Goal: Obtain resource: Obtain resource

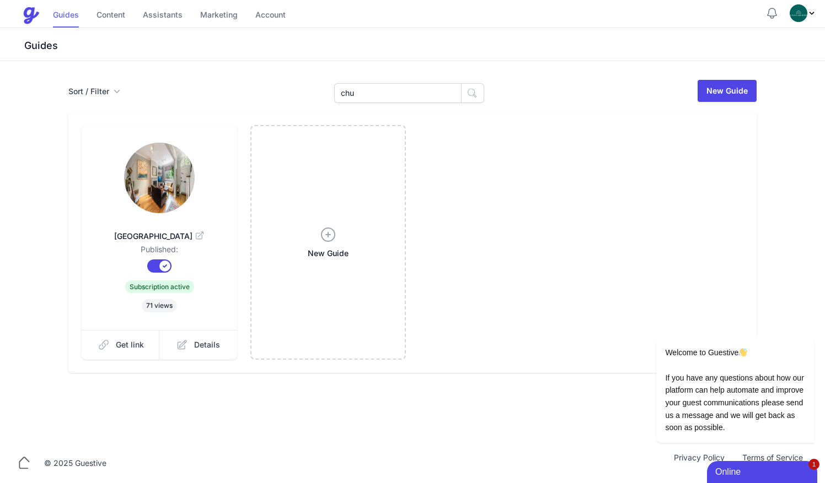
click at [77, 14] on link "Guides" at bounding box center [66, 16] width 26 height 24
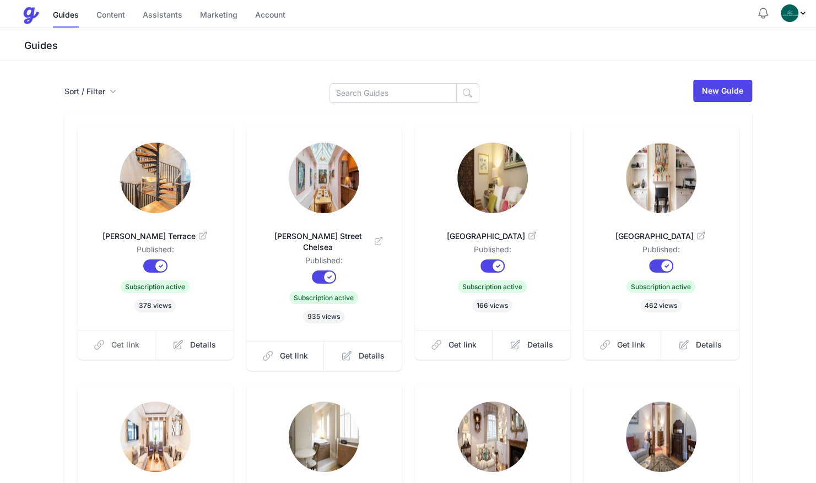
click at [132, 349] on span "Get link" at bounding box center [125, 345] width 28 height 11
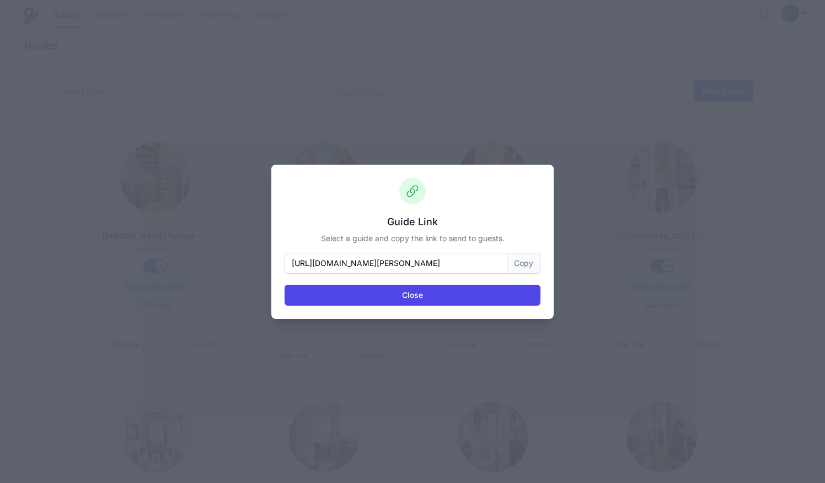
click at [508, 263] on button "Copy" at bounding box center [523, 263] width 33 height 21
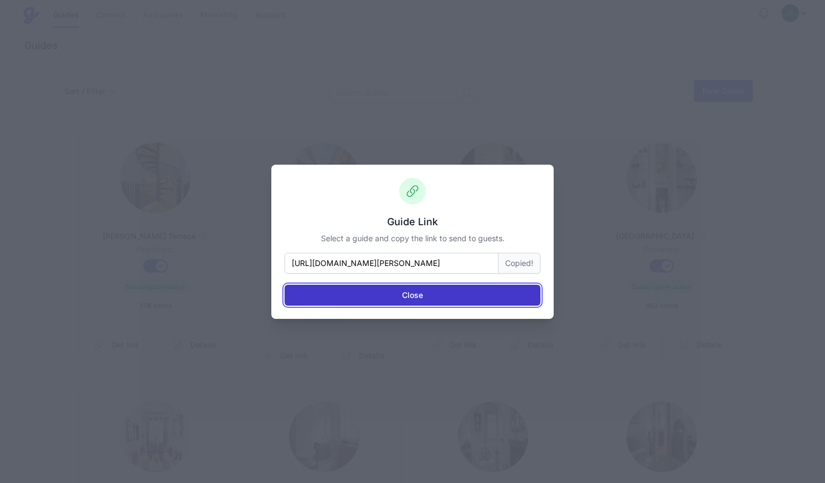
click at [469, 302] on button "Close" at bounding box center [412, 295] width 256 height 21
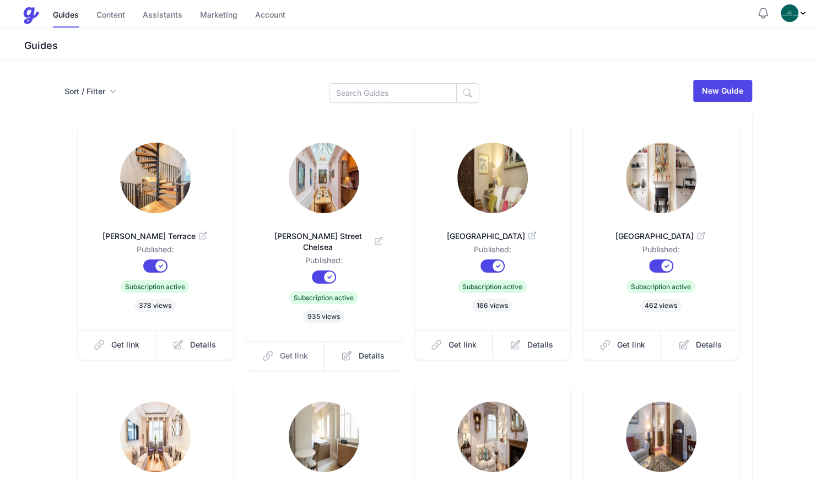
click at [299, 351] on link "Get link" at bounding box center [285, 356] width 78 height 30
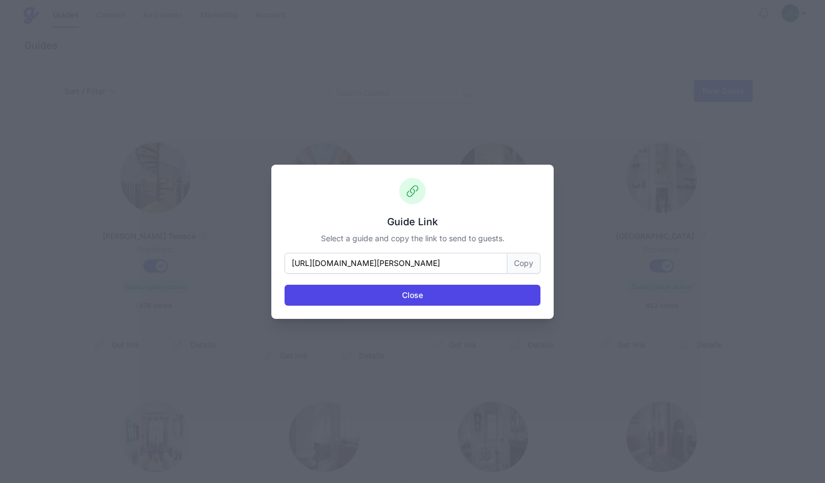
click at [521, 267] on button "Copy" at bounding box center [523, 263] width 33 height 21
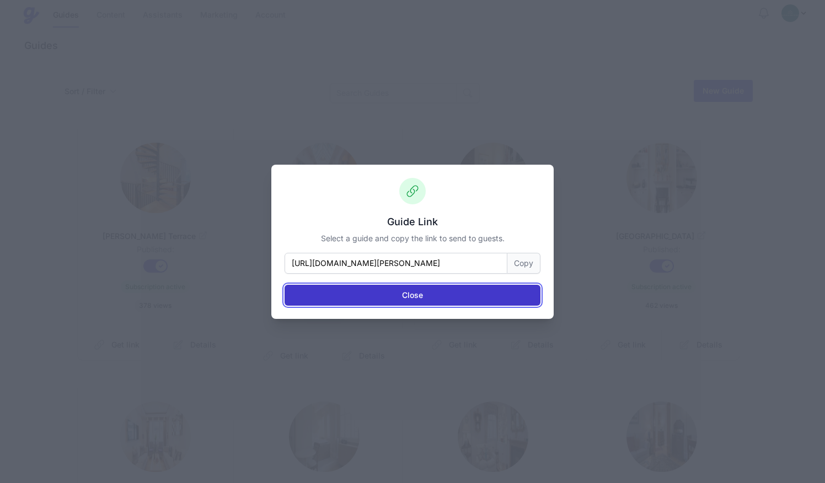
click at [466, 295] on button "Close" at bounding box center [412, 295] width 256 height 21
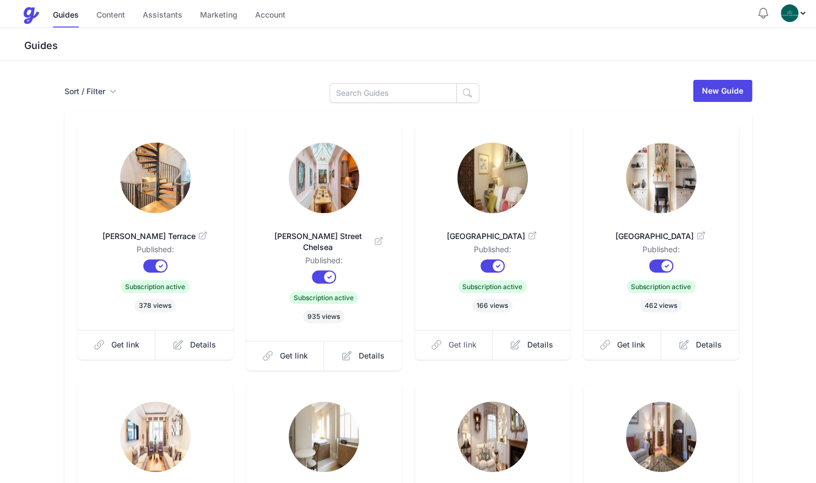
click at [458, 346] on span "Get link" at bounding box center [463, 345] width 28 height 11
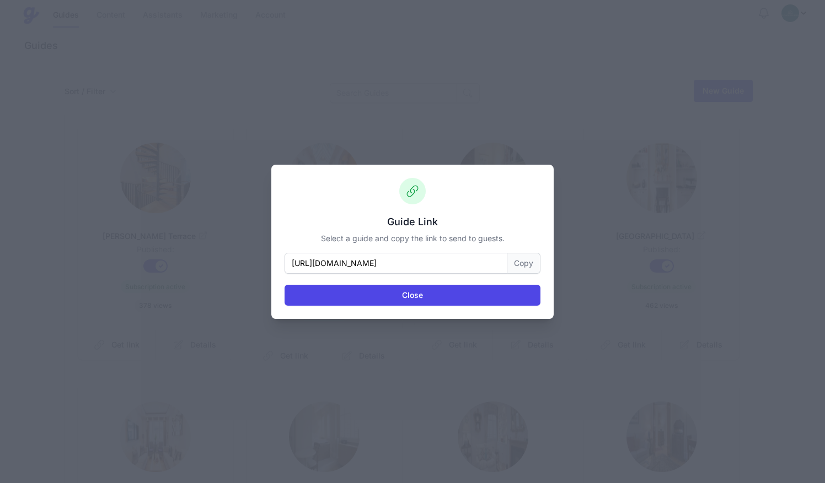
click at [520, 259] on button "Copy" at bounding box center [523, 263] width 33 height 21
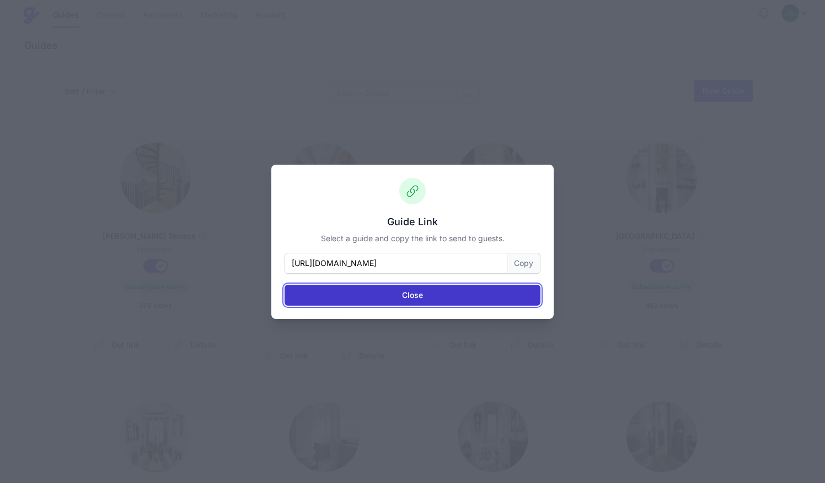
click at [433, 288] on button "Close" at bounding box center [412, 295] width 256 height 21
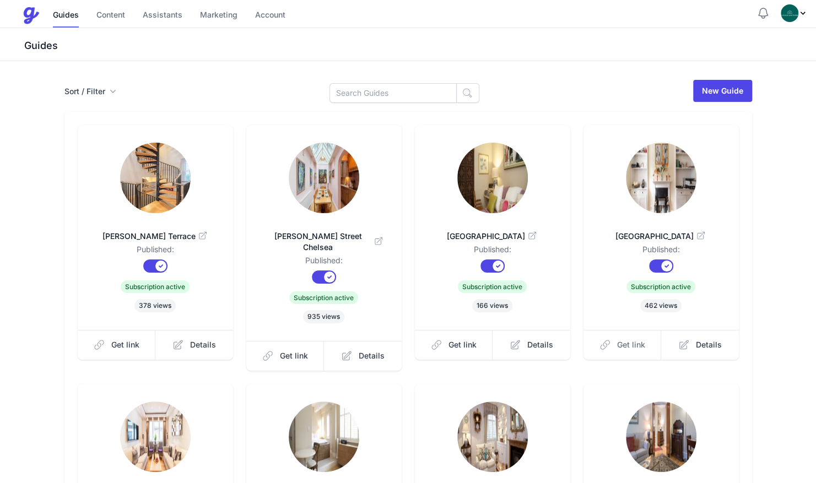
click at [630, 345] on span "Get link" at bounding box center [631, 345] width 28 height 11
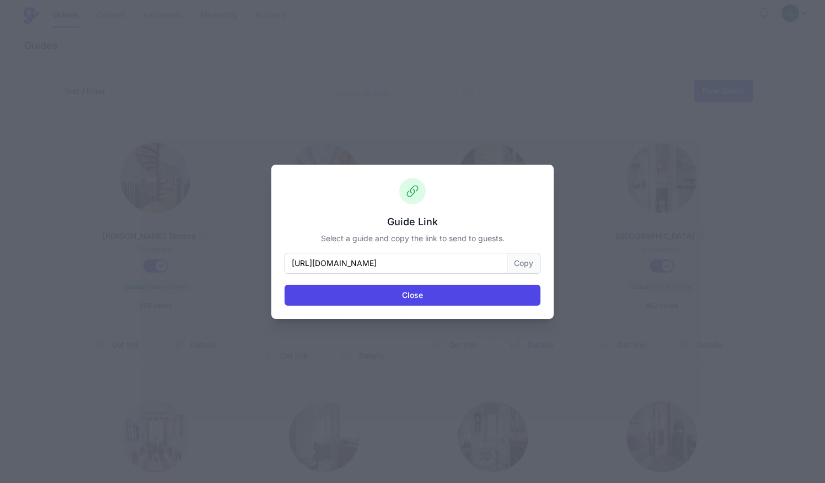
click at [525, 262] on button "Copy" at bounding box center [523, 263] width 33 height 21
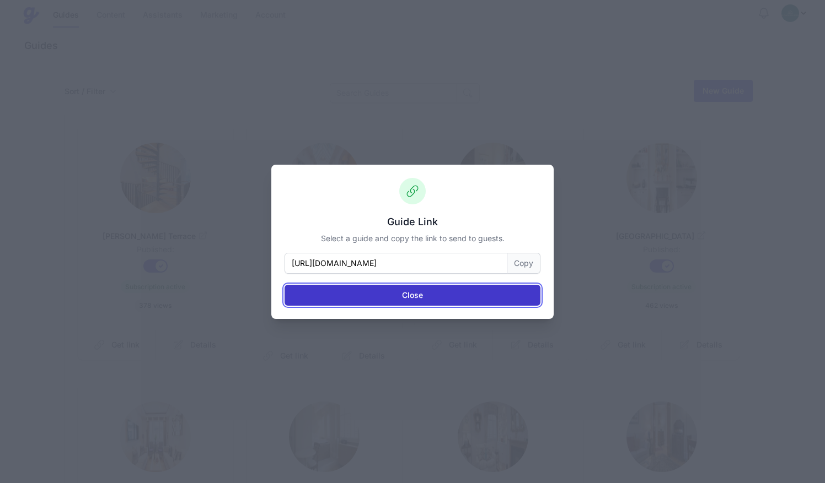
click at [435, 293] on button "Close" at bounding box center [412, 295] width 256 height 21
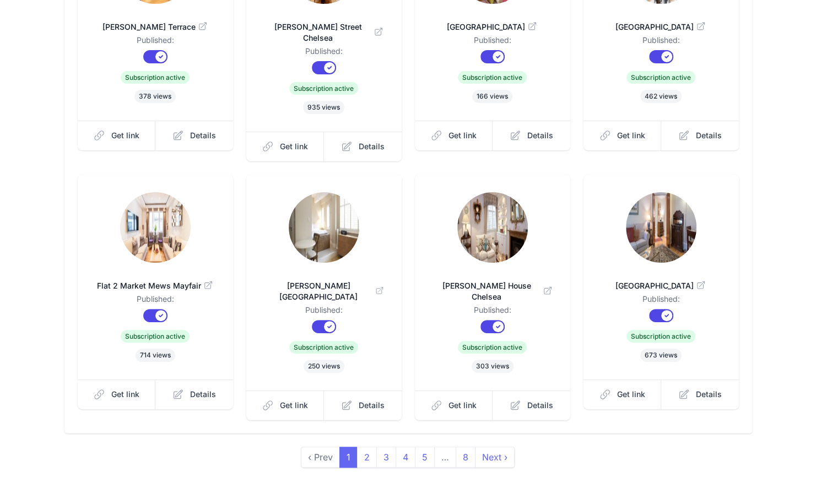
scroll to position [219, 0]
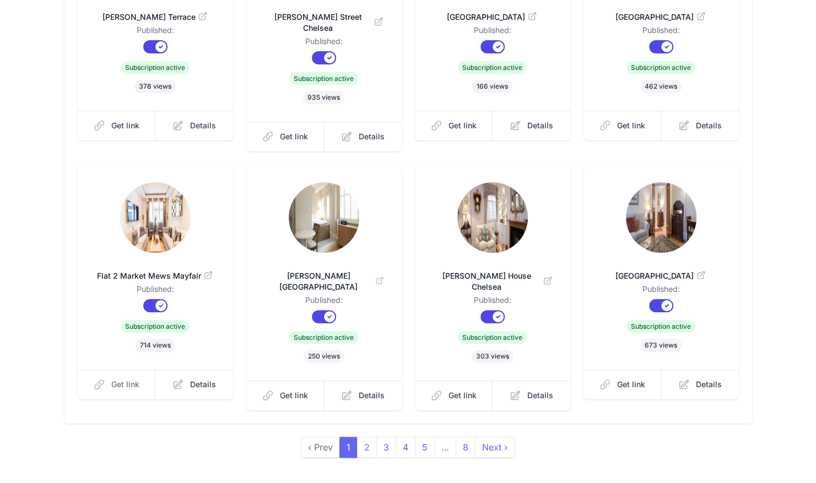
click at [99, 379] on icon at bounding box center [99, 384] width 11 height 11
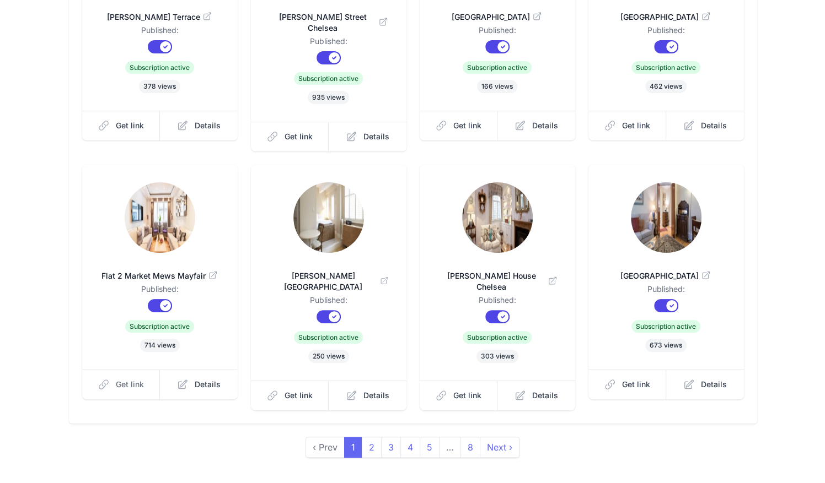
scroll to position [0, 0]
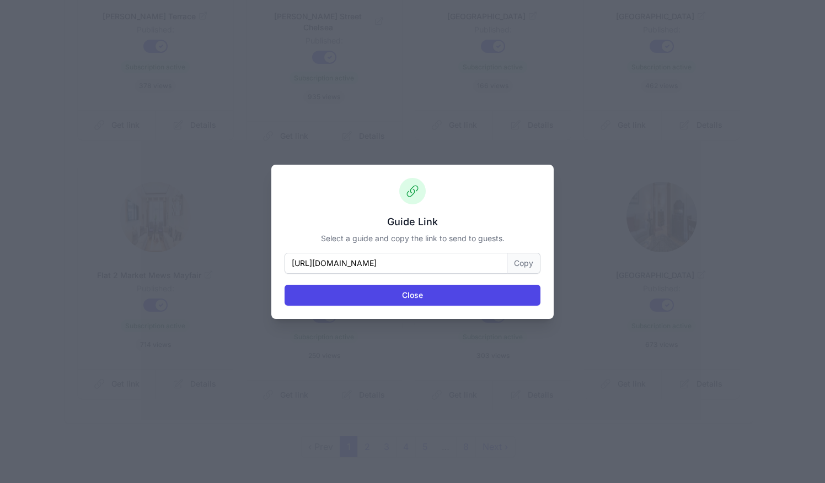
click at [514, 260] on button "Copy" at bounding box center [523, 263] width 33 height 21
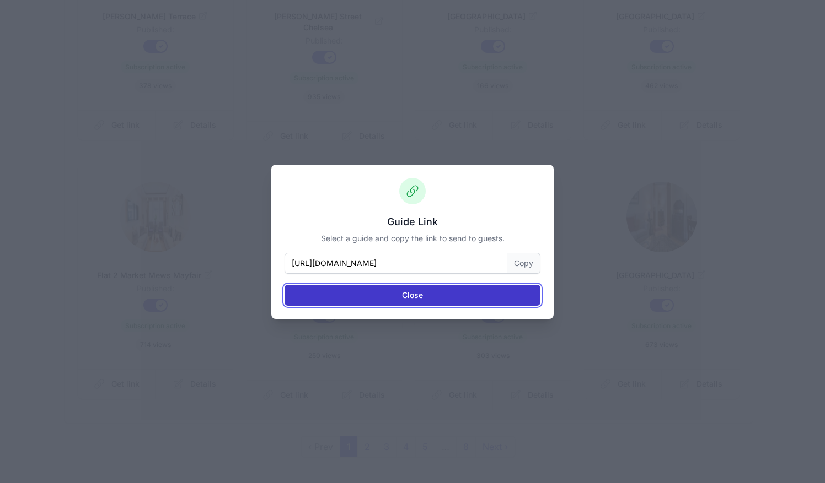
click at [440, 302] on button "Close" at bounding box center [412, 295] width 256 height 21
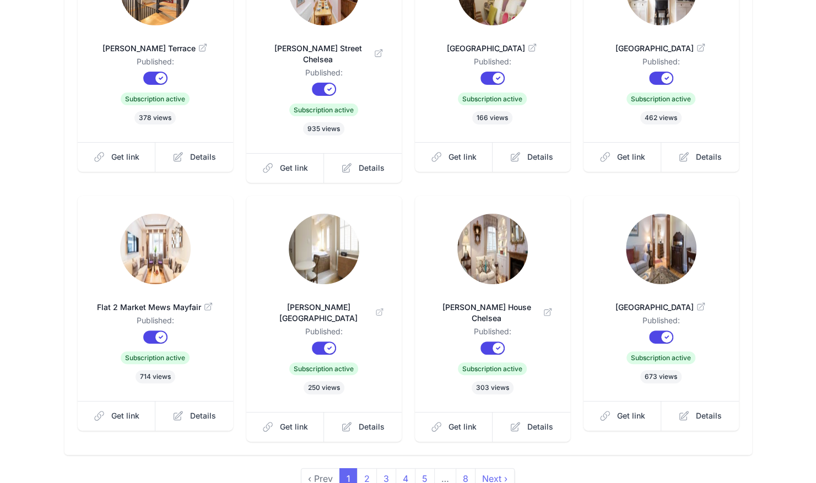
scroll to position [219, 0]
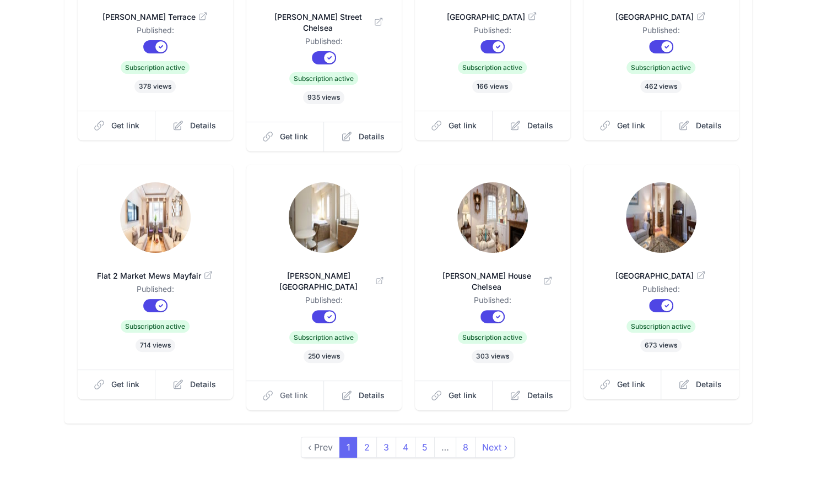
click at [289, 390] on span "Get link" at bounding box center [294, 395] width 28 height 11
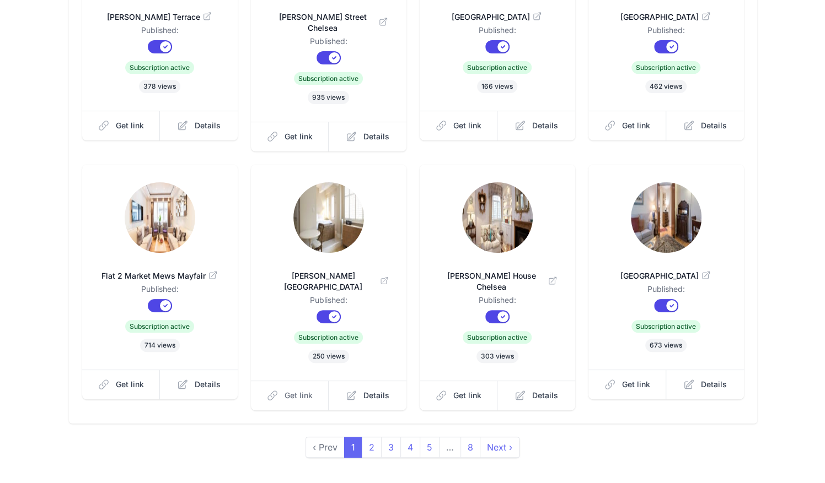
scroll to position [0, 0]
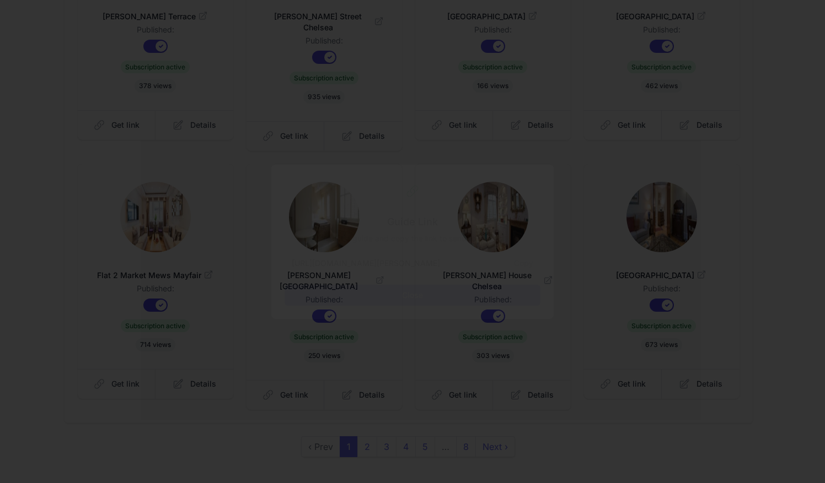
click at [524, 262] on button "Copy" at bounding box center [523, 263] width 33 height 21
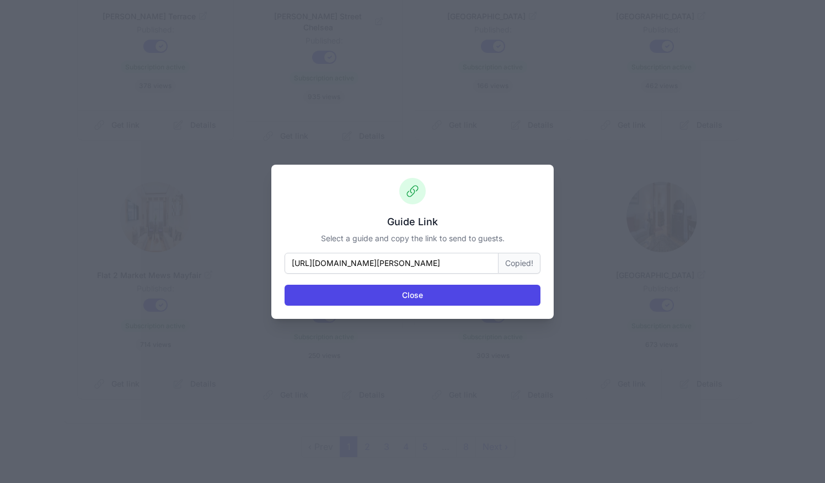
click at [475, 305] on div "Guide Link Select a guide and copy the link to send to guests. [URL][DOMAIN_NAM…" at bounding box center [412, 242] width 282 height 154
click at [475, 310] on div "Guide Link Select a guide and copy the link to send to guests. [URL][DOMAIN_NAM…" at bounding box center [412, 242] width 282 height 154
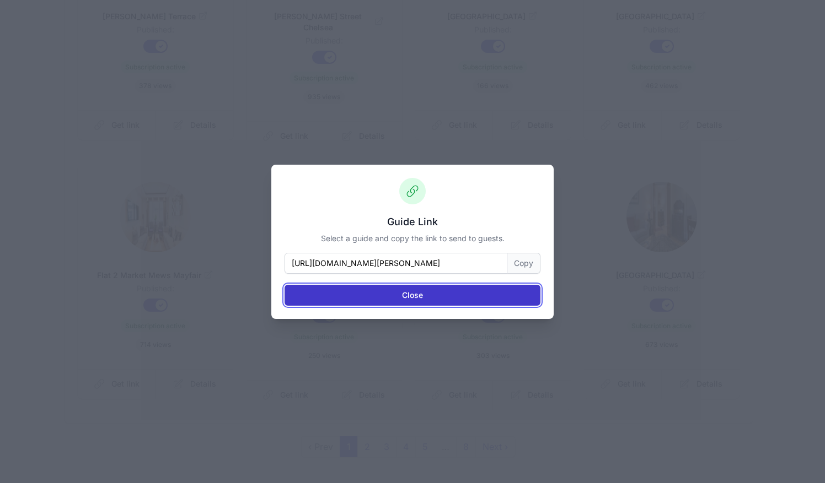
click at [459, 293] on button "Close" at bounding box center [412, 295] width 256 height 21
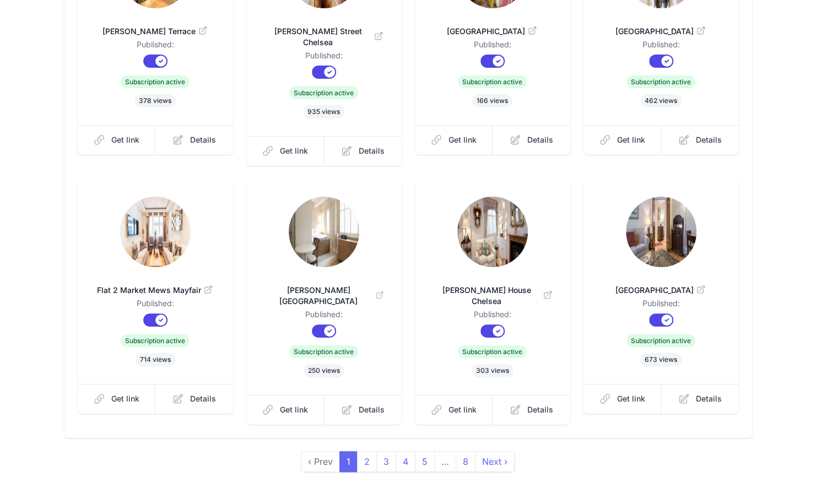
scroll to position [219, 0]
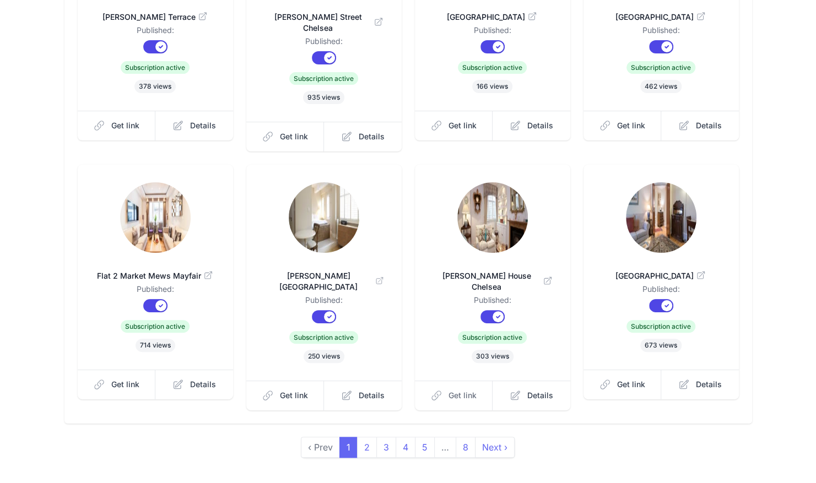
click at [459, 390] on span "Get link" at bounding box center [463, 395] width 28 height 11
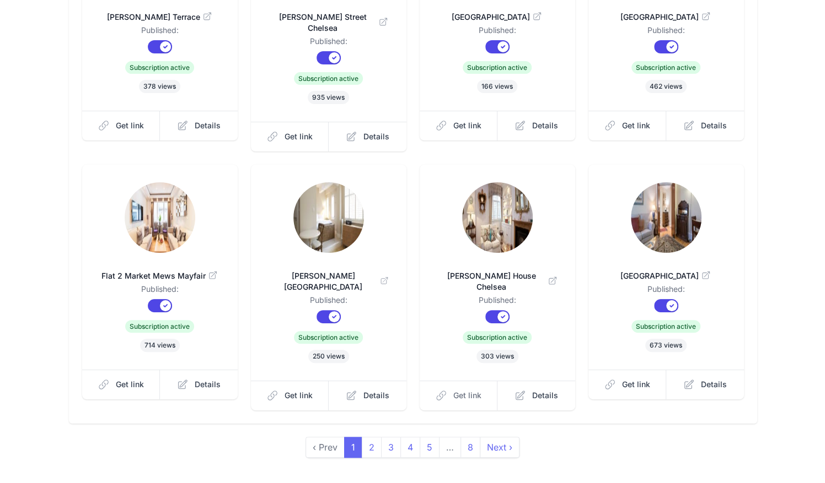
scroll to position [0, 0]
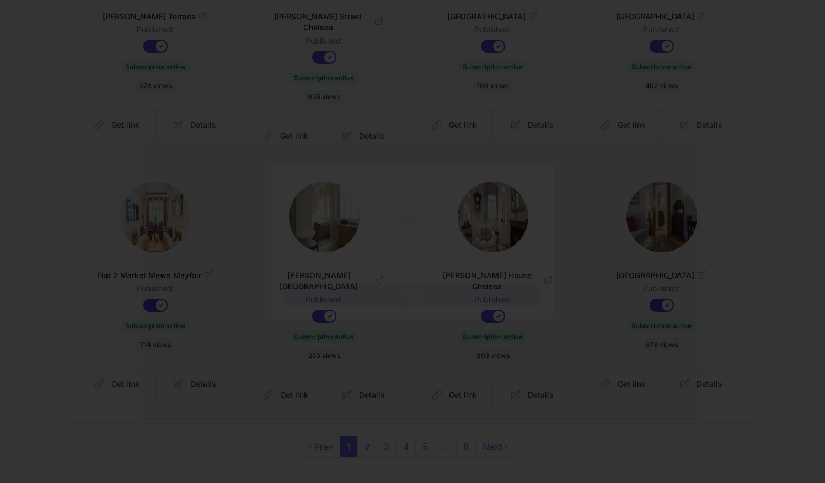
click at [525, 265] on button "Copy" at bounding box center [523, 263] width 33 height 21
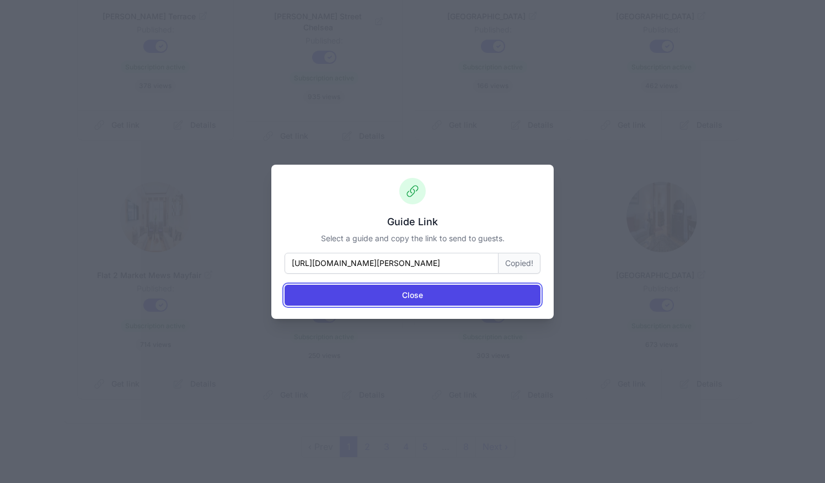
drag, startPoint x: 482, startPoint y: 292, endPoint x: 493, endPoint y: 305, distance: 17.3
click at [484, 297] on button "Close" at bounding box center [412, 295] width 256 height 21
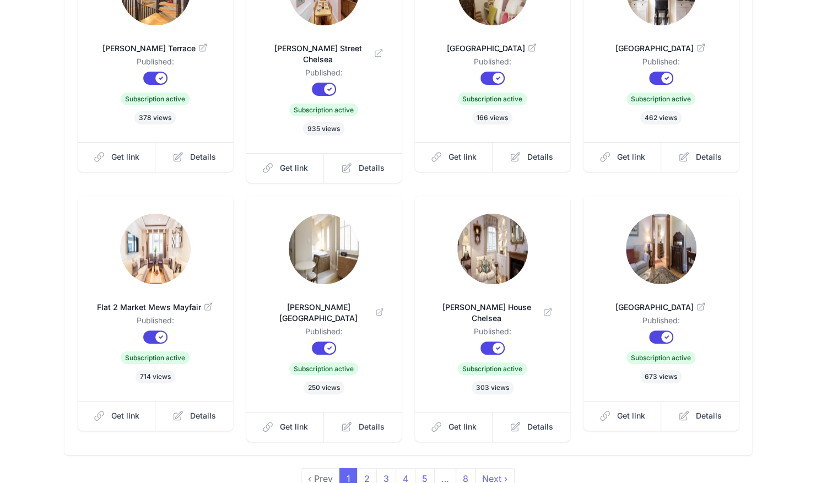
scroll to position [219, 0]
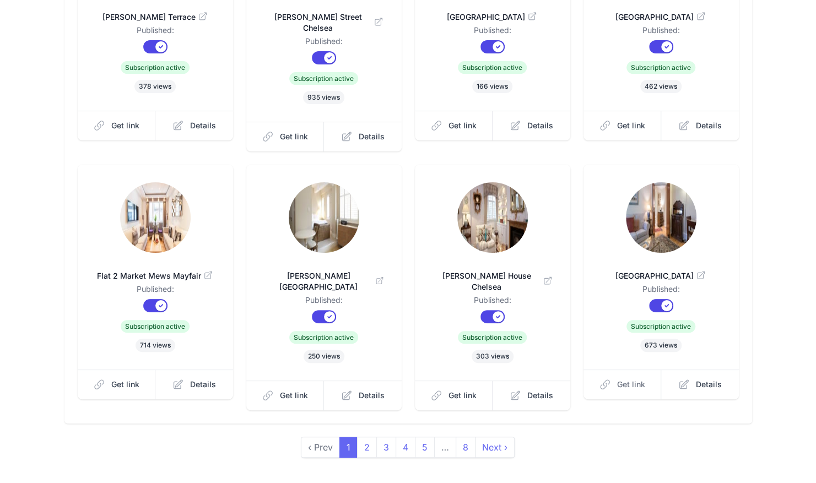
click at [633, 379] on span "Get link" at bounding box center [631, 384] width 28 height 11
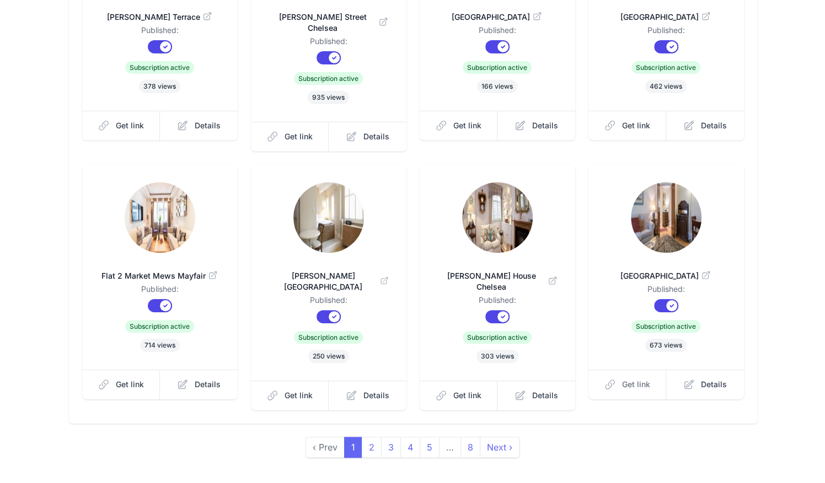
scroll to position [0, 0]
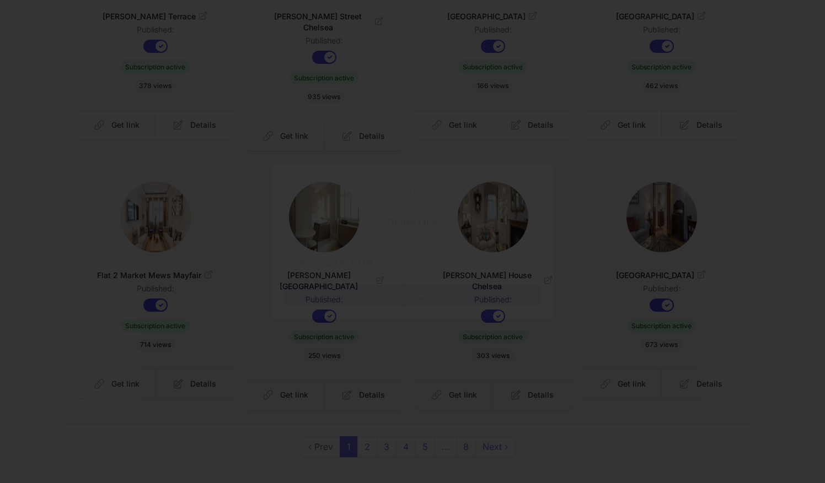
click at [529, 260] on button "Copy" at bounding box center [523, 263] width 33 height 21
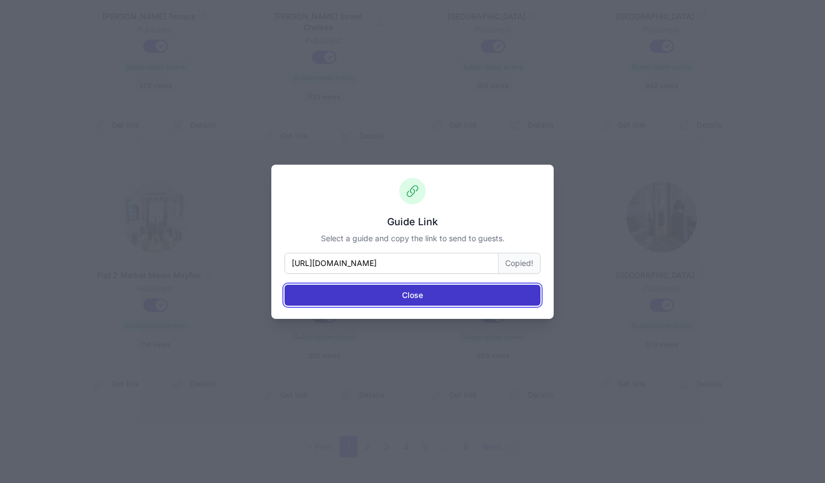
click at [487, 293] on button "Close" at bounding box center [412, 295] width 256 height 21
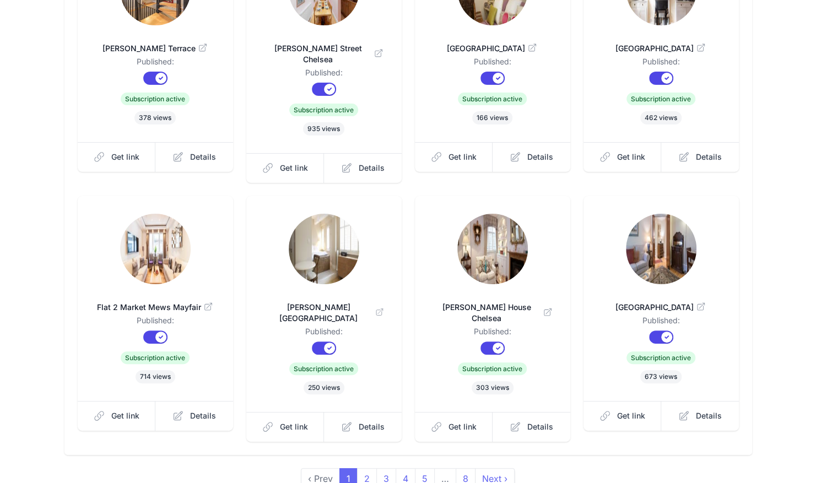
scroll to position [219, 0]
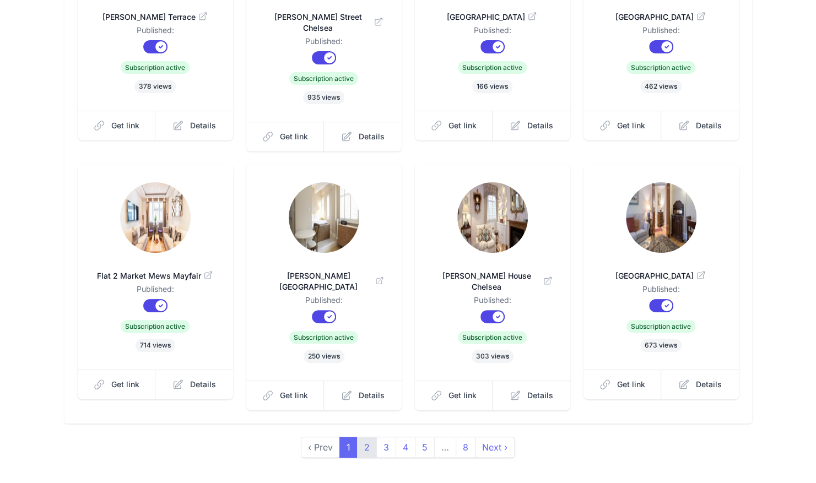
click at [366, 437] on link "2" at bounding box center [367, 447] width 20 height 21
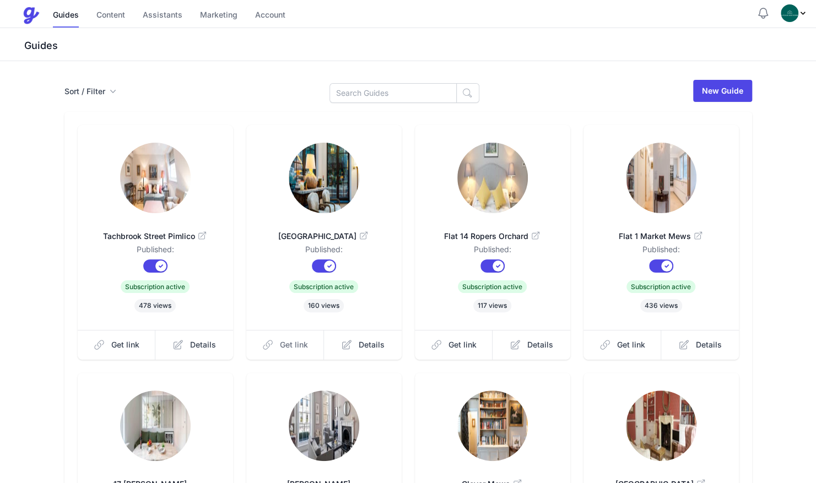
click at [298, 343] on span "Get link" at bounding box center [294, 345] width 28 height 11
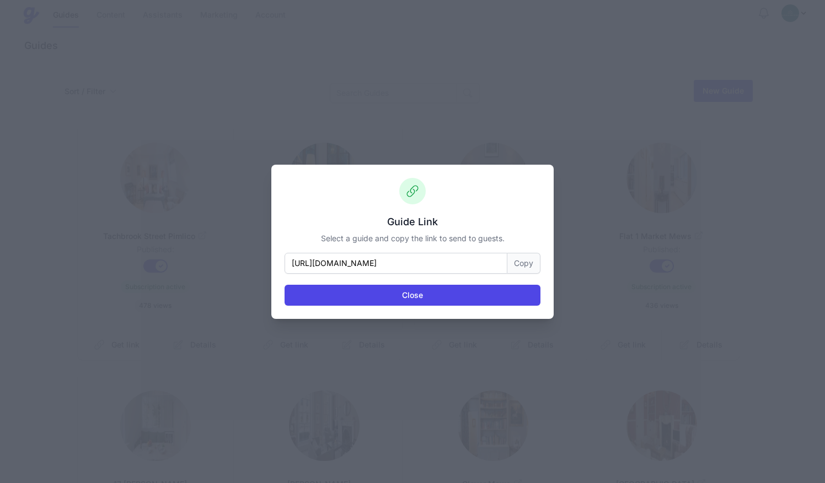
click at [529, 263] on button "Copy" at bounding box center [523, 263] width 33 height 21
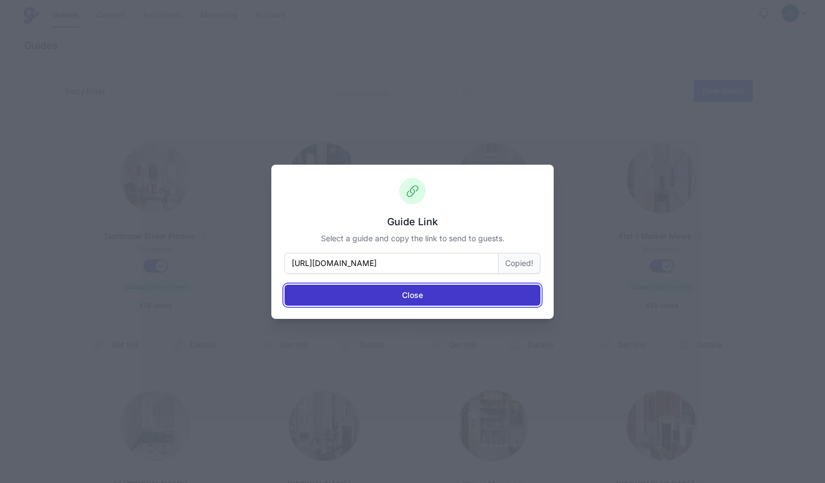
click at [439, 286] on button "Close" at bounding box center [412, 295] width 256 height 21
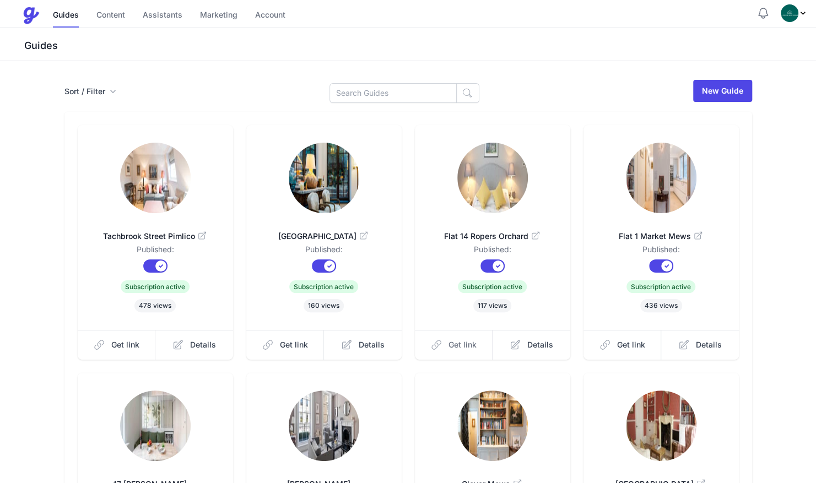
click at [455, 346] on span "Get link" at bounding box center [463, 345] width 28 height 11
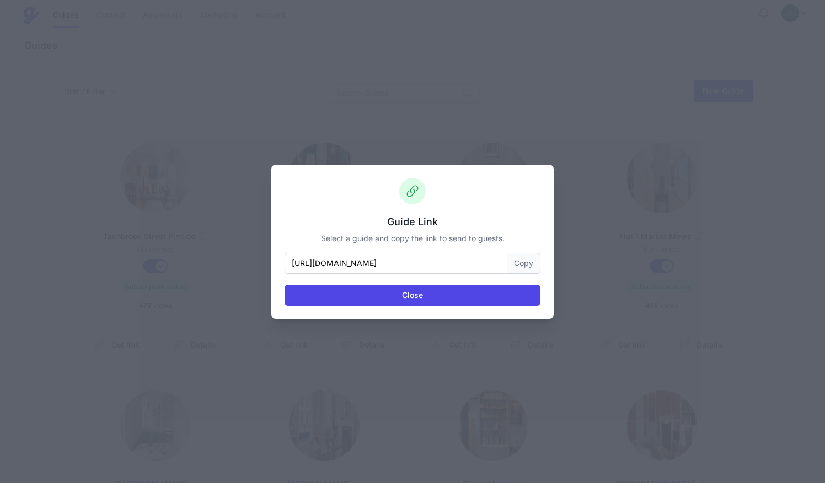
click at [474, 282] on div "Close" at bounding box center [412, 290] width 256 height 32
click at [521, 261] on button "Copy" at bounding box center [523, 263] width 33 height 21
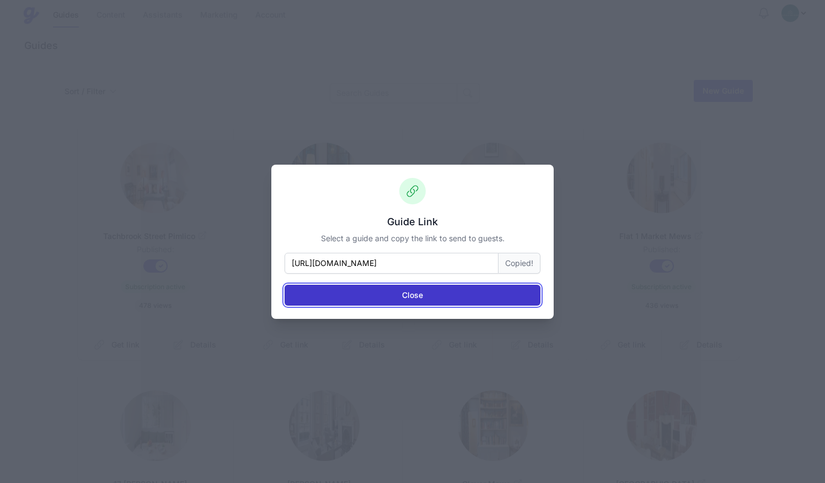
click at [505, 295] on button "Close" at bounding box center [412, 295] width 256 height 21
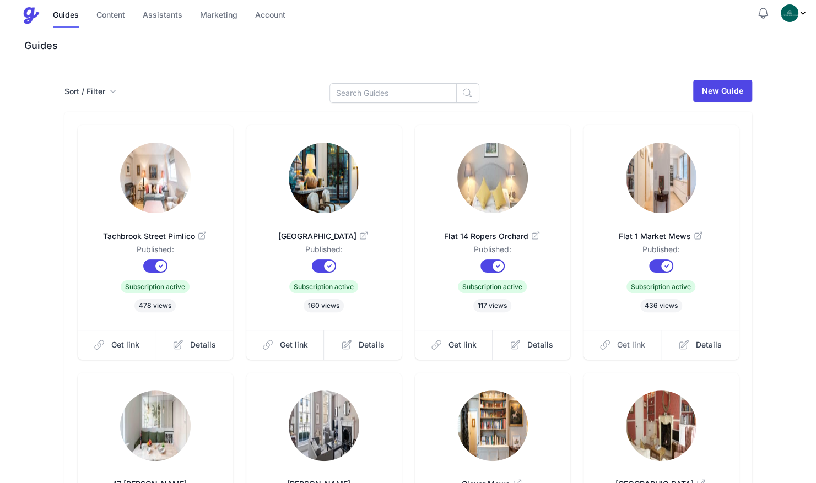
click at [614, 341] on link "Get link" at bounding box center [623, 345] width 78 height 30
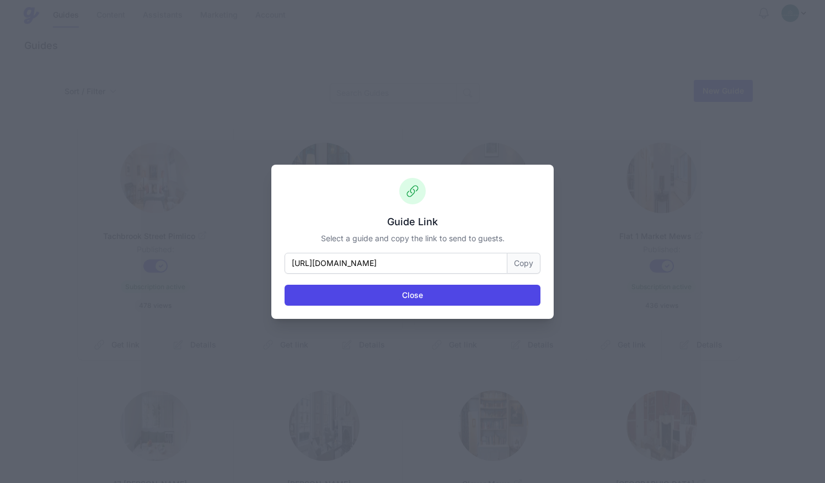
click at [523, 254] on button "Copy" at bounding box center [523, 263] width 33 height 21
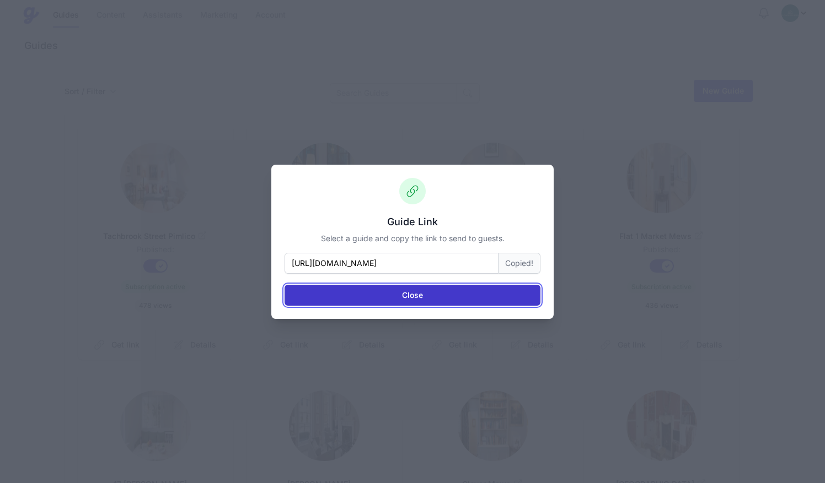
click at [503, 290] on button "Close" at bounding box center [412, 295] width 256 height 21
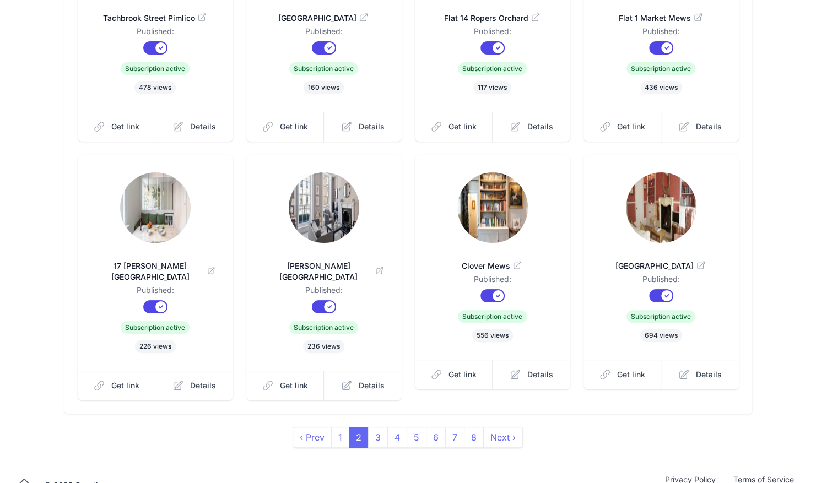
scroll to position [225, 0]
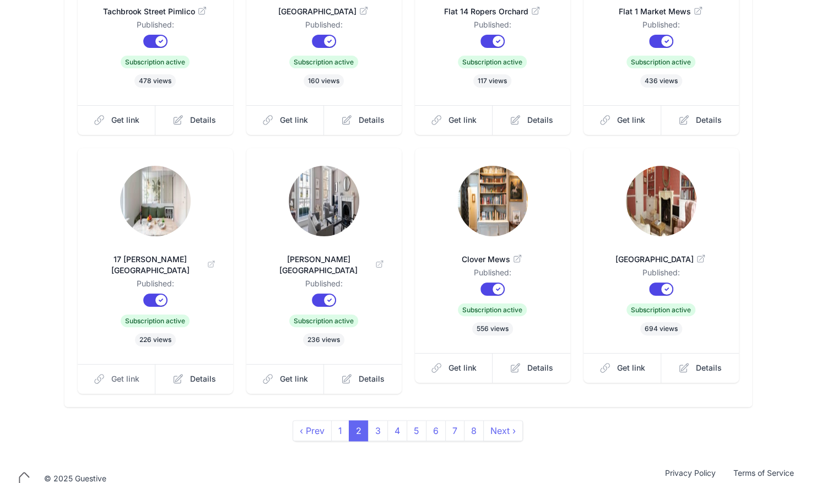
click at [112, 374] on span "Get link" at bounding box center [125, 379] width 28 height 11
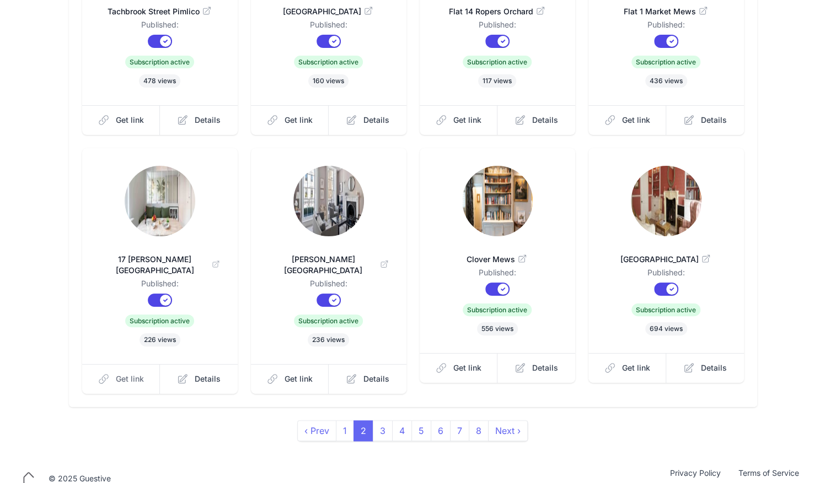
scroll to position [0, 0]
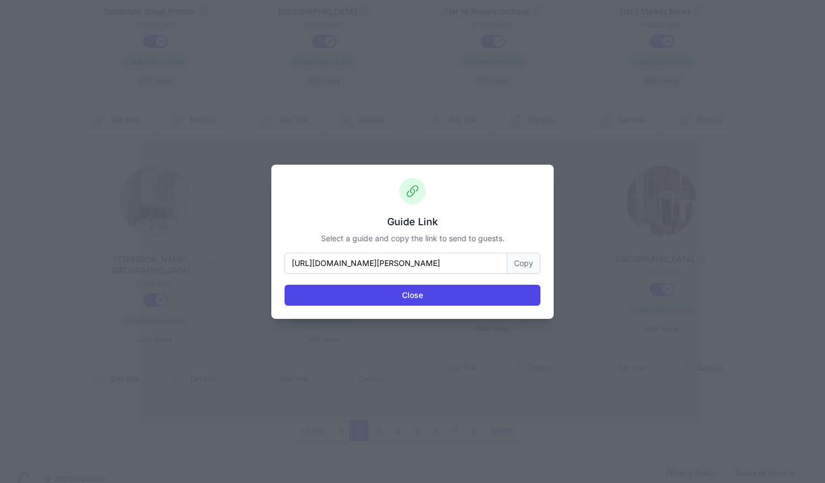
click at [525, 261] on button "Copy" at bounding box center [523, 263] width 33 height 21
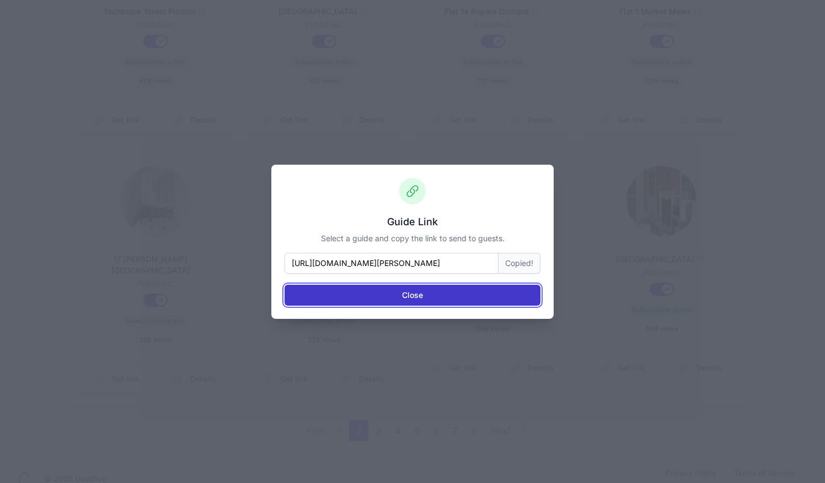
click at [506, 294] on button "Close" at bounding box center [412, 295] width 256 height 21
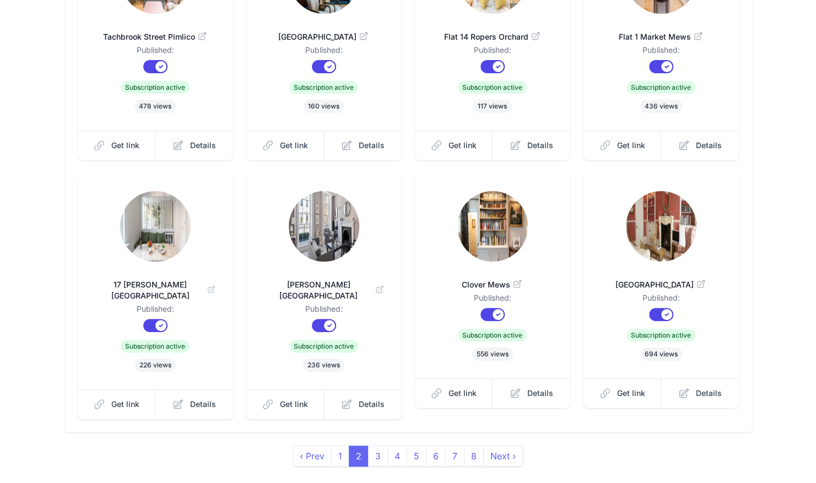
scroll to position [225, 0]
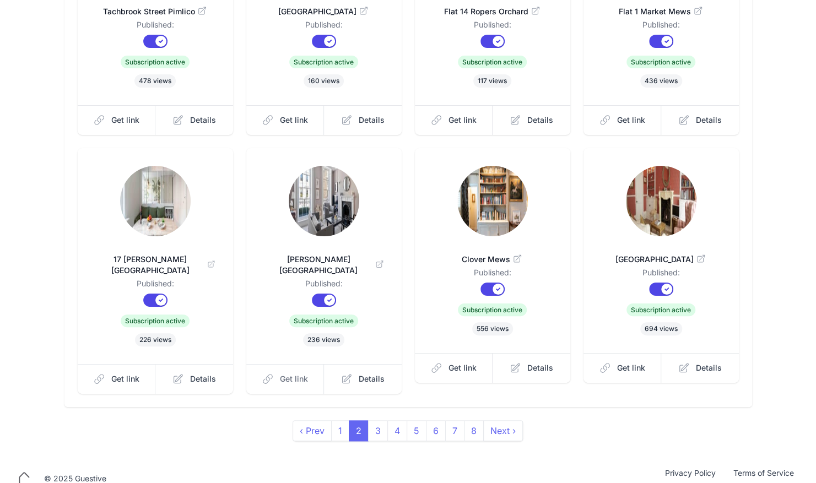
click at [289, 374] on span "Get link" at bounding box center [294, 379] width 28 height 11
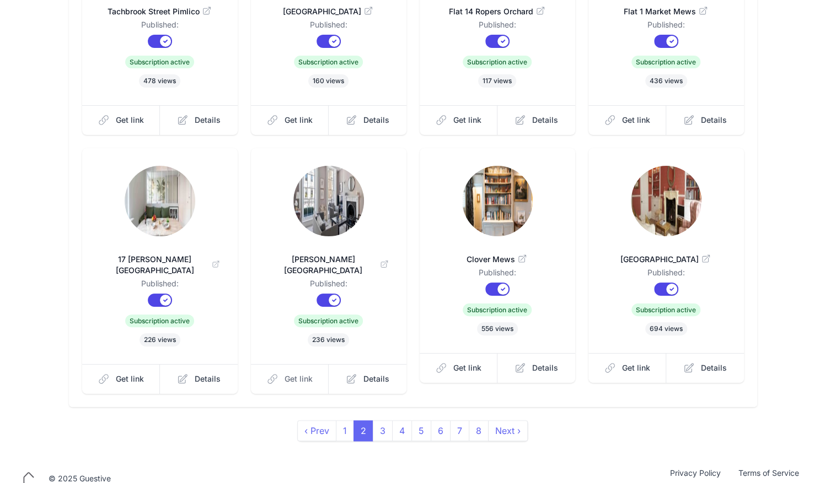
scroll to position [0, 0]
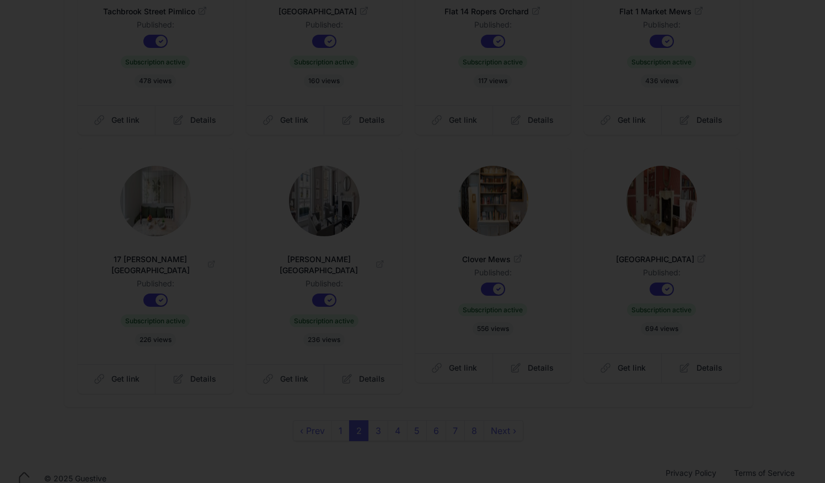
click at [526, 260] on button "Copy" at bounding box center [523, 263] width 33 height 21
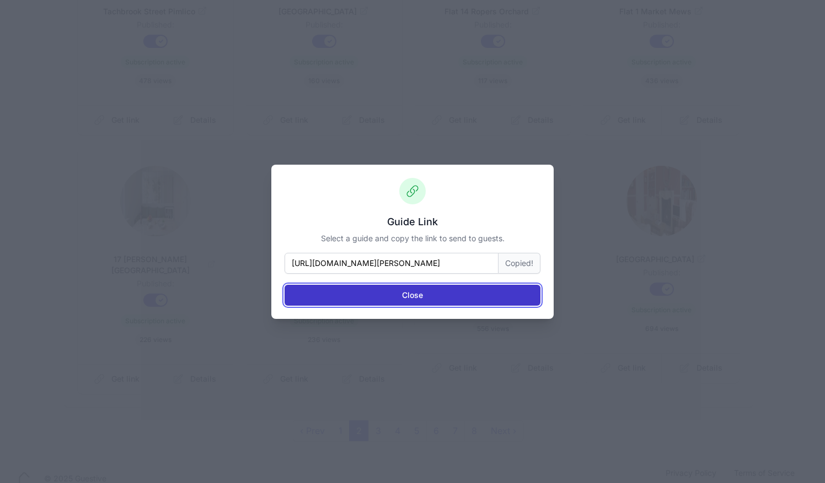
click at [514, 293] on button "Close" at bounding box center [412, 295] width 256 height 21
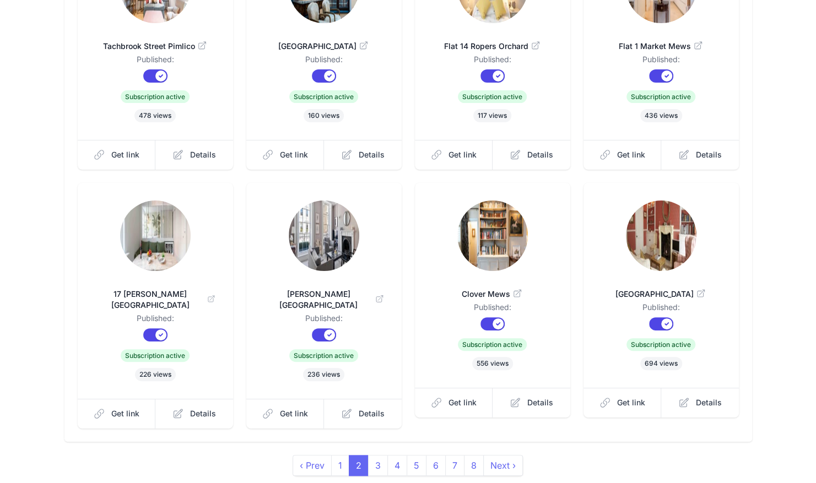
scroll to position [225, 0]
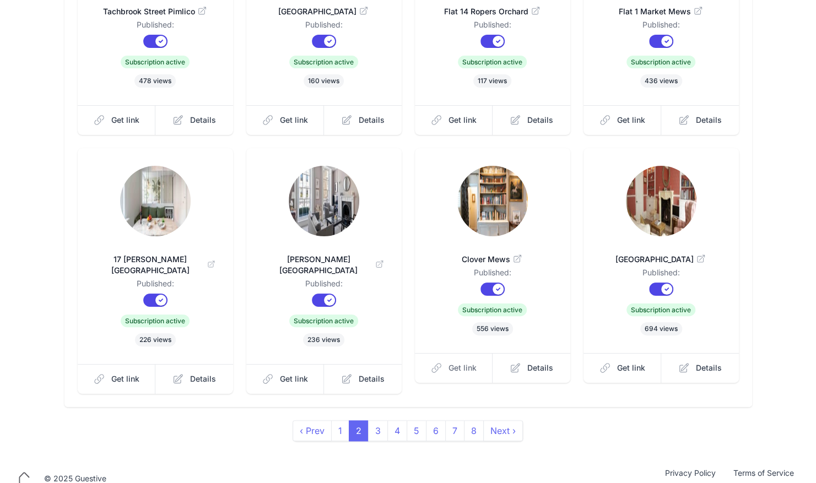
click at [456, 369] on span "Get link" at bounding box center [463, 368] width 28 height 11
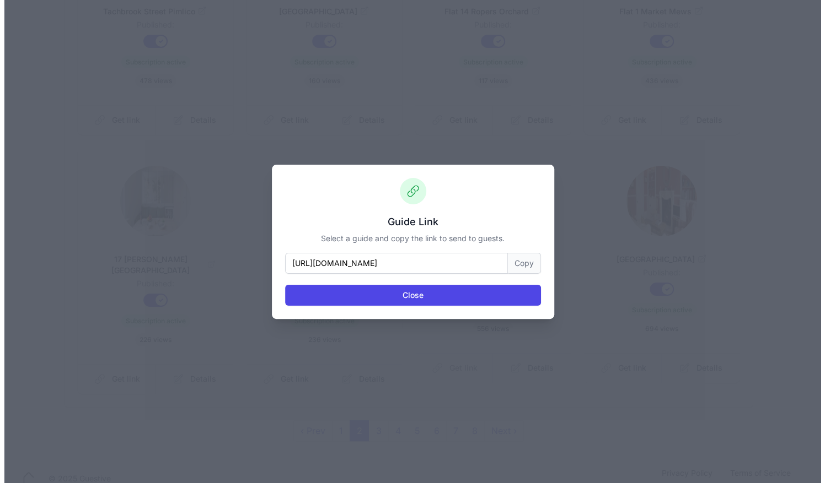
scroll to position [0, 0]
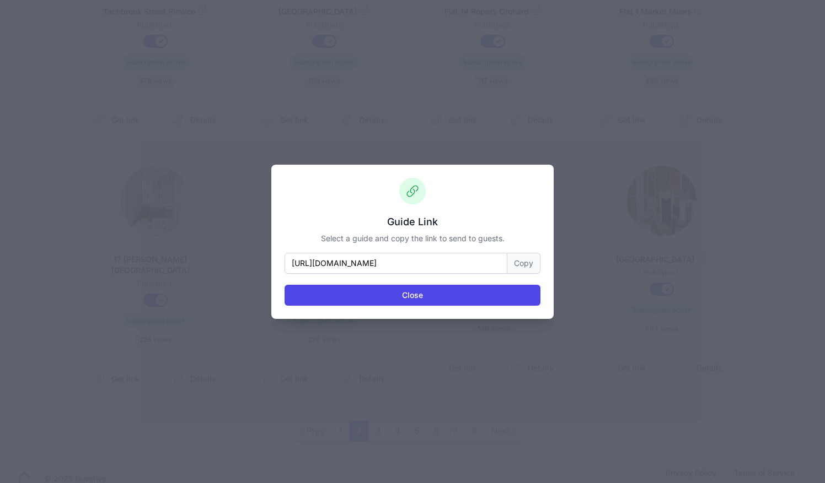
click at [518, 258] on button "Copy" at bounding box center [523, 263] width 33 height 21
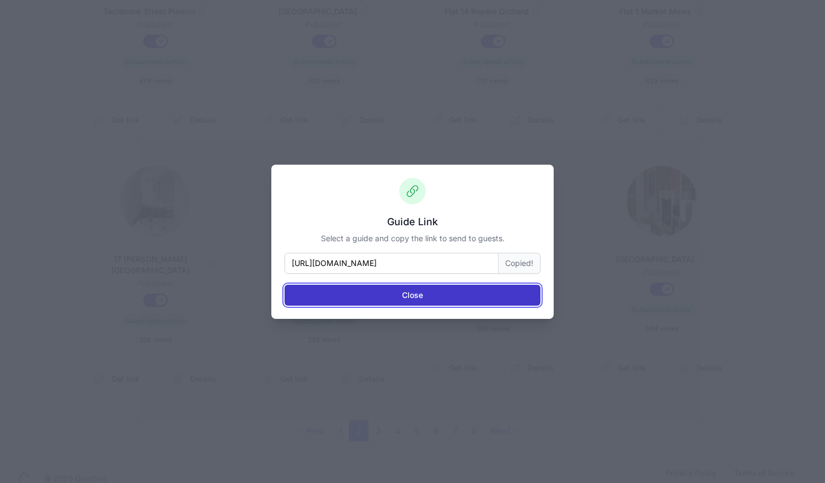
click at [502, 302] on button "Close" at bounding box center [412, 295] width 256 height 21
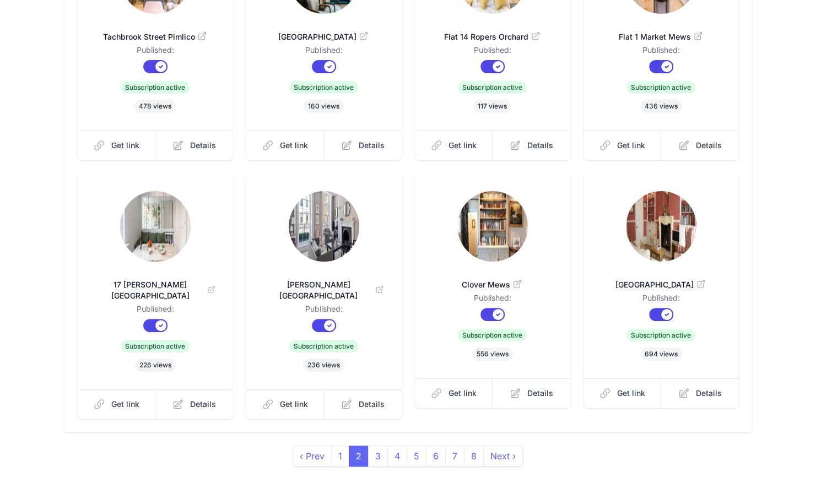
scroll to position [225, 0]
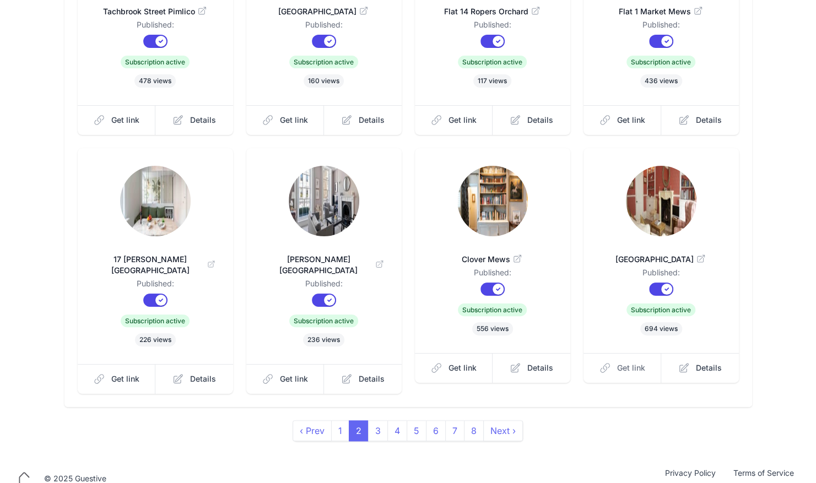
click at [621, 363] on span "Get link" at bounding box center [631, 368] width 28 height 11
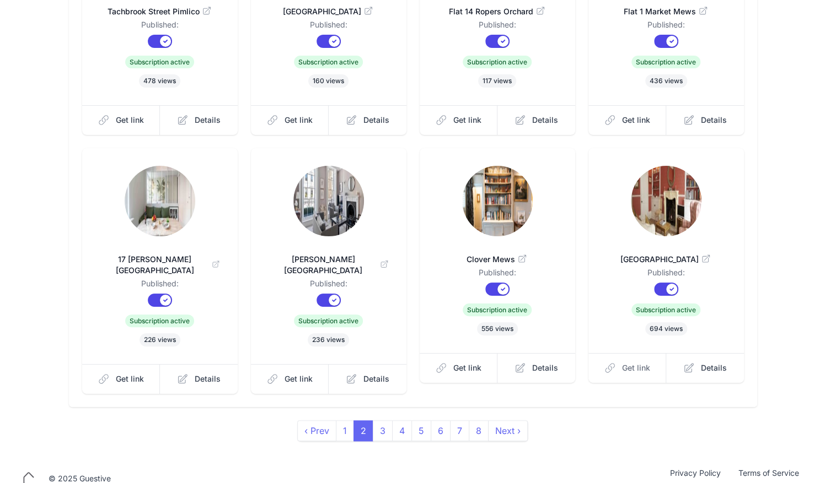
scroll to position [0, 0]
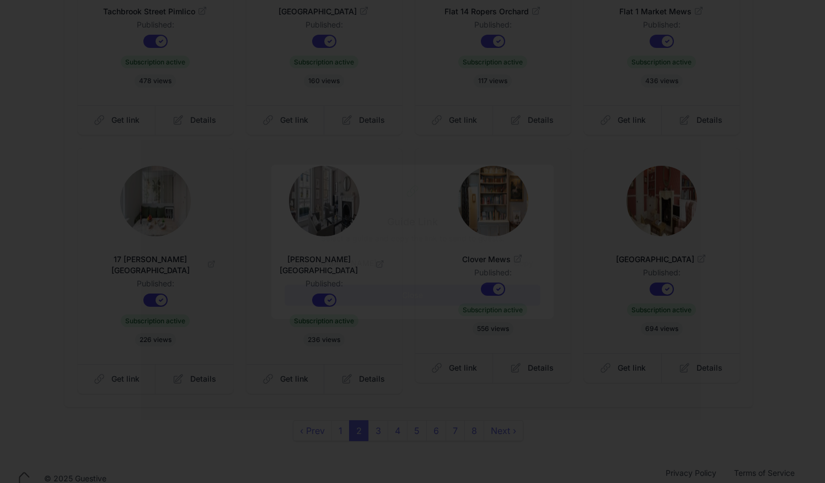
click at [523, 261] on button "Copy" at bounding box center [523, 263] width 33 height 21
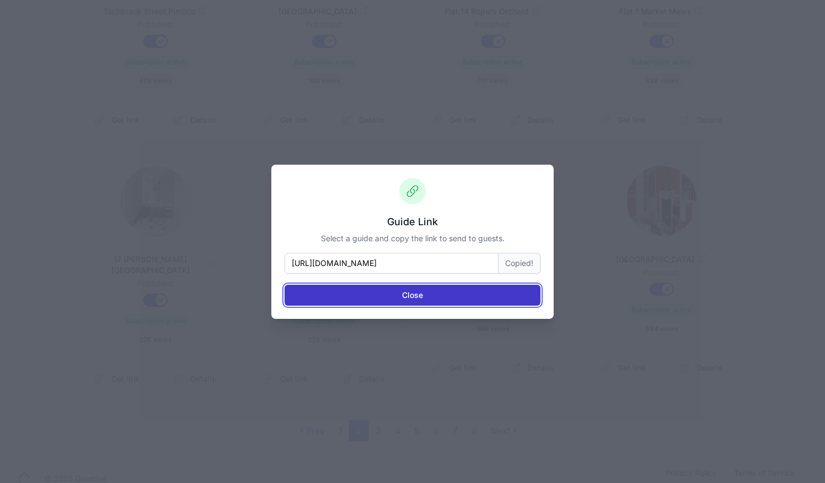
click at [512, 303] on button "Close" at bounding box center [412, 295] width 256 height 21
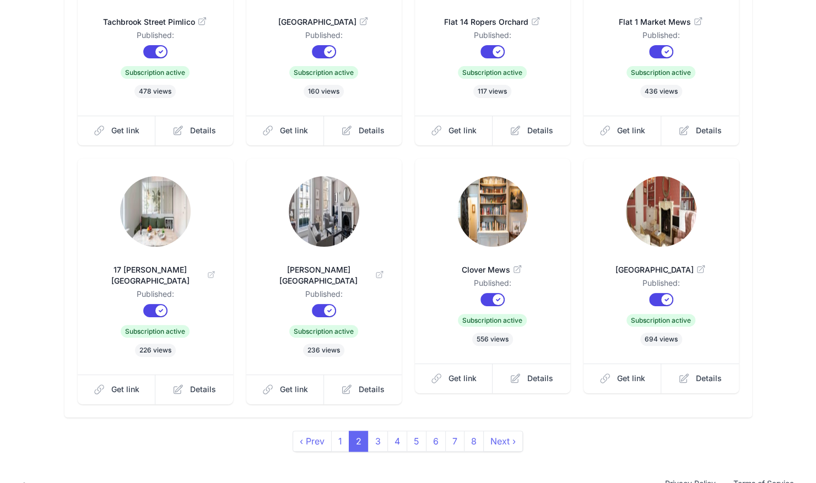
scroll to position [225, 0]
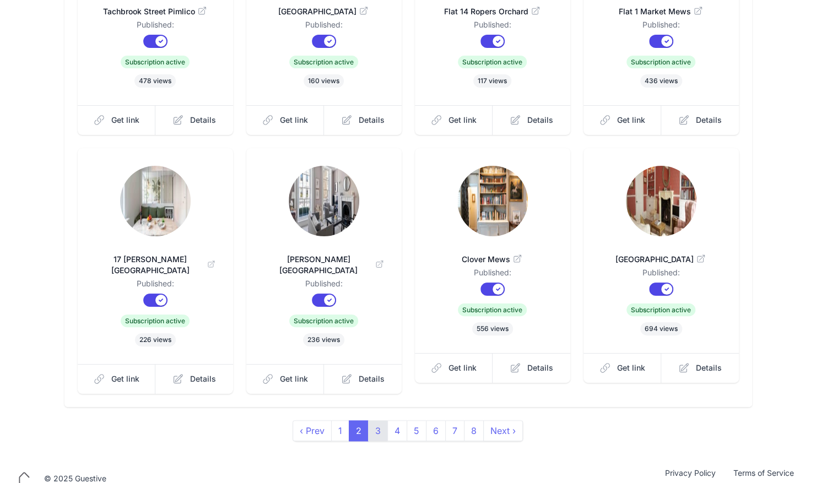
click at [377, 422] on link "3" at bounding box center [378, 431] width 20 height 21
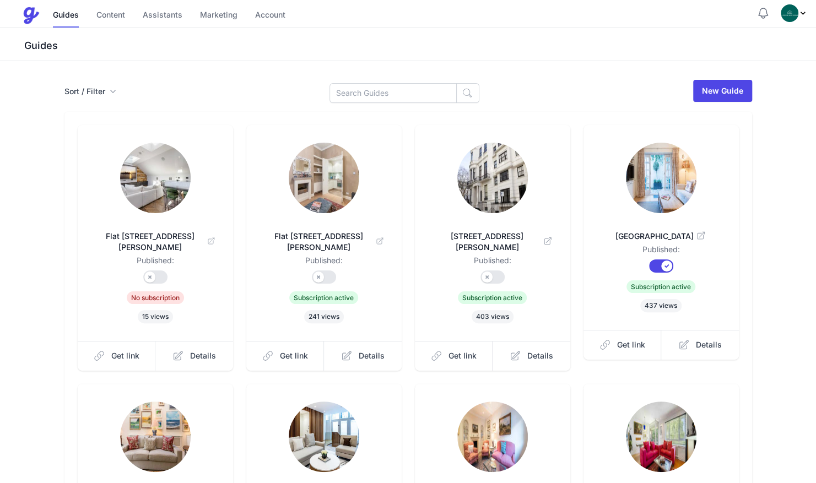
click at [627, 326] on div "[GEOGRAPHIC_DATA] Published: Published? Subscription? Subscription active 437 v…" at bounding box center [661, 227] width 155 height 205
drag, startPoint x: 627, startPoint y: 326, endPoint x: 627, endPoint y: 335, distance: 8.8
click at [627, 335] on link "Get link" at bounding box center [623, 345] width 78 height 30
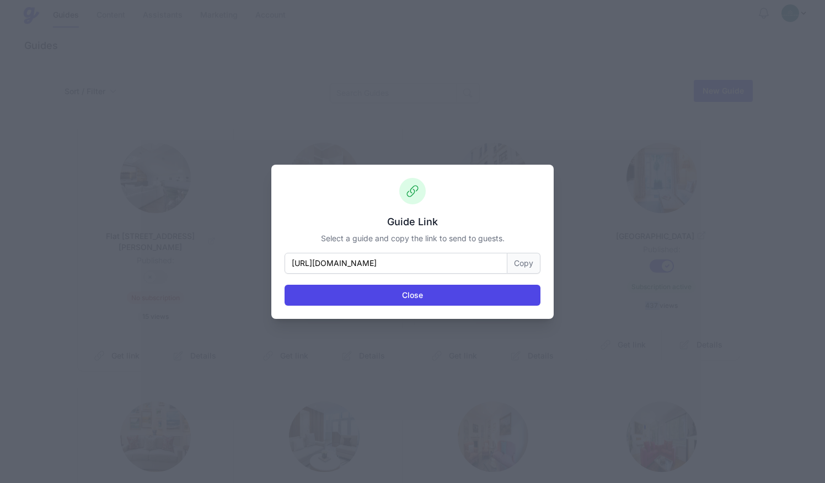
click at [524, 261] on button "Copy" at bounding box center [523, 263] width 33 height 21
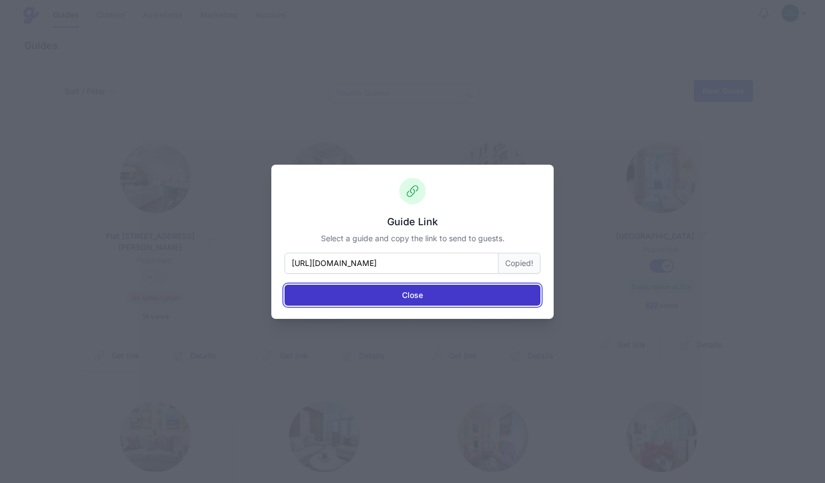
click at [513, 290] on button "Close" at bounding box center [412, 295] width 256 height 21
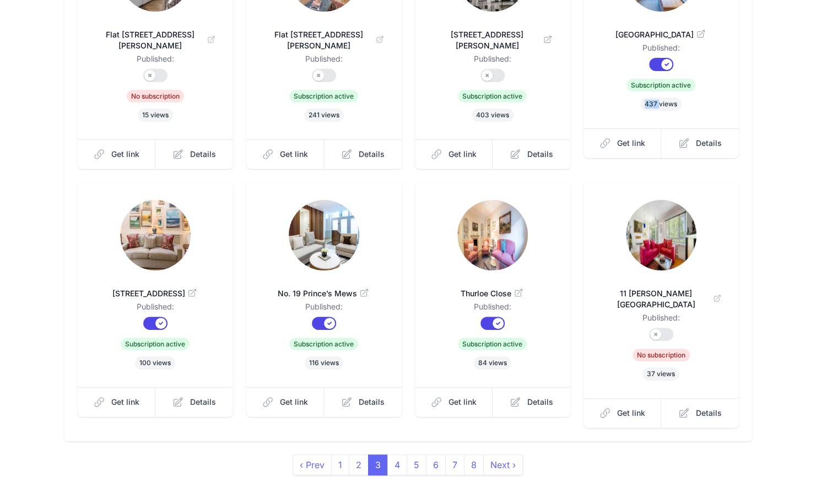
scroll to position [203, 0]
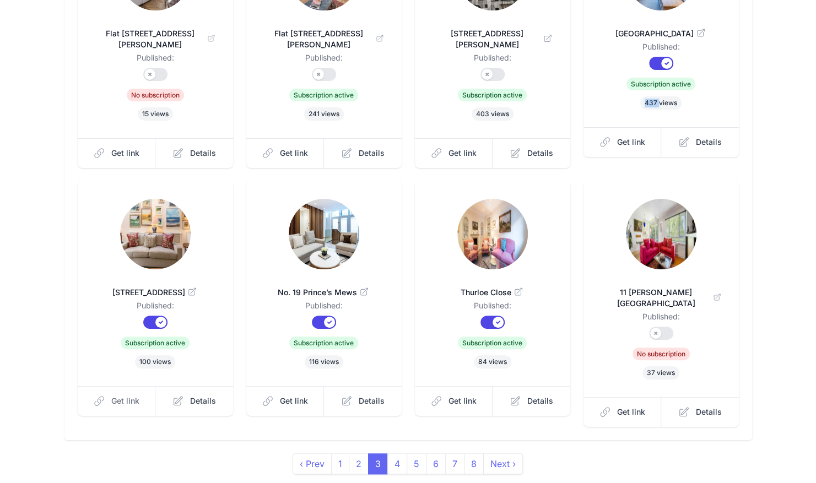
click at [111, 396] on span "Get link" at bounding box center [125, 401] width 28 height 11
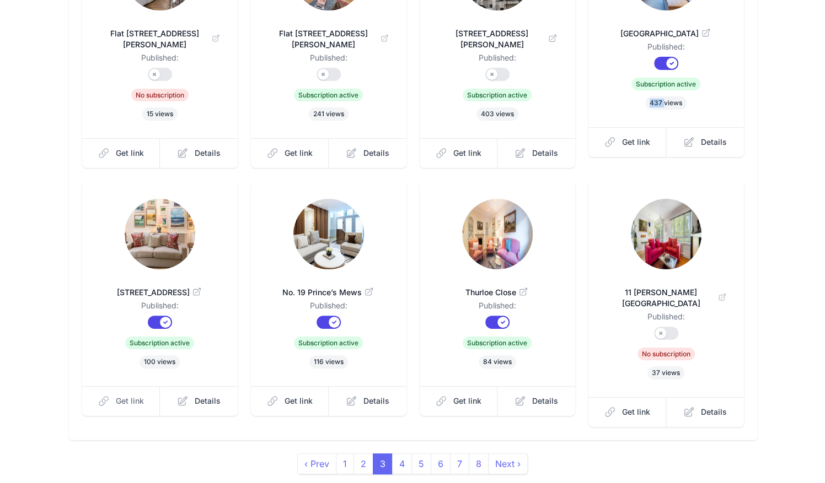
scroll to position [0, 0]
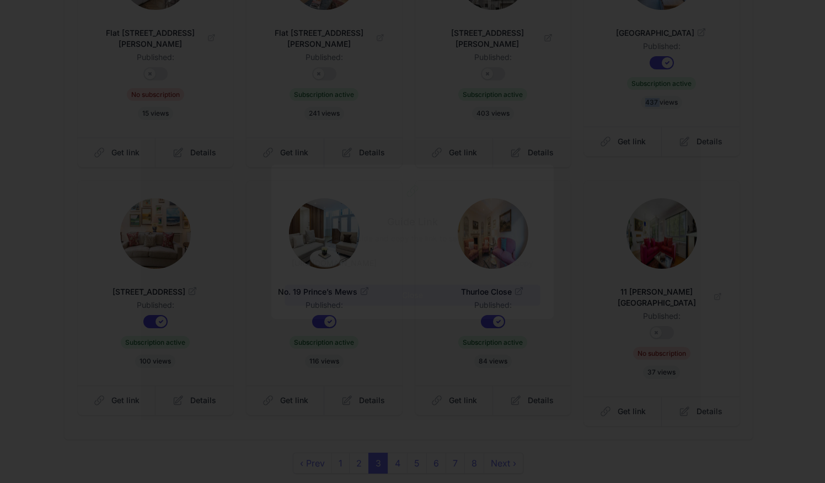
click at [525, 265] on button "Copy" at bounding box center [523, 263] width 33 height 21
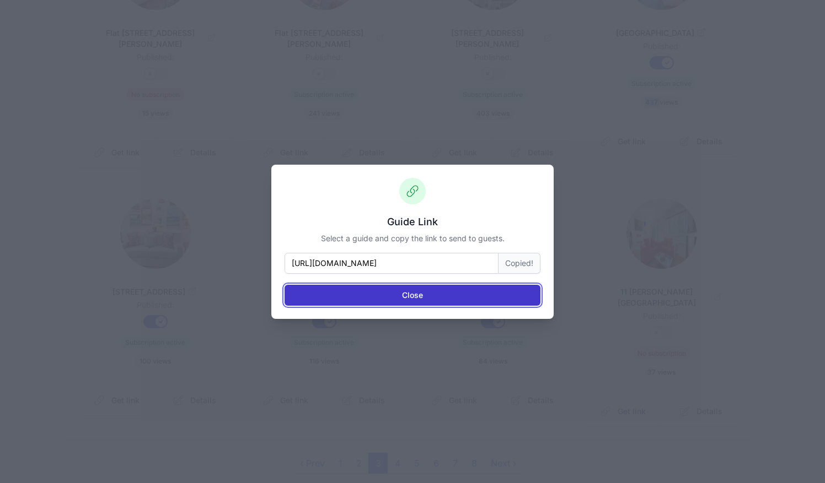
click at [504, 290] on button "Close" at bounding box center [412, 295] width 256 height 21
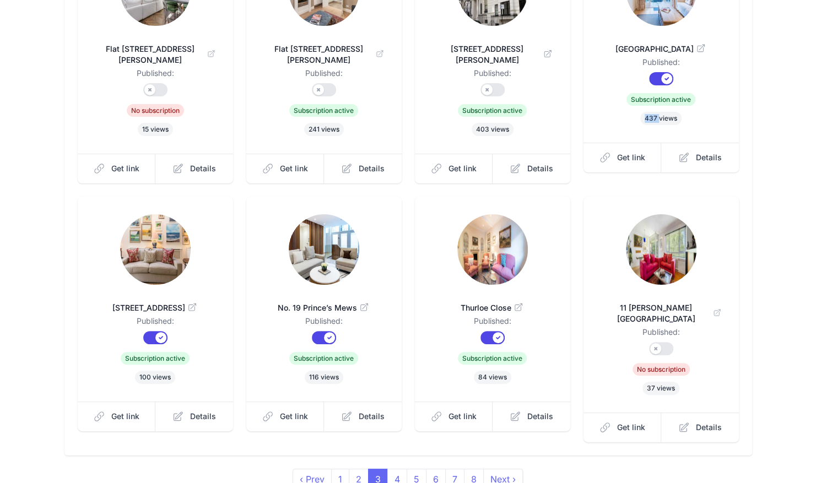
scroll to position [203, 0]
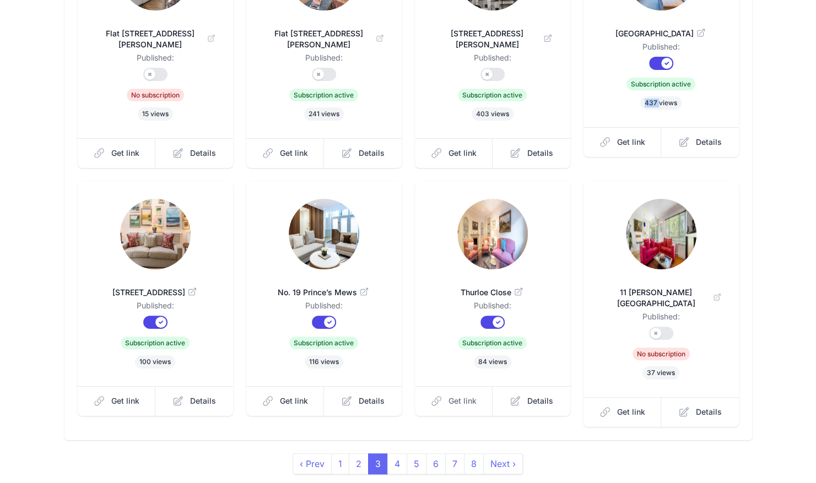
click at [454, 396] on span "Get link" at bounding box center [463, 401] width 28 height 11
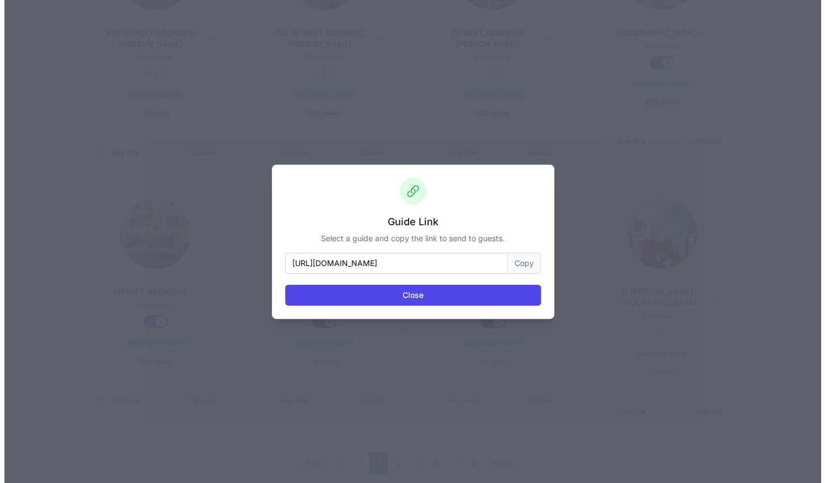
scroll to position [0, 0]
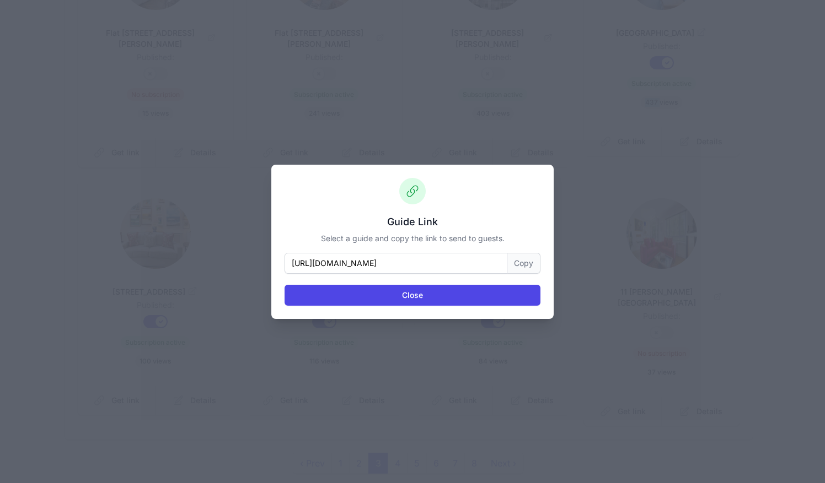
click at [522, 265] on button "Copy" at bounding box center [523, 263] width 33 height 21
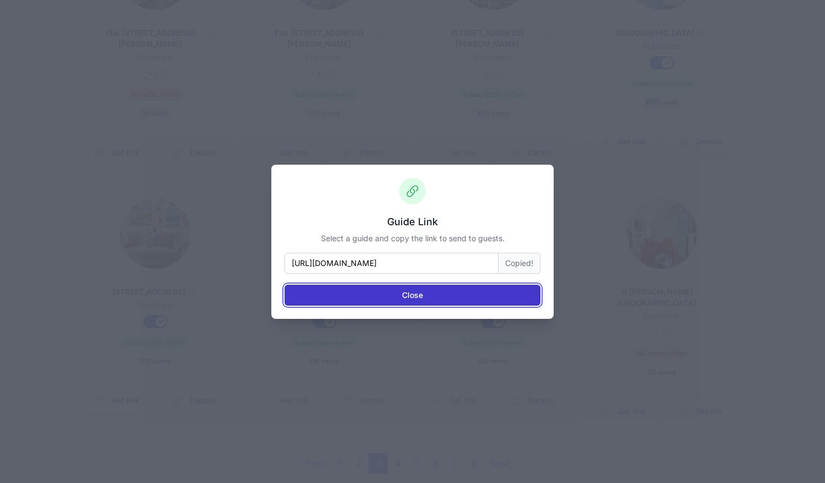
click at [512, 300] on button "Close" at bounding box center [412, 295] width 256 height 21
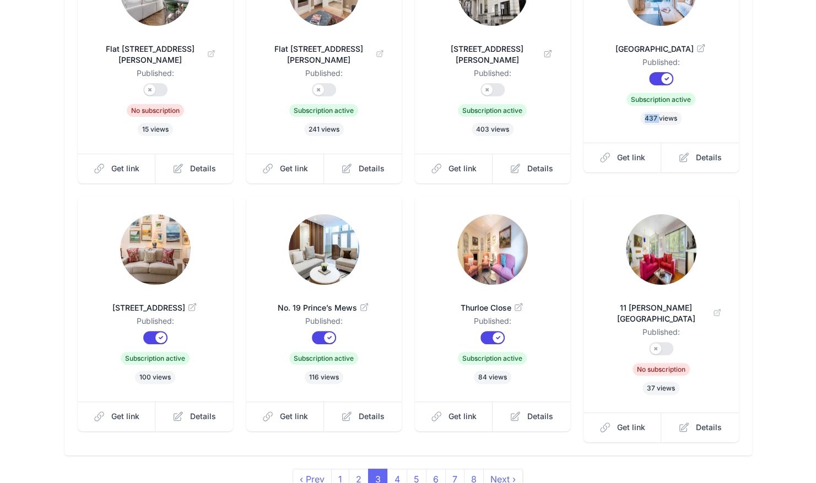
scroll to position [203, 0]
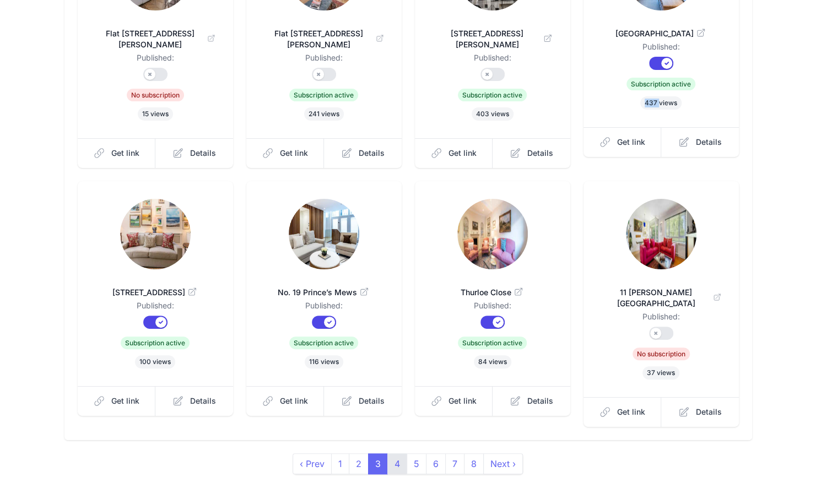
click at [395, 454] on link "4" at bounding box center [398, 464] width 20 height 21
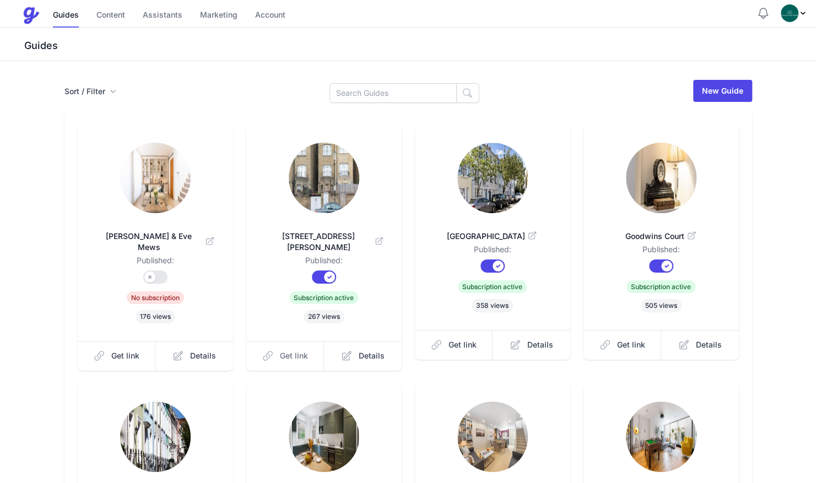
click at [275, 346] on link "Get link" at bounding box center [285, 356] width 78 height 30
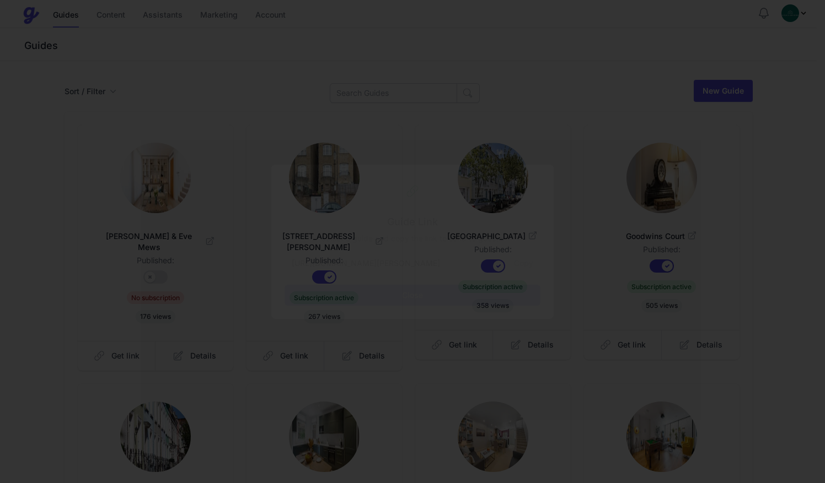
click at [516, 270] on button "Copy" at bounding box center [523, 263] width 33 height 21
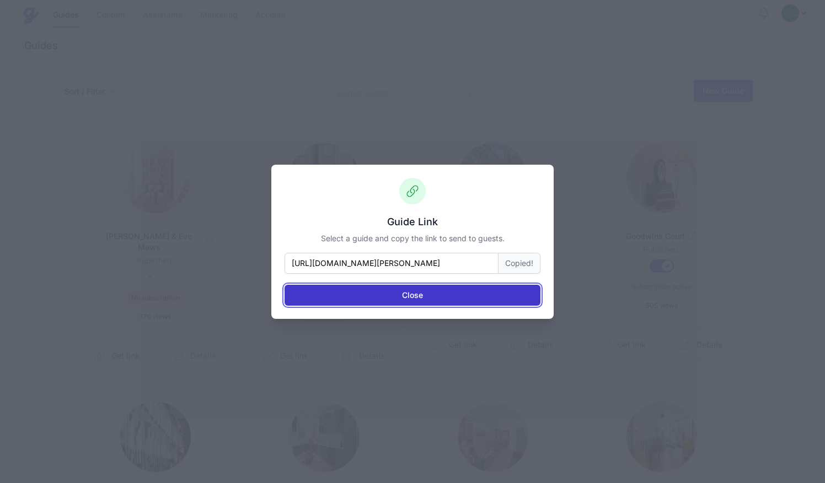
click at [496, 292] on button "Close" at bounding box center [412, 295] width 256 height 21
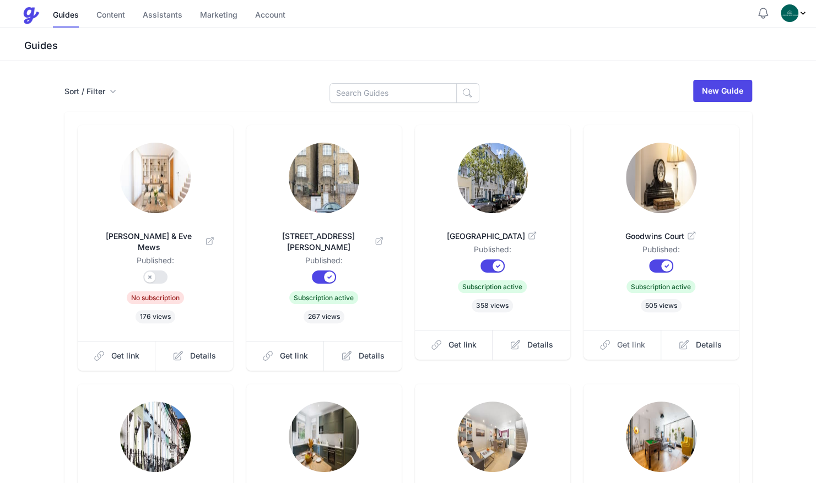
click at [617, 343] on span "Get link" at bounding box center [631, 345] width 28 height 11
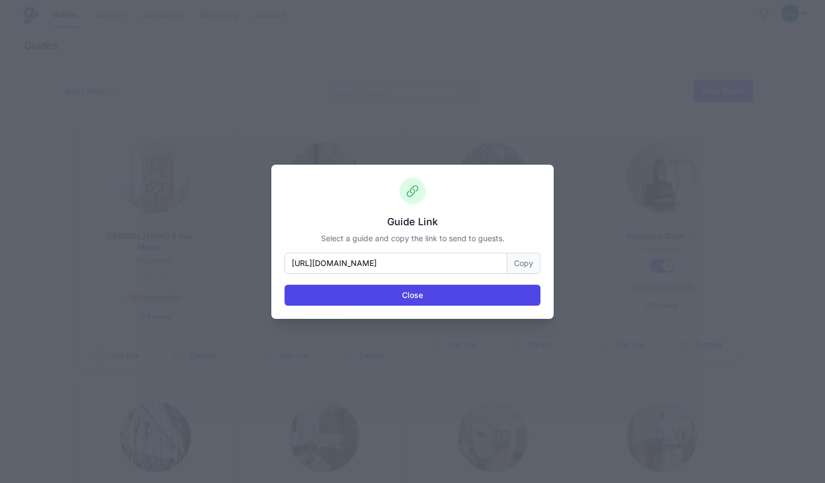
click at [524, 260] on button "Copy" at bounding box center [523, 263] width 33 height 21
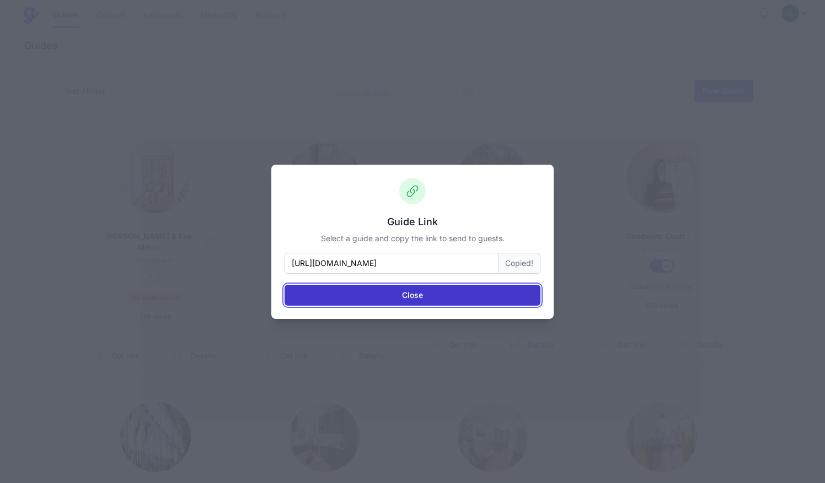
click at [502, 296] on button "Close" at bounding box center [412, 295] width 256 height 21
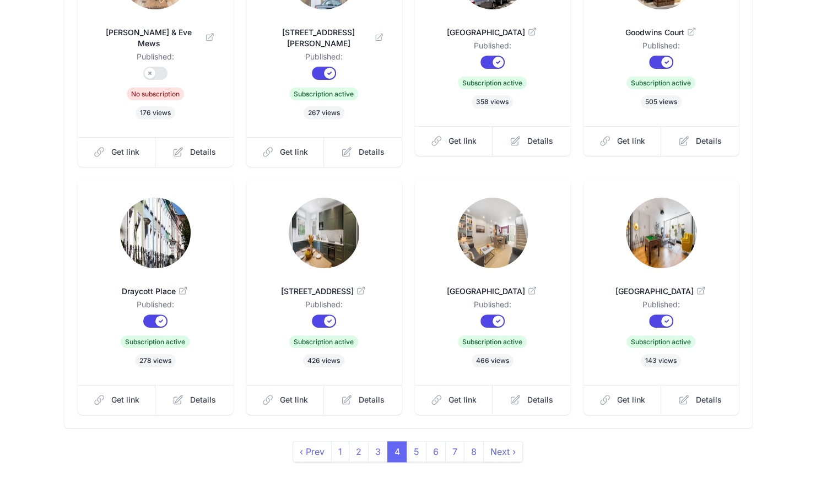
scroll to position [205, 0]
click at [122, 394] on span "Get link" at bounding box center [125, 399] width 28 height 11
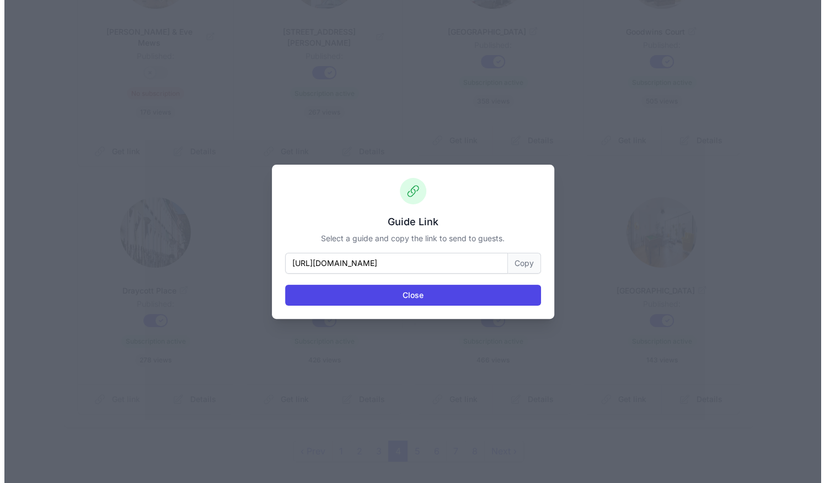
scroll to position [0, 0]
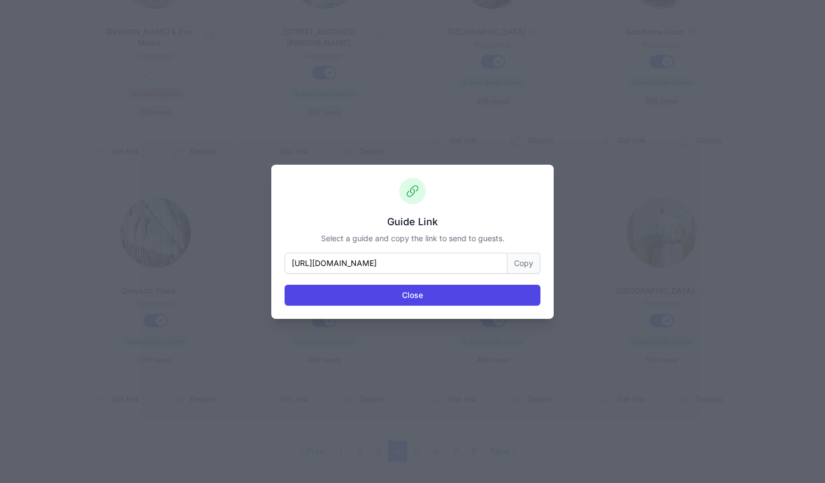
click at [523, 267] on button "Copy" at bounding box center [523, 263] width 33 height 21
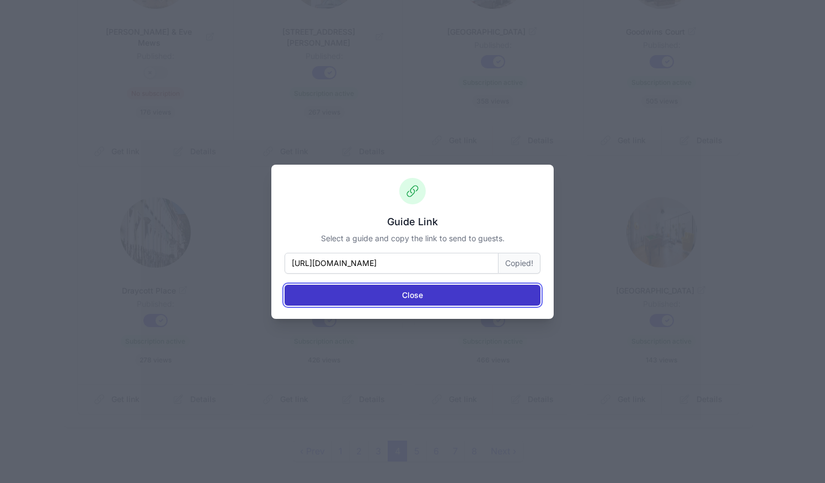
click at [497, 296] on button "Close" at bounding box center [412, 295] width 256 height 21
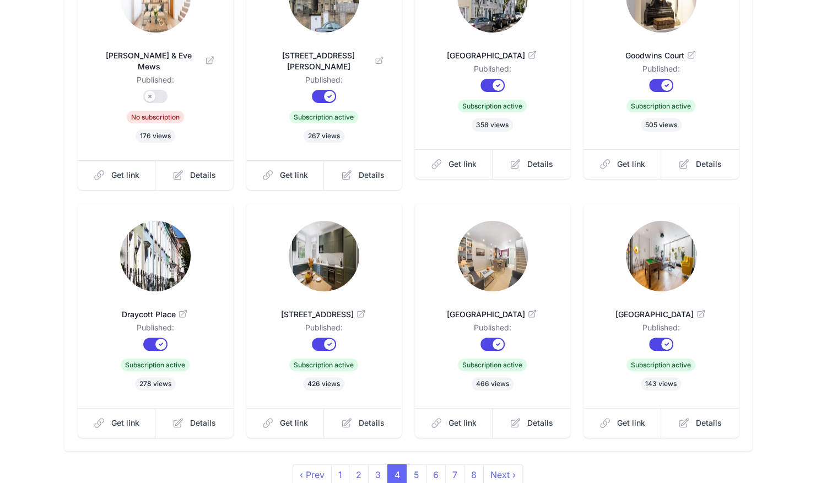
scroll to position [205, 0]
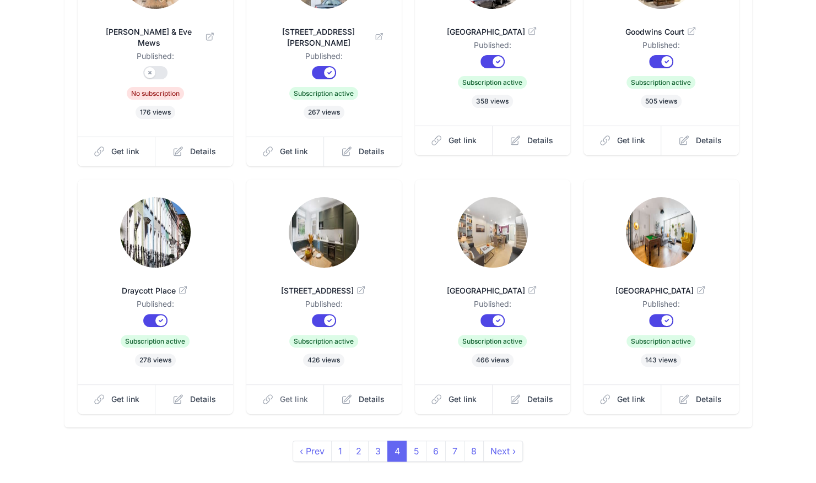
click at [298, 394] on span "Get link" at bounding box center [294, 399] width 28 height 11
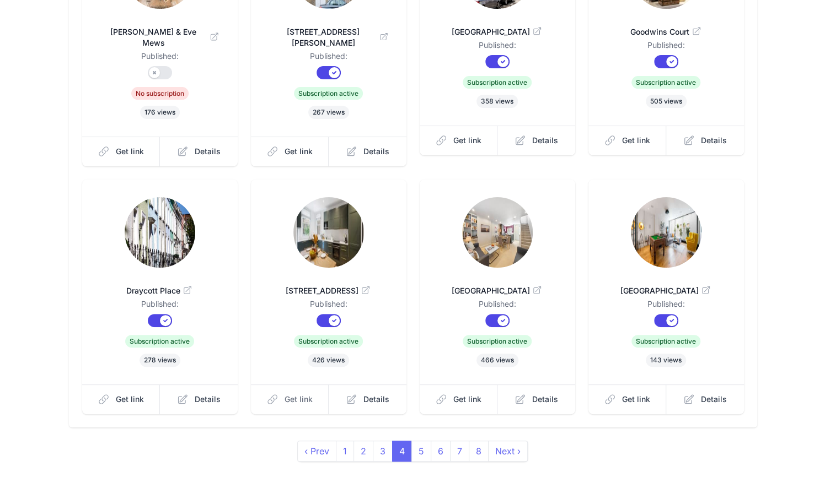
scroll to position [0, 0]
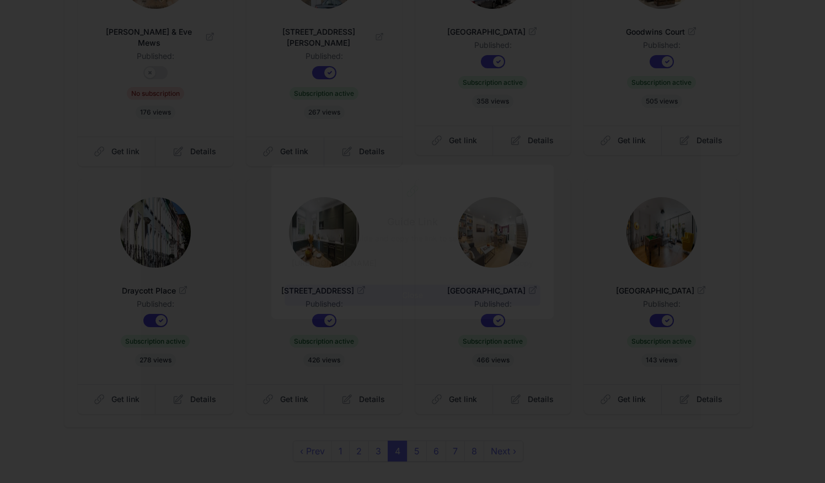
click at [518, 265] on button "Copy" at bounding box center [523, 263] width 33 height 21
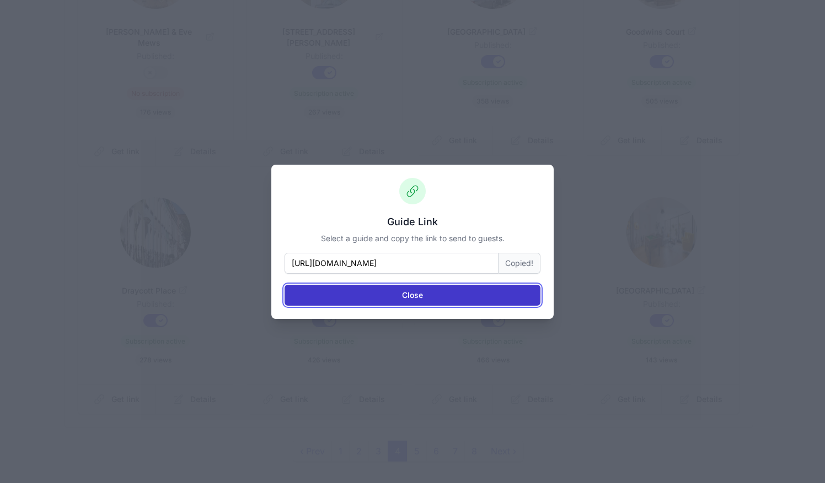
click at [504, 289] on button "Close" at bounding box center [412, 295] width 256 height 21
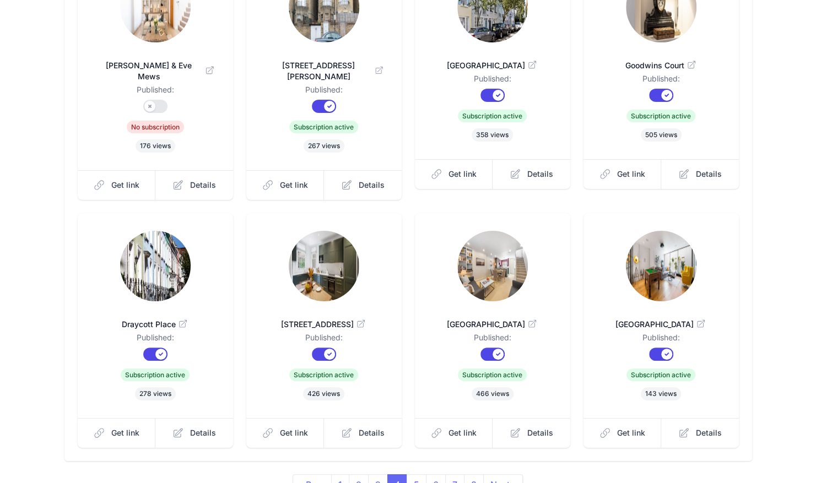
scroll to position [205, 0]
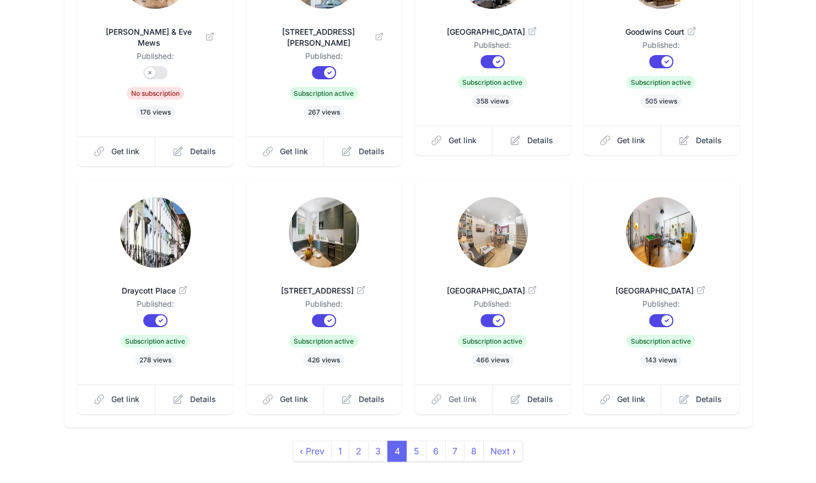
click at [456, 395] on link "Get link" at bounding box center [454, 400] width 78 height 30
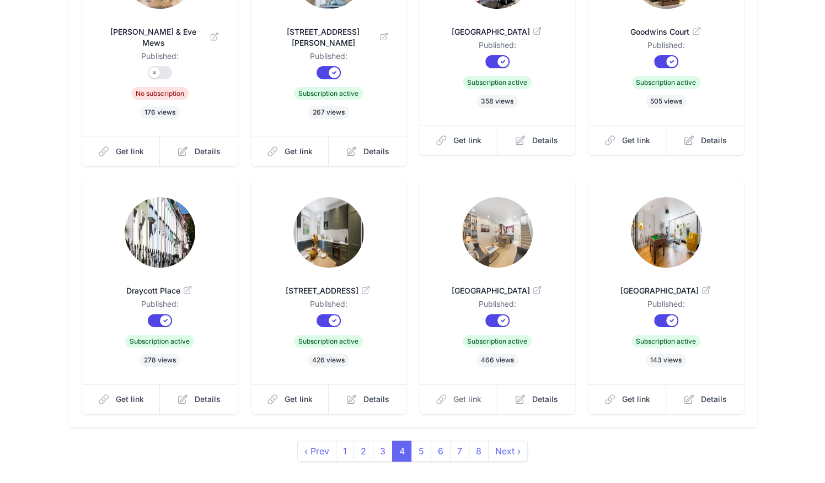
scroll to position [0, 0]
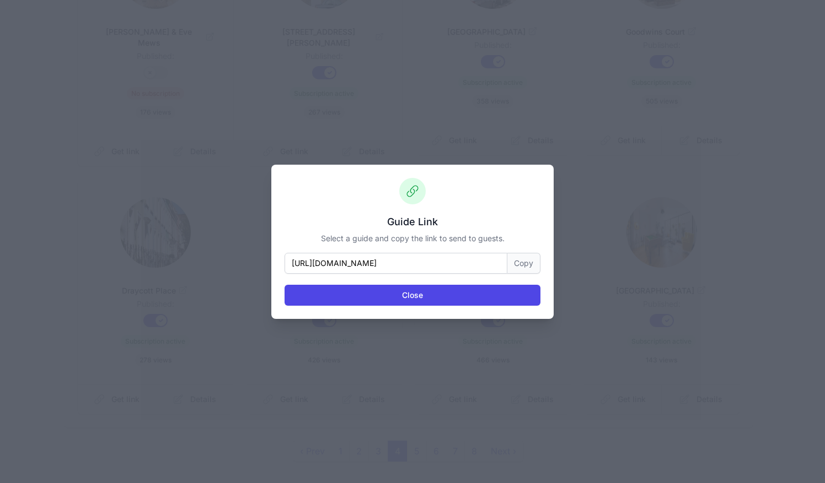
click at [517, 259] on button "Copy" at bounding box center [523, 263] width 33 height 21
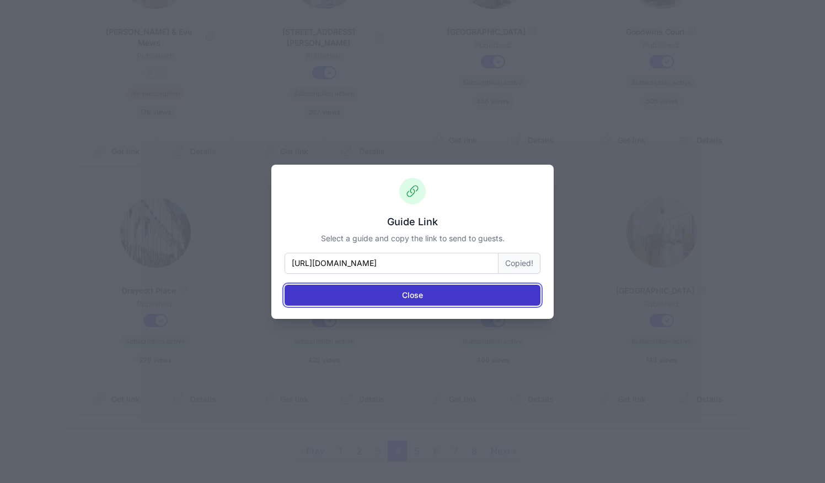
click at [499, 289] on button "Close" at bounding box center [412, 295] width 256 height 21
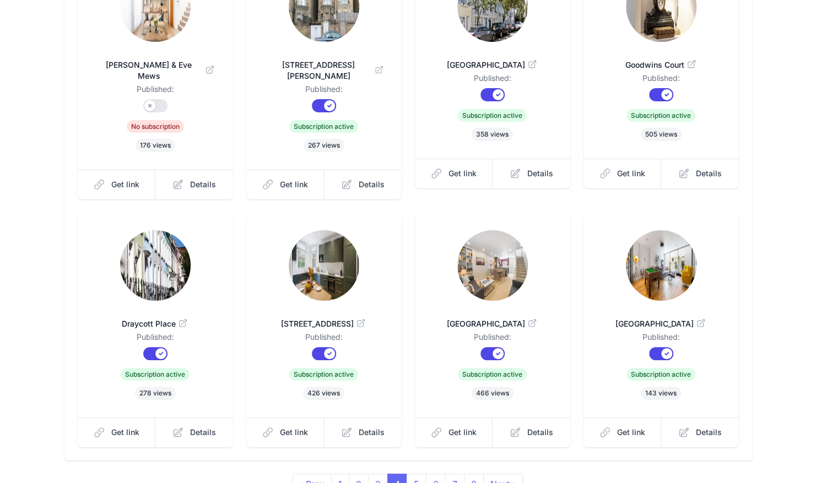
scroll to position [205, 0]
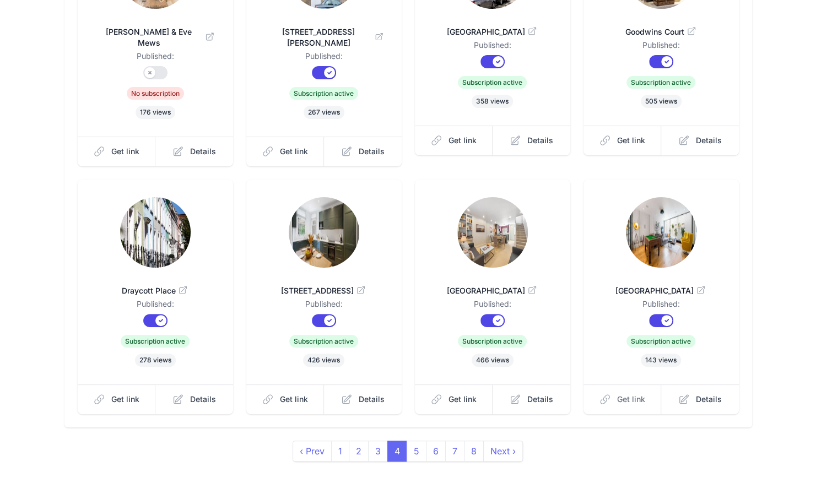
click at [634, 394] on span "Get link" at bounding box center [631, 399] width 28 height 11
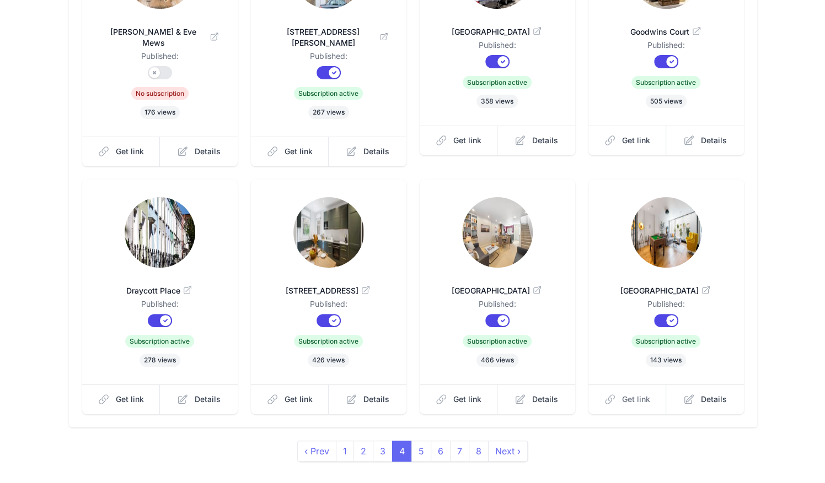
scroll to position [0, 0]
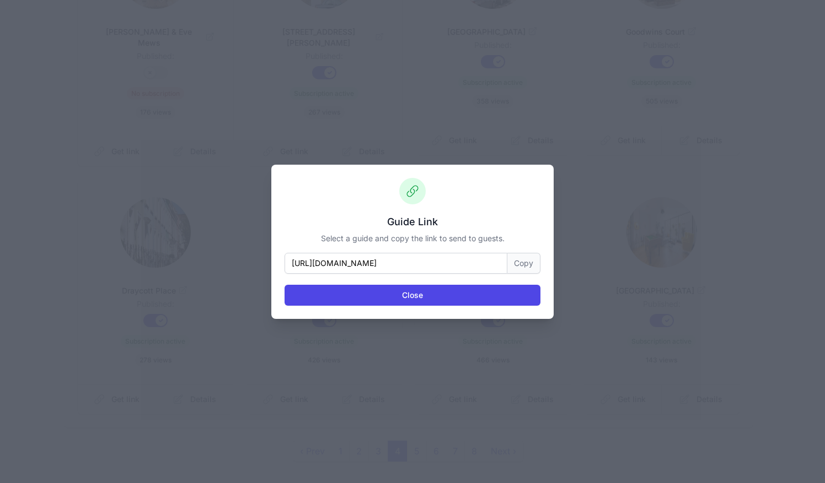
click at [520, 262] on button "Copy" at bounding box center [523, 263] width 33 height 21
click at [488, 306] on div "Guide Link Select a guide and copy the link to send to guests. [URL][DOMAIN_NAM…" at bounding box center [412, 242] width 282 height 154
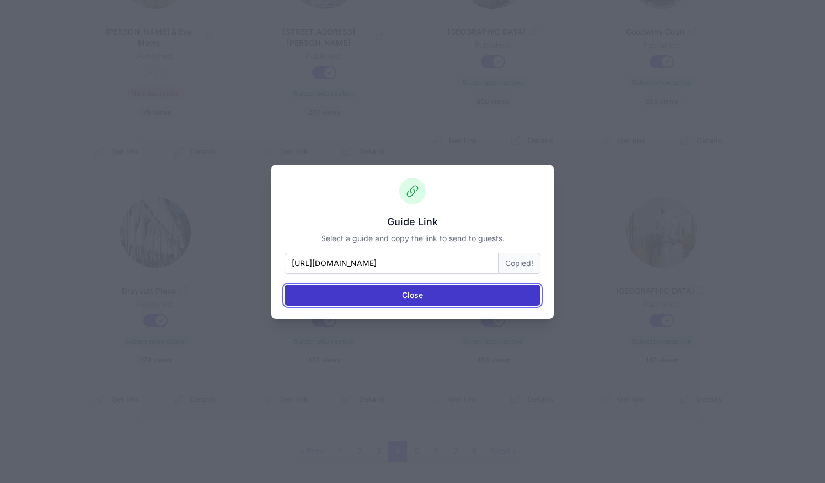
click at [485, 297] on button "Close" at bounding box center [412, 295] width 256 height 21
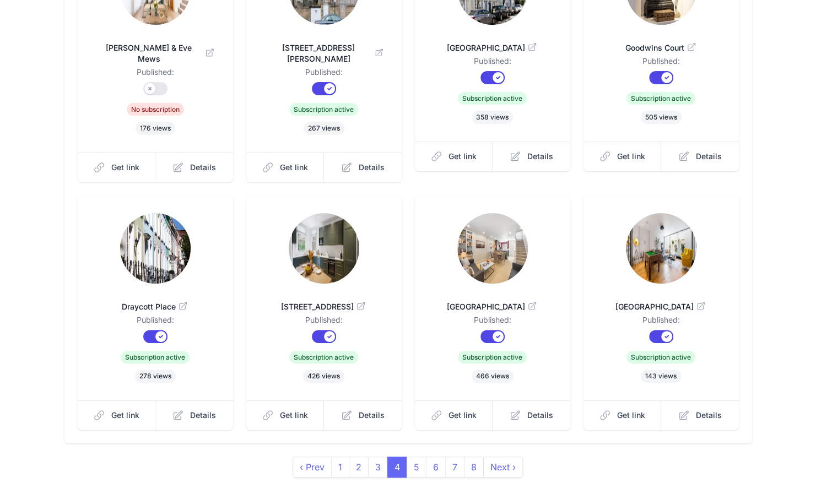
scroll to position [205, 0]
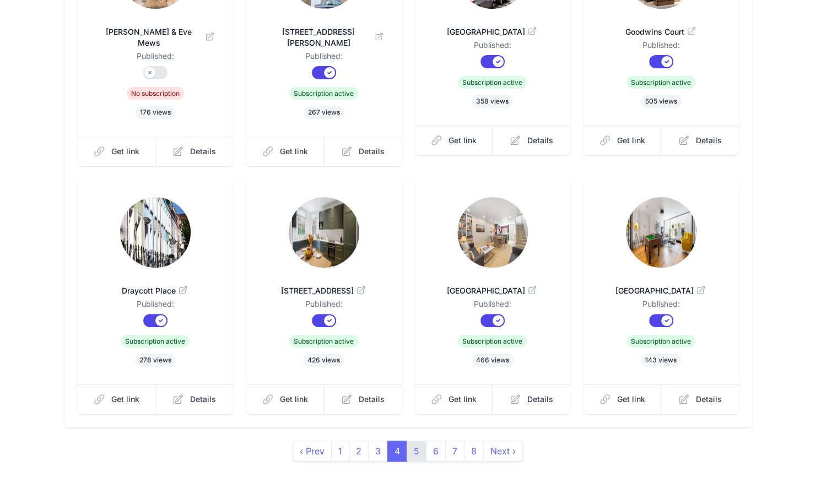
click at [413, 441] on link "5" at bounding box center [417, 451] width 20 height 21
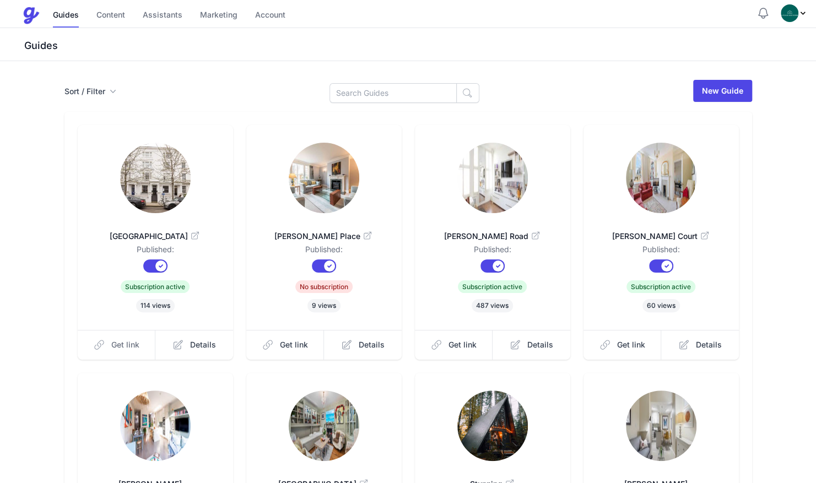
click at [119, 347] on span "Get link" at bounding box center [125, 345] width 28 height 11
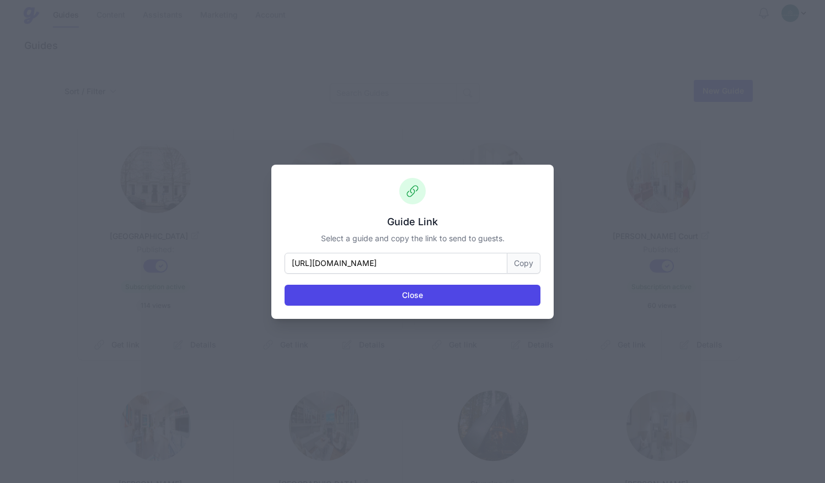
click at [518, 268] on button "Copy" at bounding box center [523, 263] width 33 height 21
click at [514, 282] on div "Close" at bounding box center [412, 290] width 256 height 32
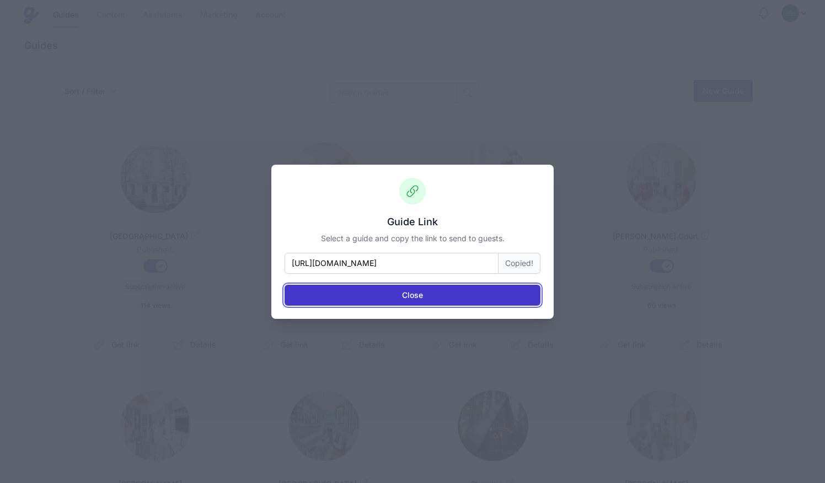
click at [514, 300] on button "Close" at bounding box center [412, 295] width 256 height 21
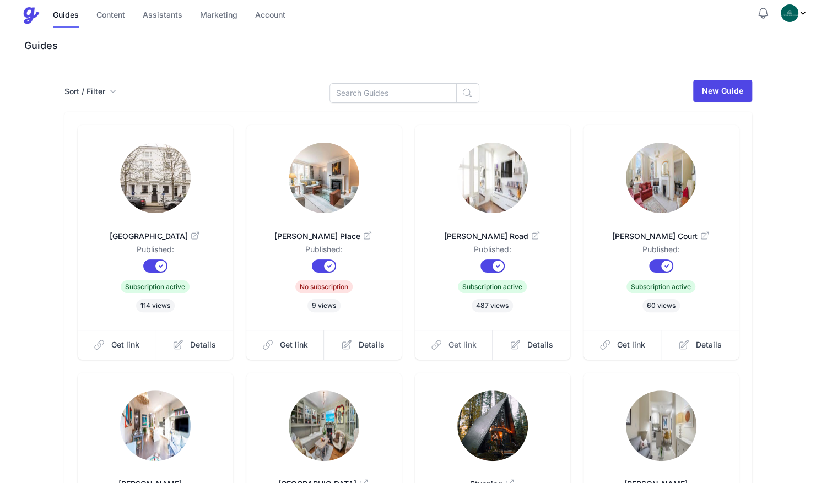
click at [462, 336] on link "Get link" at bounding box center [454, 345] width 78 height 30
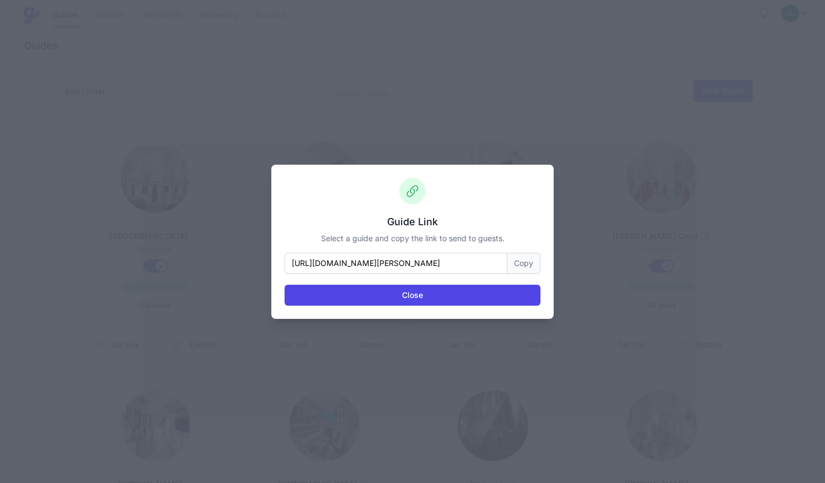
click at [527, 262] on button "Copy" at bounding box center [523, 263] width 33 height 21
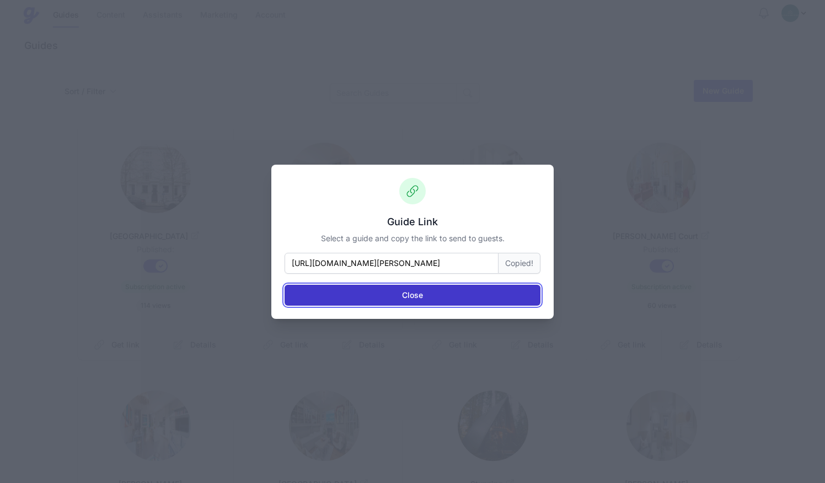
click at [513, 287] on button "Close" at bounding box center [412, 295] width 256 height 21
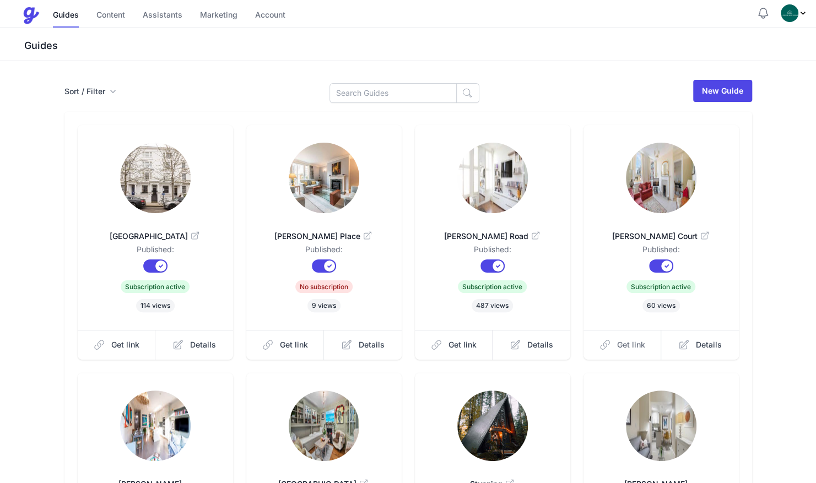
click at [630, 352] on link "Get link" at bounding box center [623, 345] width 78 height 30
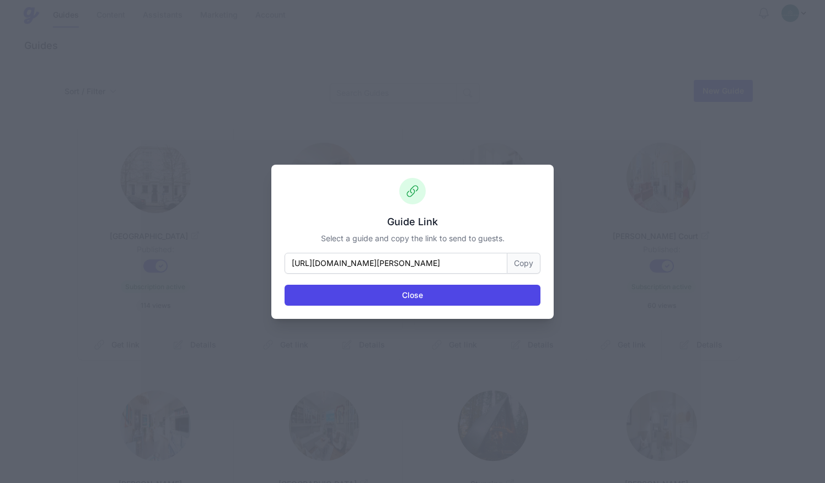
click at [521, 262] on button "Copy" at bounding box center [523, 263] width 33 height 21
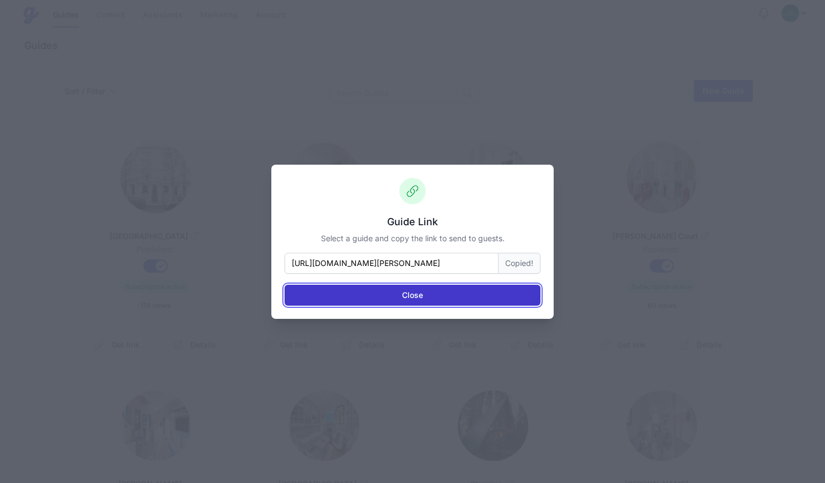
click at [497, 292] on button "Close" at bounding box center [412, 295] width 256 height 21
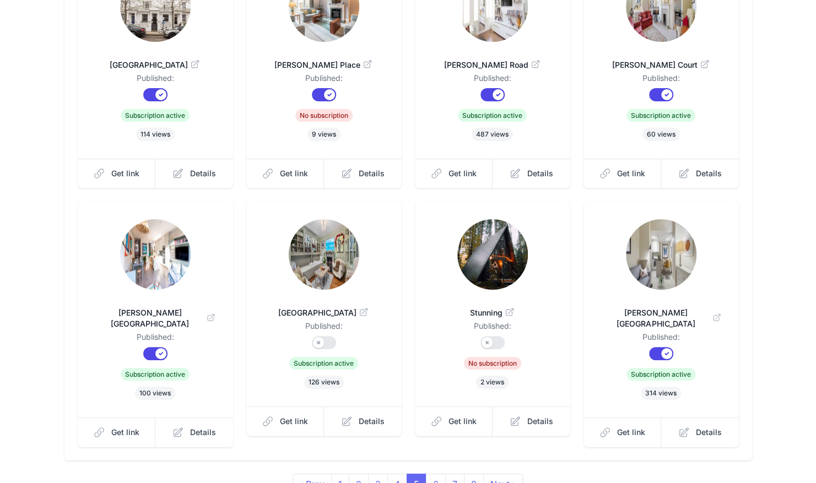
scroll to position [186, 0]
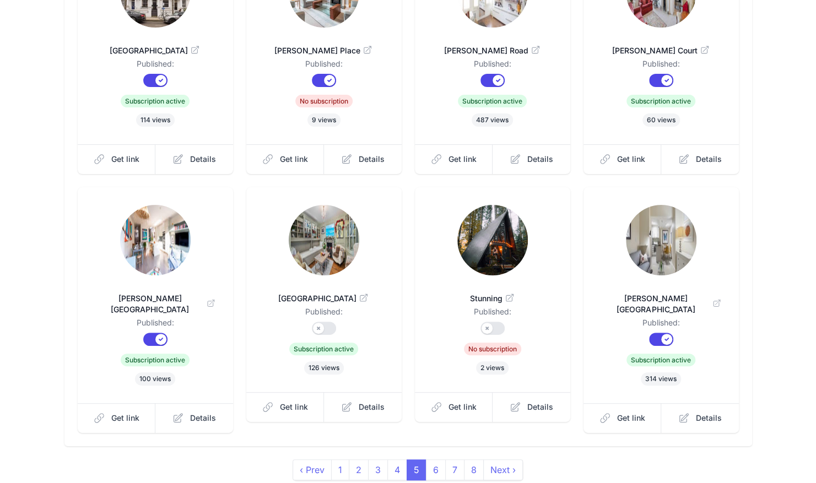
click at [443, 364] on div "2 views" at bounding box center [493, 368] width 120 height 13
click at [605, 412] on link "Get link" at bounding box center [623, 418] width 78 height 30
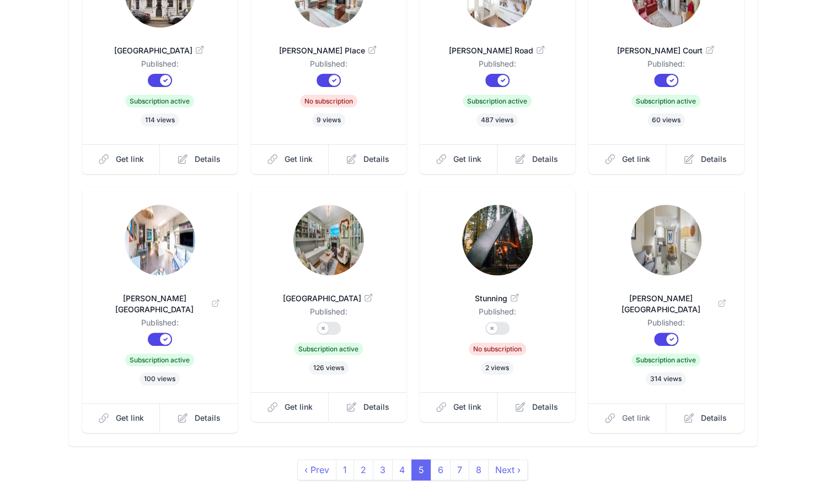
scroll to position [0, 0]
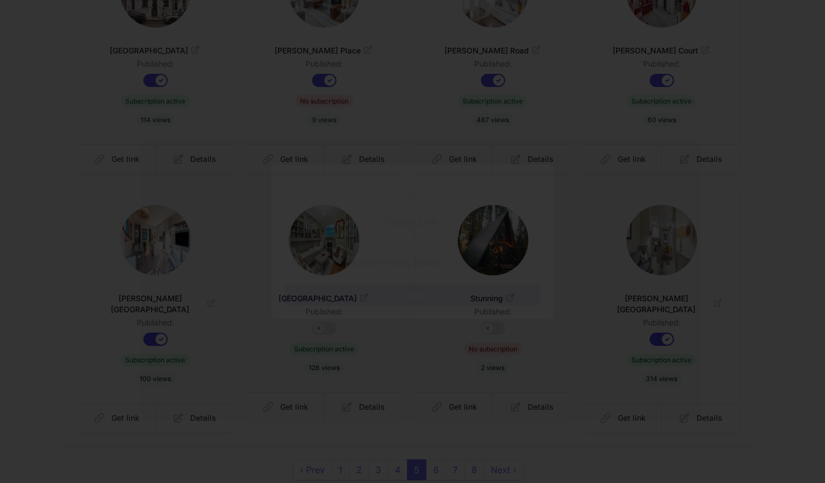
click at [526, 260] on button "Copy" at bounding box center [523, 263] width 33 height 21
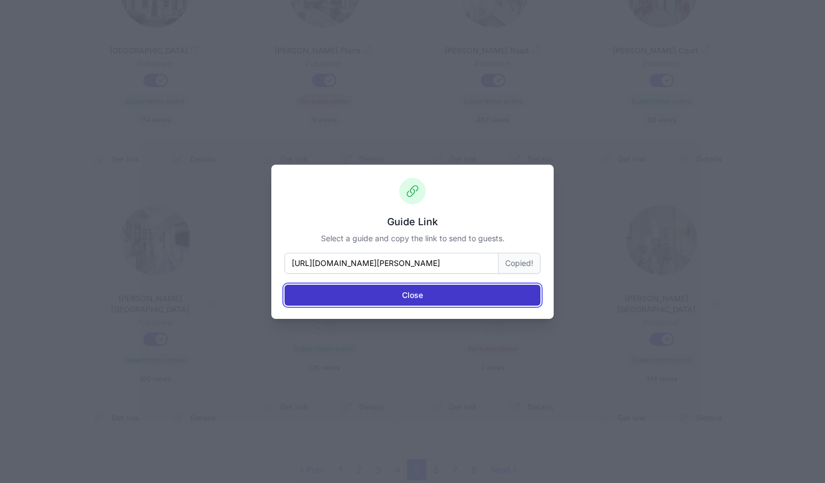
click at [489, 294] on button "Close" at bounding box center [412, 295] width 256 height 21
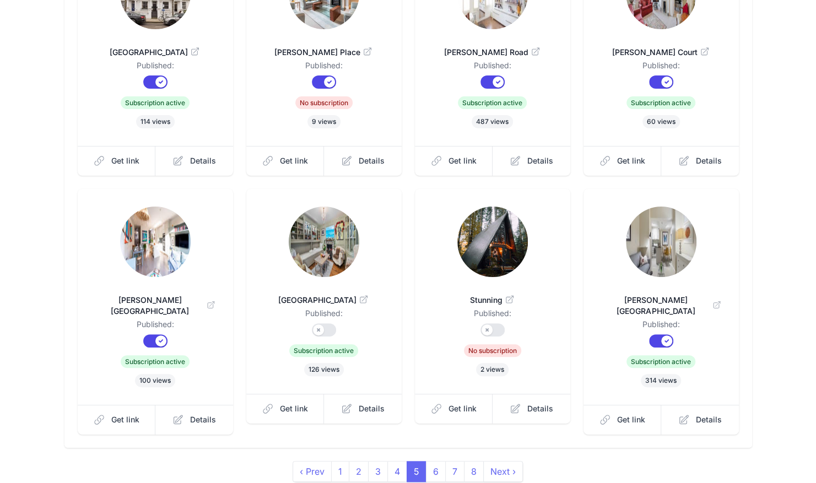
scroll to position [186, 0]
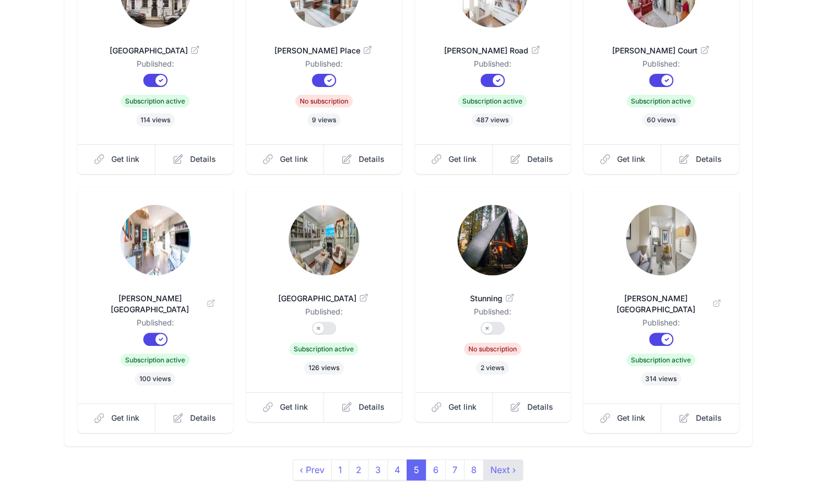
click at [512, 460] on link "Next ›" at bounding box center [503, 470] width 40 height 21
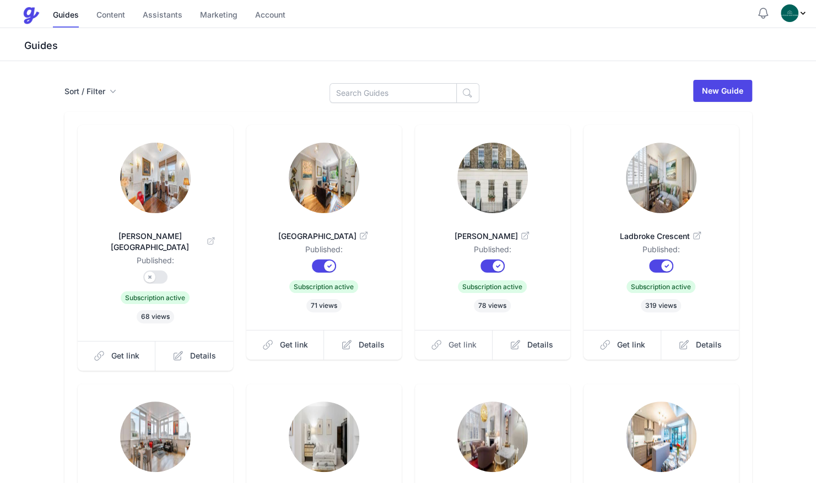
click at [442, 347] on icon at bounding box center [436, 345] width 11 height 11
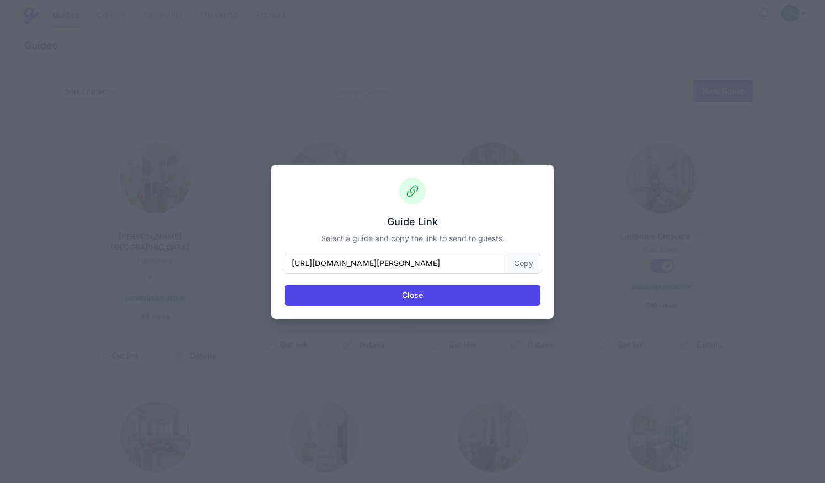
click at [521, 258] on button "Copy" at bounding box center [523, 263] width 33 height 21
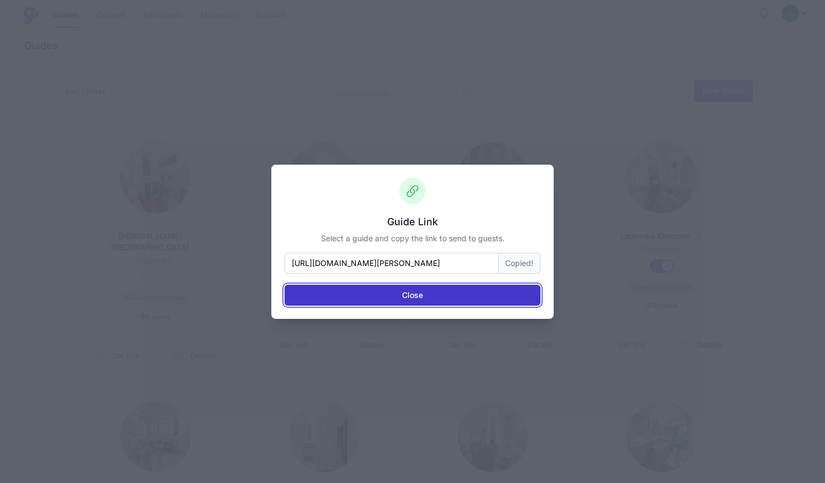
click at [493, 286] on button "Close" at bounding box center [412, 295] width 256 height 21
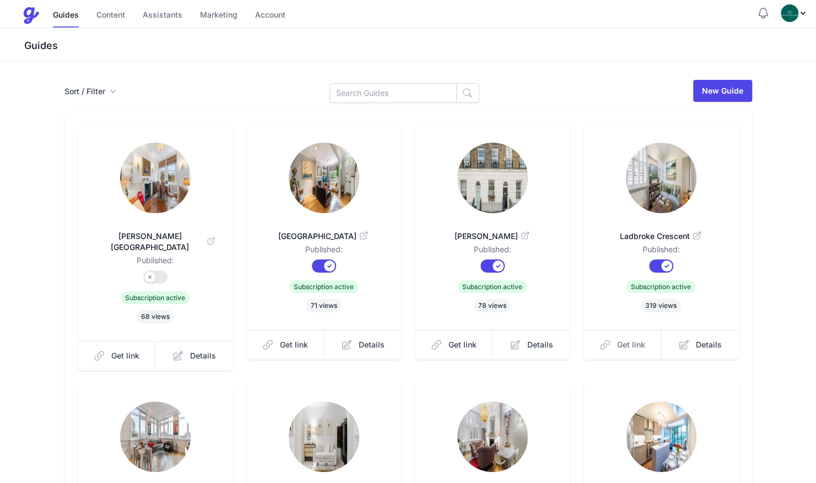
click at [638, 344] on span "Get link" at bounding box center [631, 345] width 28 height 11
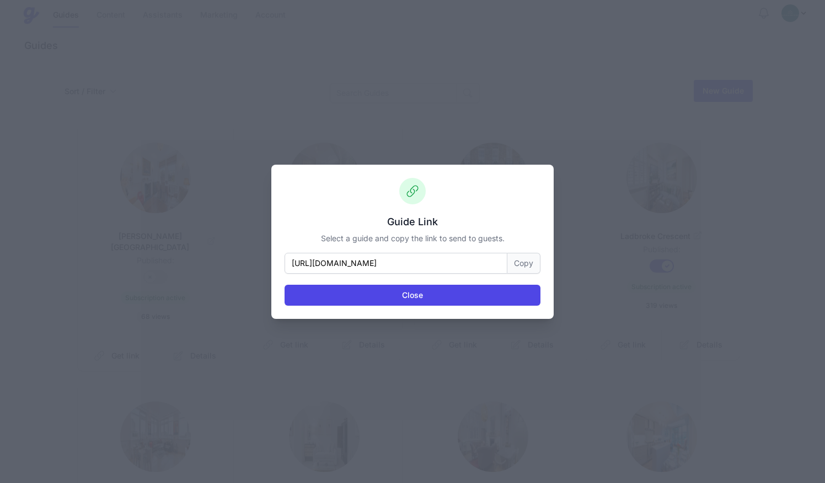
click at [532, 256] on button "Copy" at bounding box center [523, 263] width 33 height 21
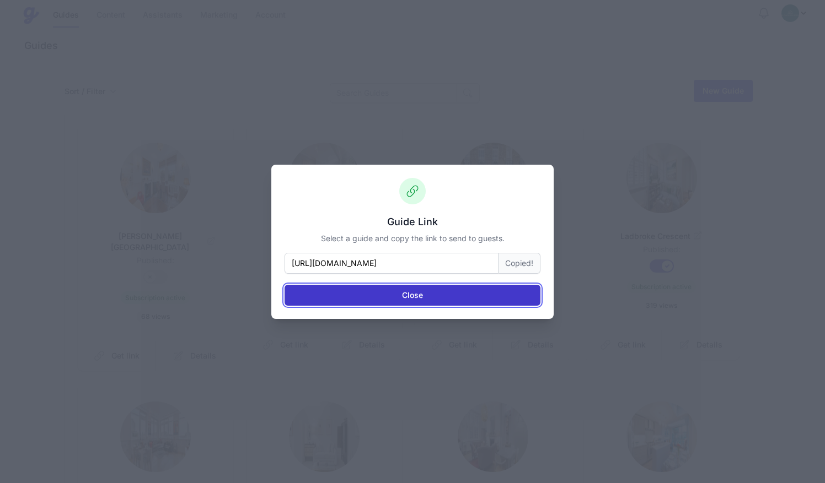
click at [513, 289] on button "Close" at bounding box center [412, 295] width 256 height 21
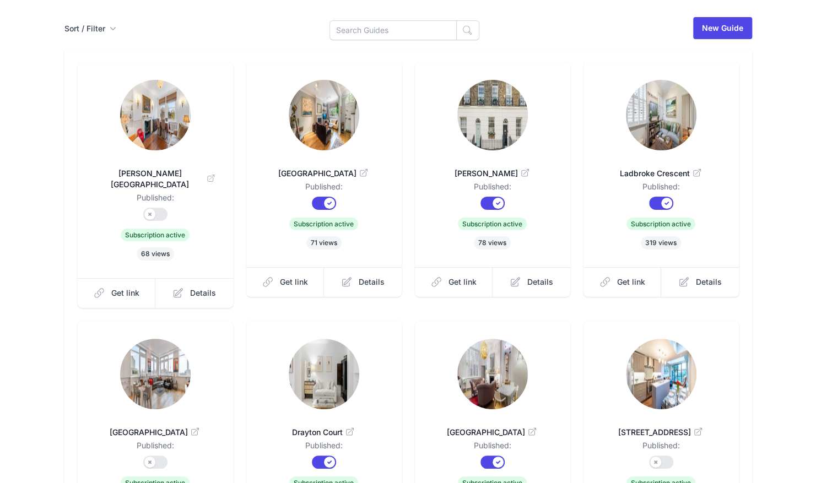
scroll to position [58, 0]
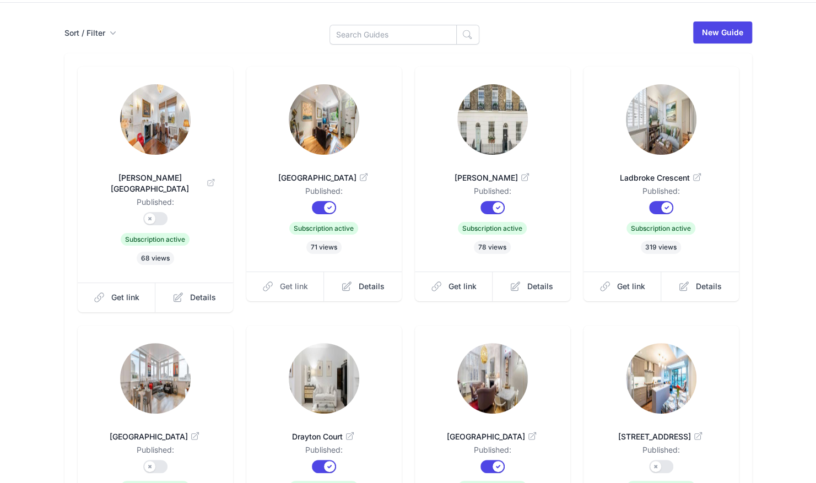
click at [306, 279] on link "Get link" at bounding box center [285, 287] width 78 height 30
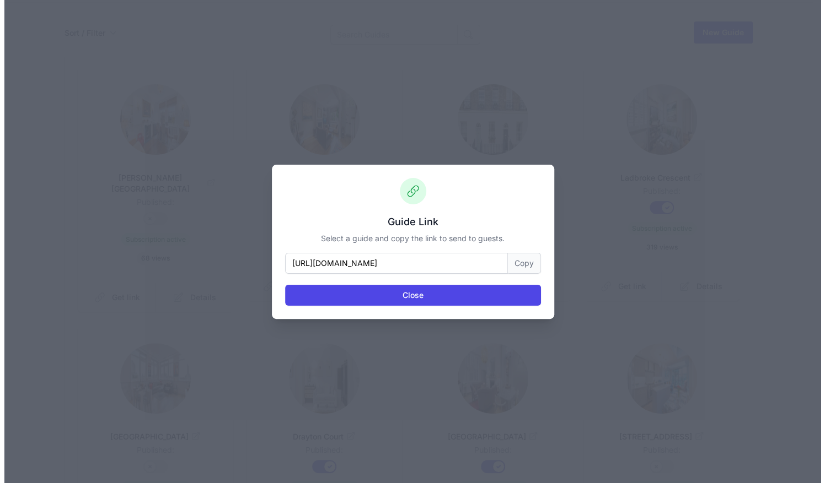
scroll to position [0, 0]
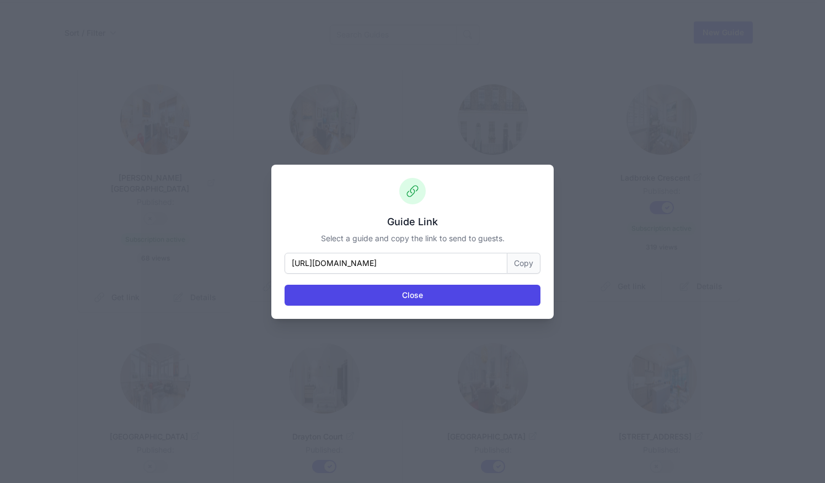
click at [535, 276] on div "Close" at bounding box center [412, 290] width 256 height 32
click at [529, 261] on button "Copy" at bounding box center [523, 263] width 33 height 21
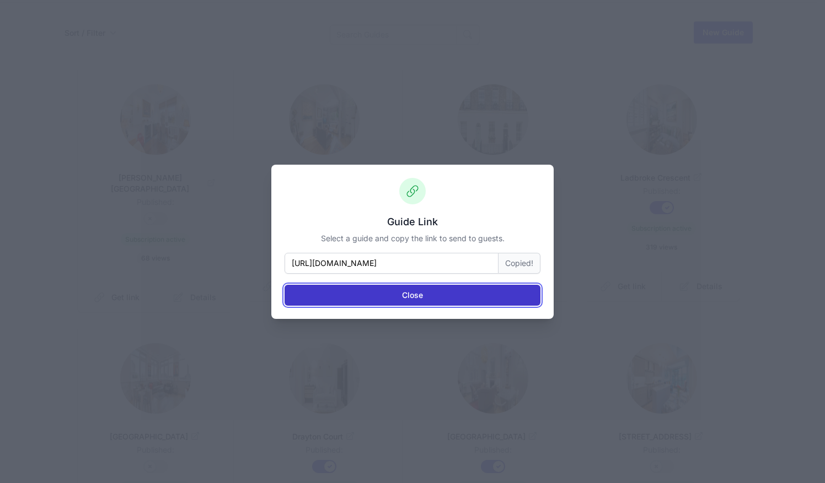
click at [510, 292] on button "Close" at bounding box center [412, 295] width 256 height 21
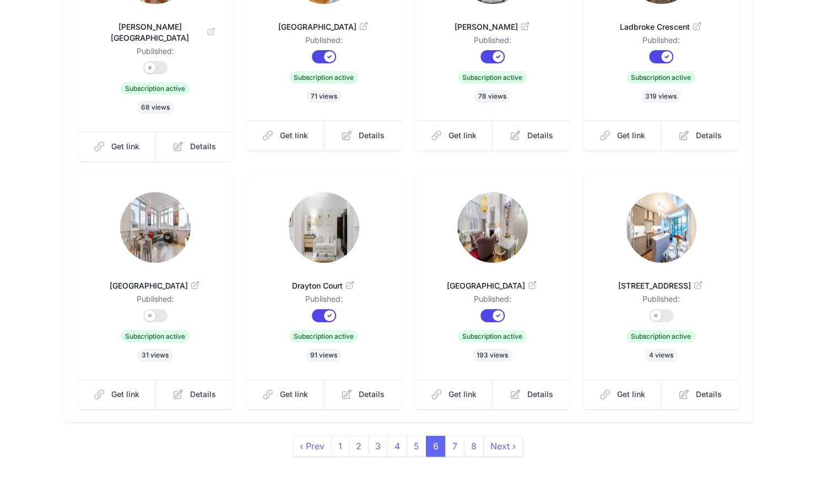
scroll to position [211, 0]
click at [450, 388] on span "Get link" at bounding box center [463, 393] width 28 height 11
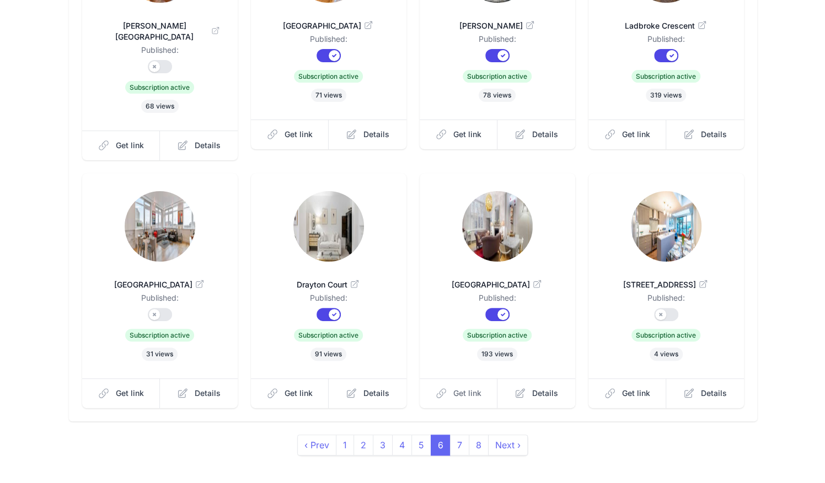
scroll to position [0, 0]
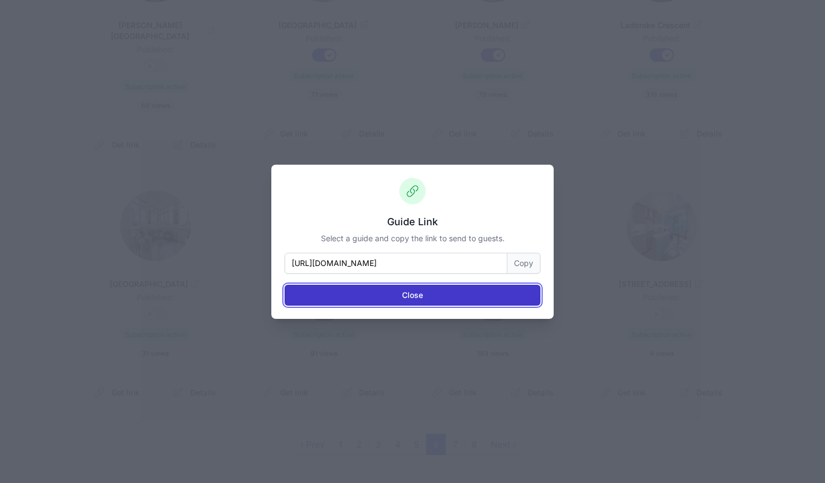
click at [429, 297] on button "Close" at bounding box center [412, 295] width 256 height 21
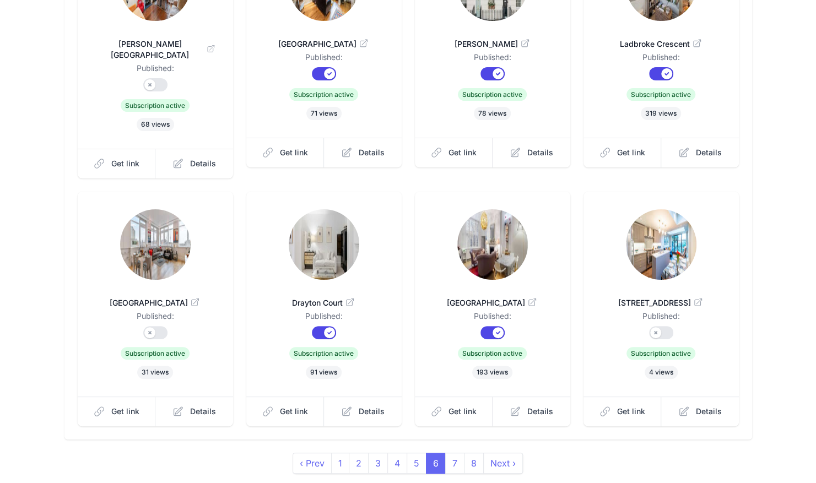
scroll to position [211, 0]
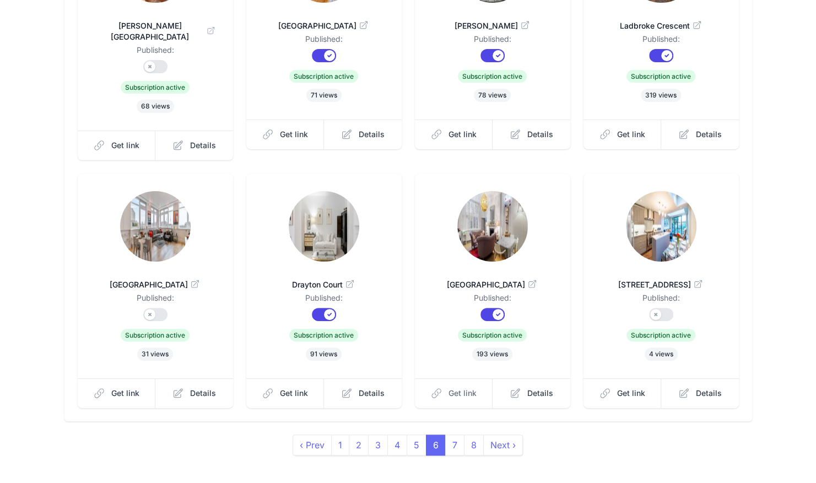
click at [460, 388] on span "Get link" at bounding box center [463, 393] width 28 height 11
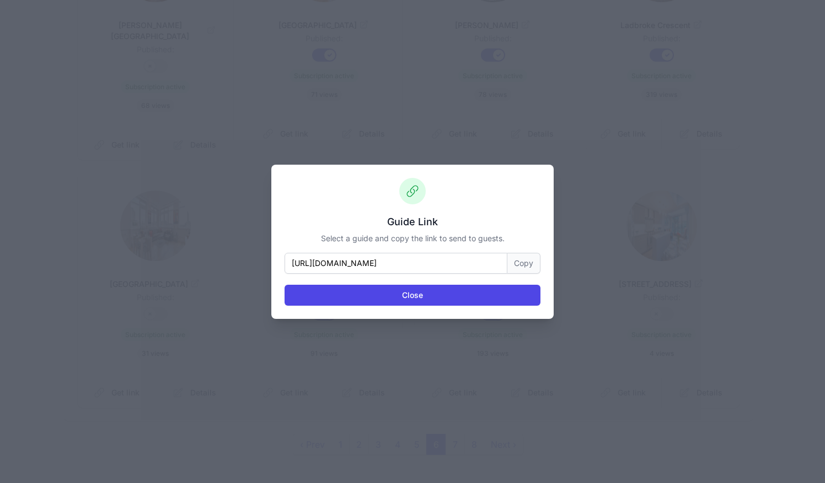
click at [529, 261] on button "Copy" at bounding box center [523, 263] width 33 height 21
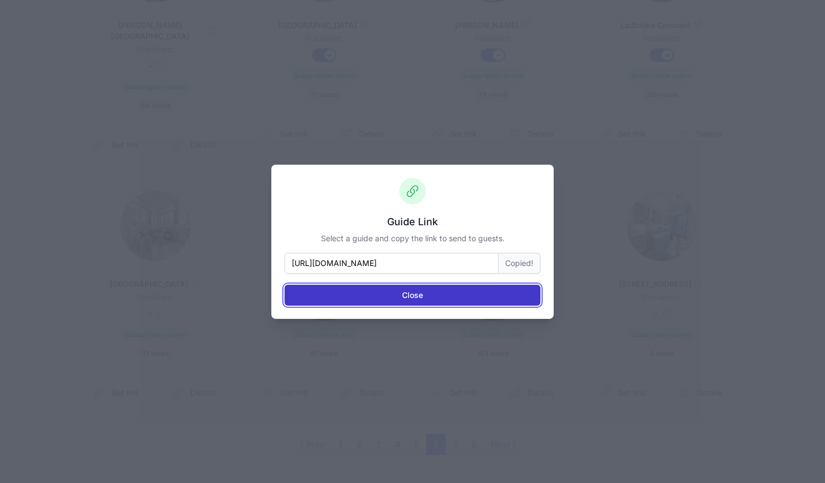
click at [521, 293] on button "Close" at bounding box center [412, 295] width 256 height 21
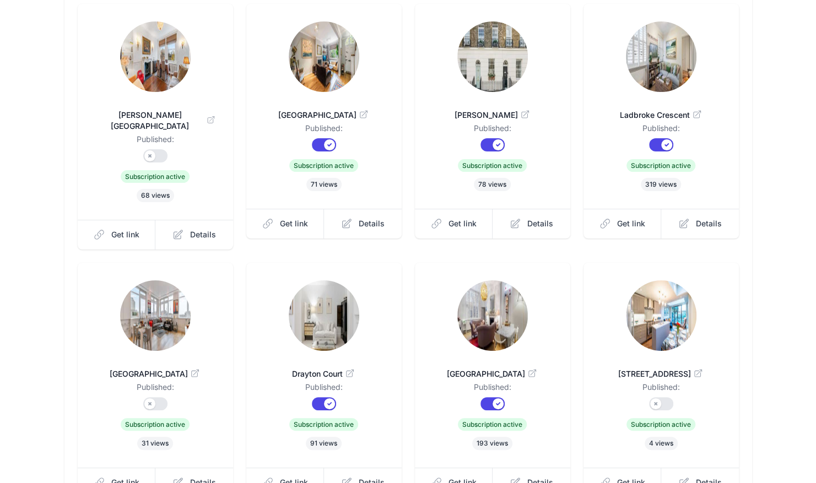
scroll to position [211, 0]
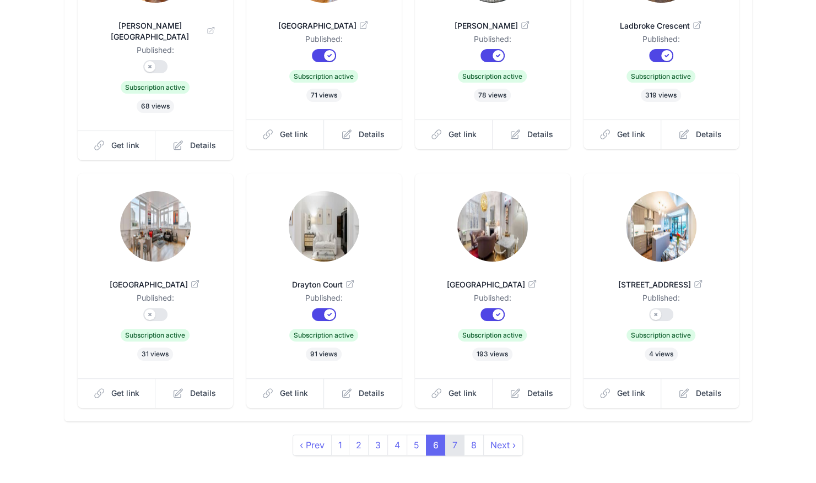
click at [454, 438] on link "7" at bounding box center [454, 445] width 19 height 21
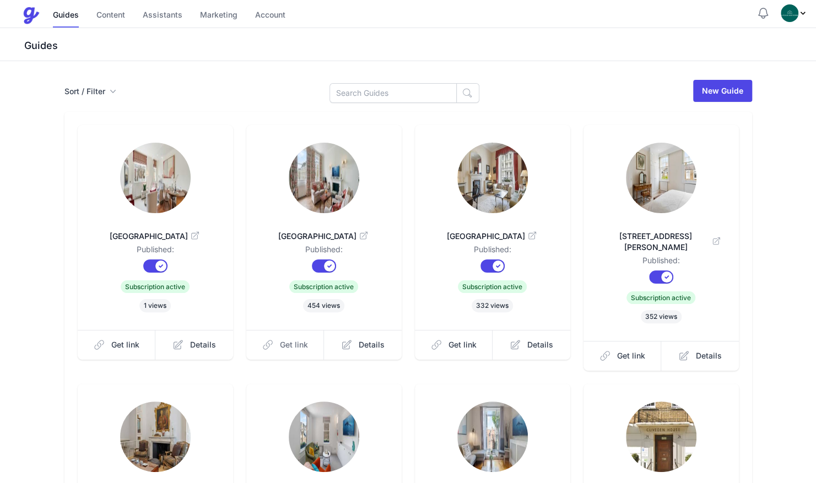
click at [293, 353] on link "Get link" at bounding box center [285, 345] width 78 height 30
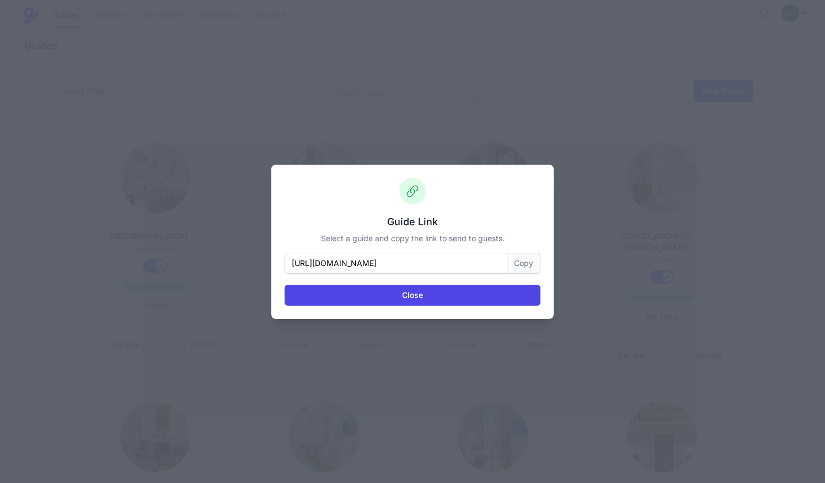
click at [518, 270] on button "Copy" at bounding box center [523, 263] width 33 height 21
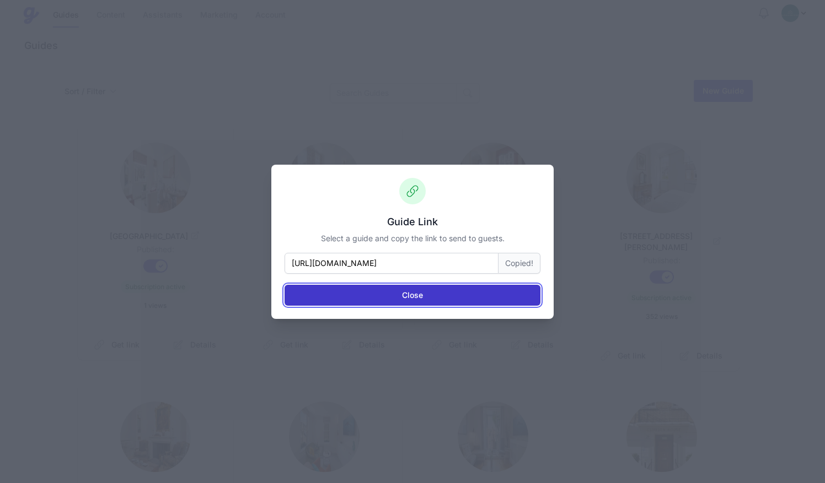
click at [509, 293] on button "Close" at bounding box center [412, 295] width 256 height 21
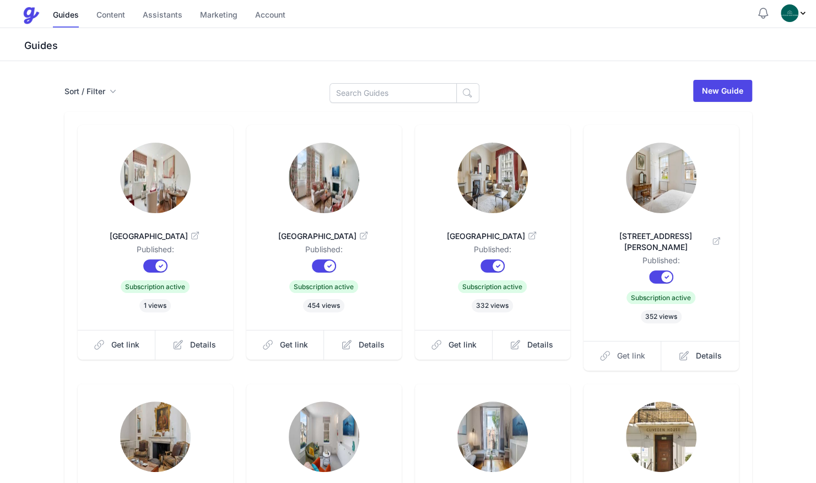
click at [615, 349] on link "Get link" at bounding box center [623, 356] width 78 height 30
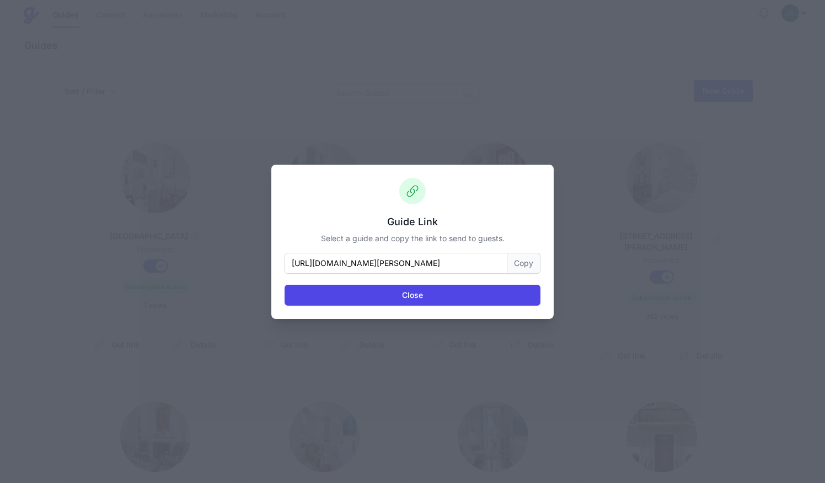
click at [532, 262] on button "Copy" at bounding box center [523, 263] width 33 height 21
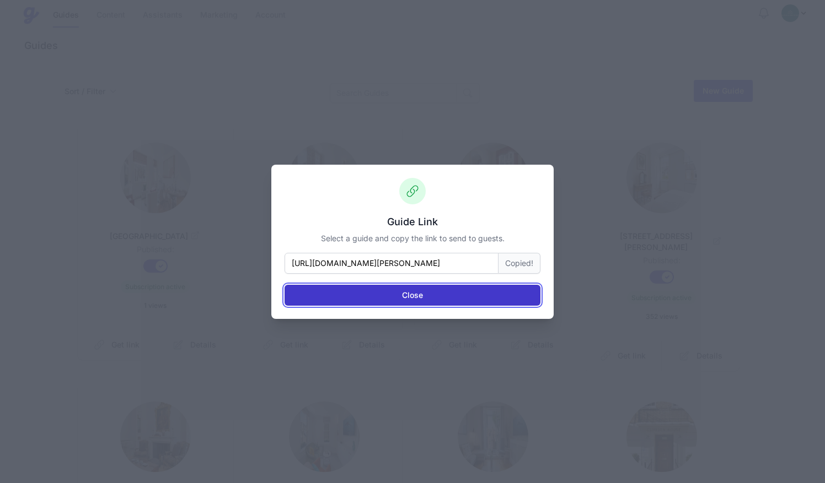
click at [519, 295] on button "Close" at bounding box center [412, 295] width 256 height 21
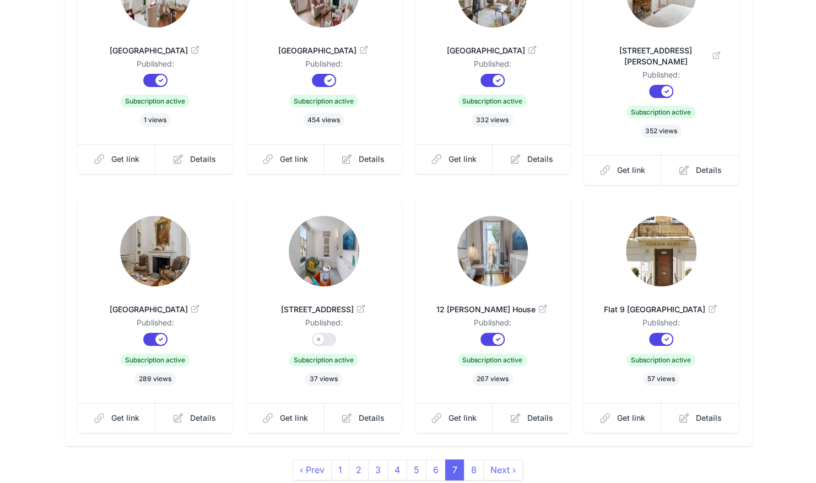
scroll to position [194, 0]
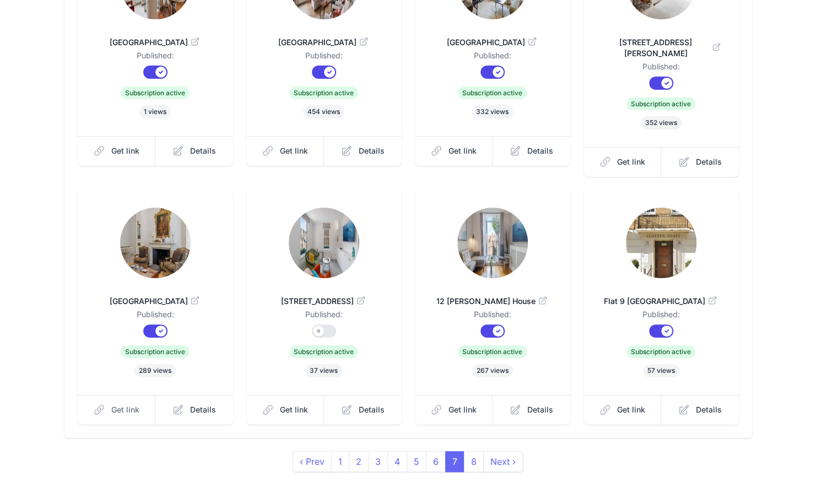
click at [103, 406] on icon at bounding box center [99, 410] width 9 height 9
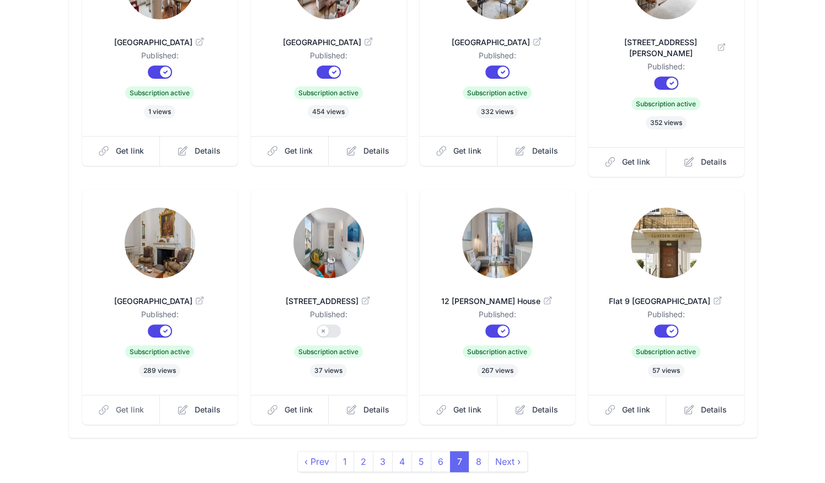
scroll to position [0, 0]
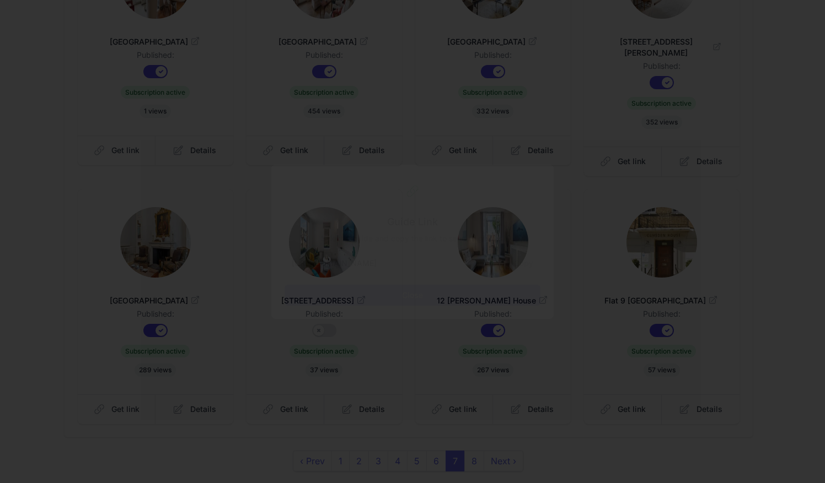
click at [521, 261] on button "Copy" at bounding box center [523, 263] width 33 height 21
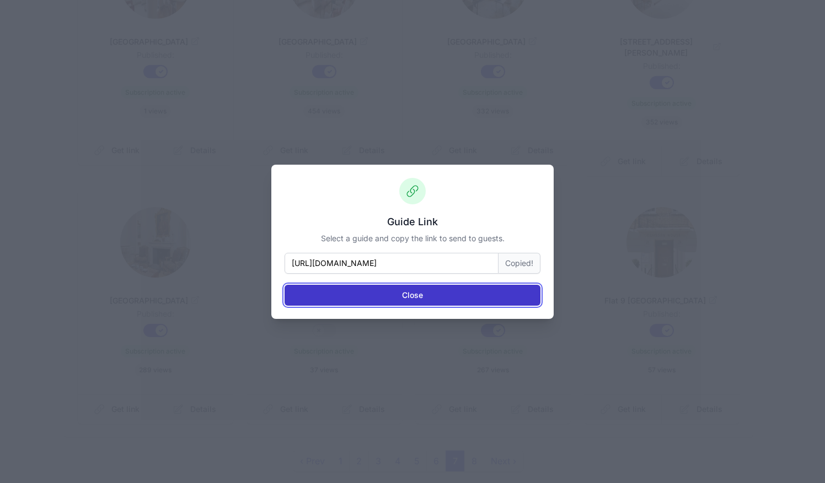
click at [494, 297] on button "Close" at bounding box center [412, 295] width 256 height 21
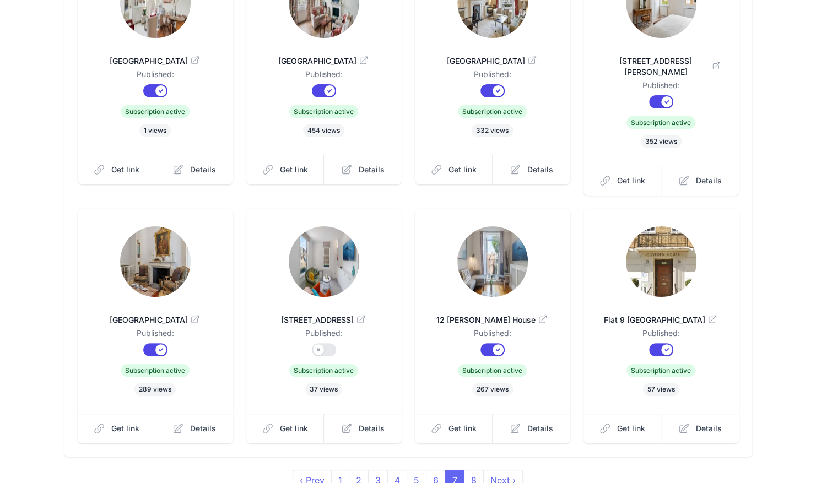
scroll to position [194, 0]
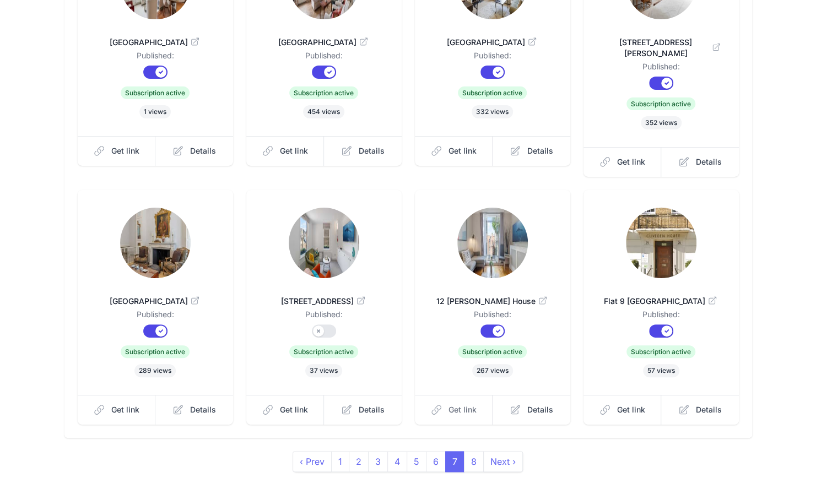
click at [458, 405] on span "Get link" at bounding box center [463, 410] width 28 height 11
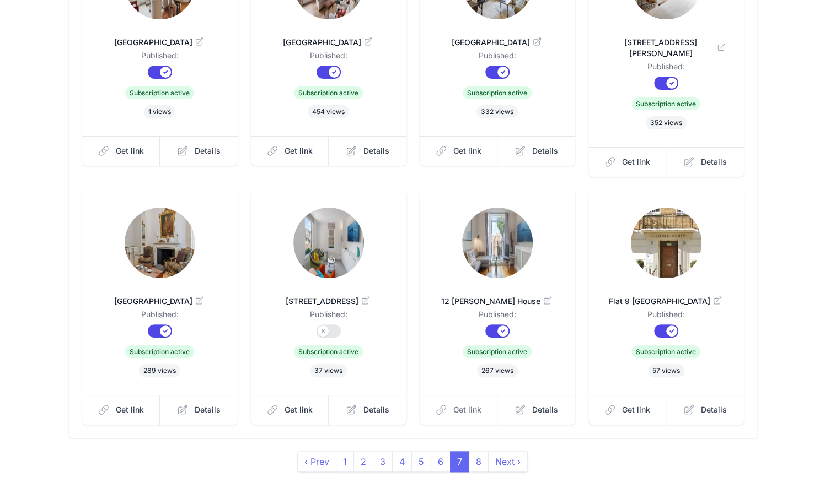
scroll to position [0, 0]
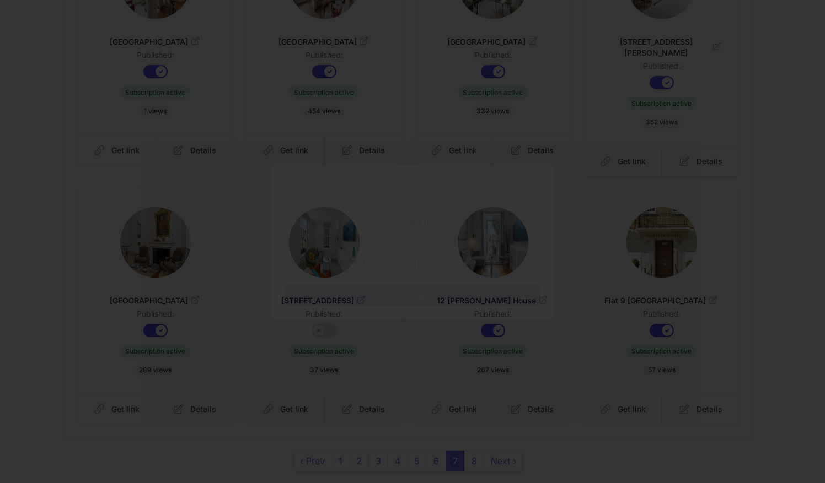
click at [526, 257] on button "Copy" at bounding box center [523, 263] width 33 height 21
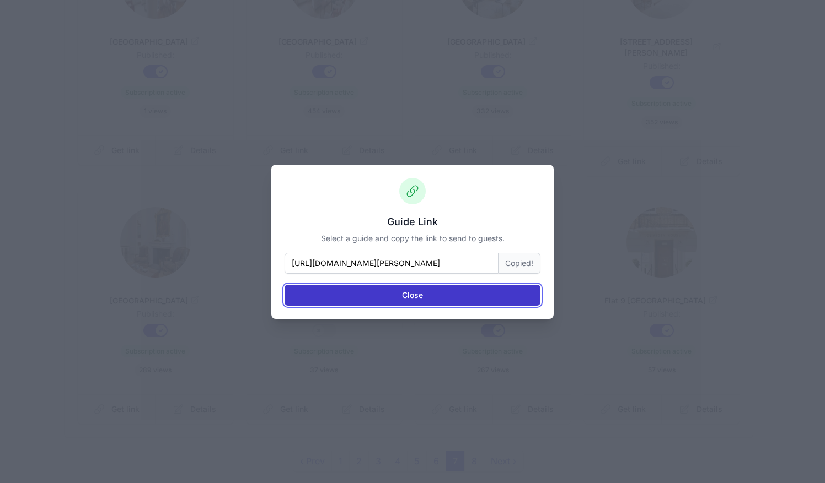
click at [481, 288] on button "Close" at bounding box center [412, 295] width 256 height 21
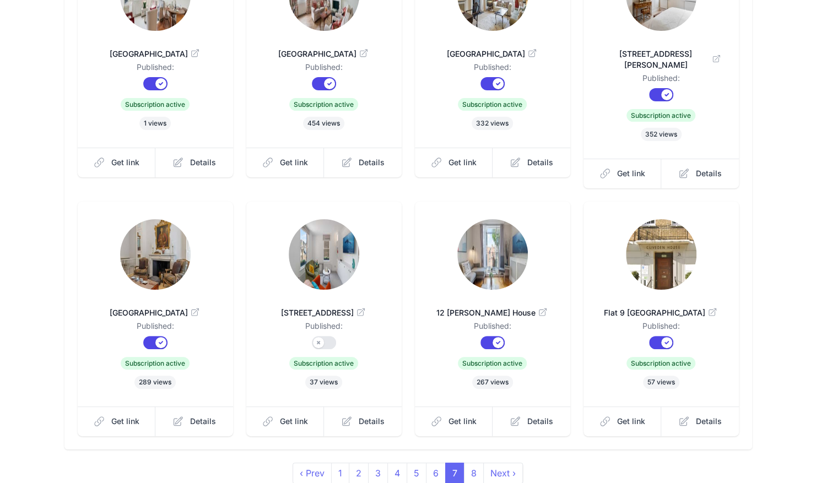
scroll to position [194, 0]
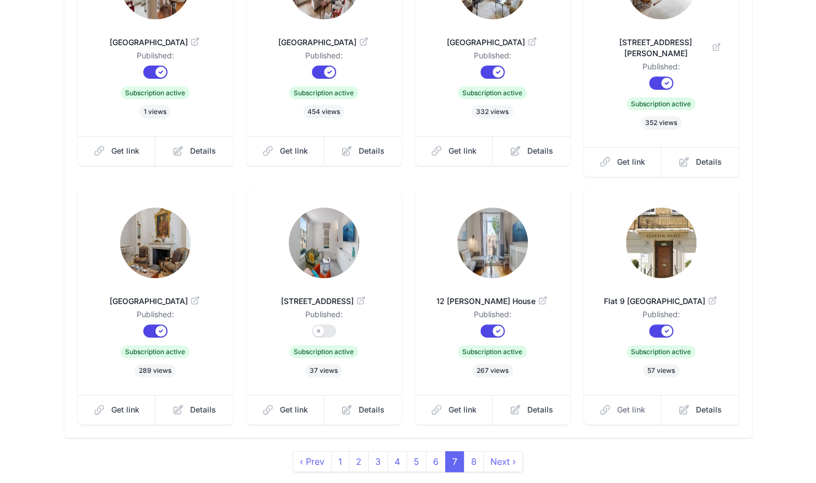
click at [621, 405] on span "Get link" at bounding box center [631, 410] width 28 height 11
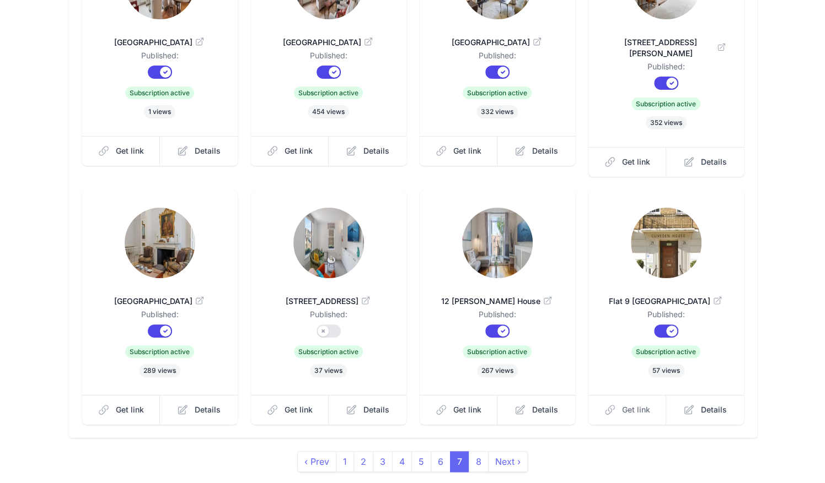
scroll to position [0, 0]
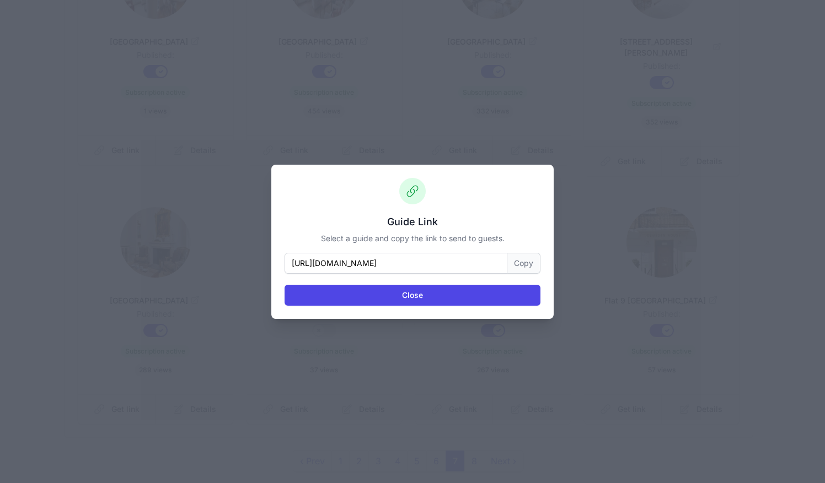
click at [531, 263] on button "Copy" at bounding box center [523, 263] width 33 height 21
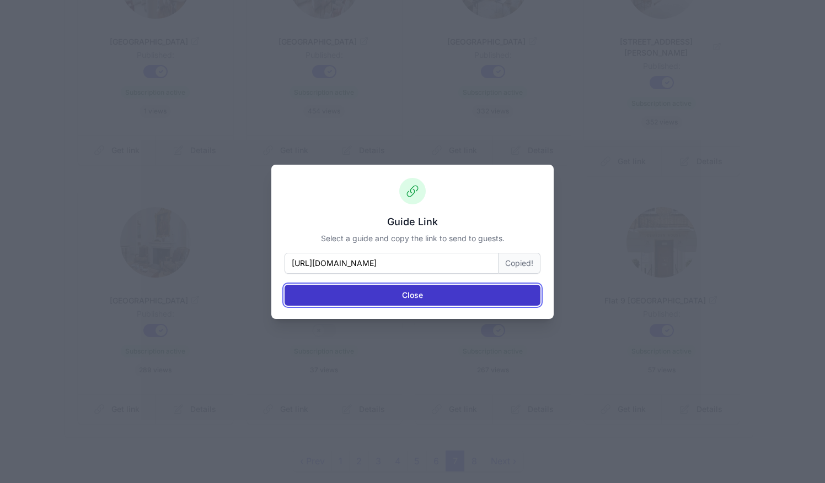
click at [514, 290] on button "Close" at bounding box center [412, 295] width 256 height 21
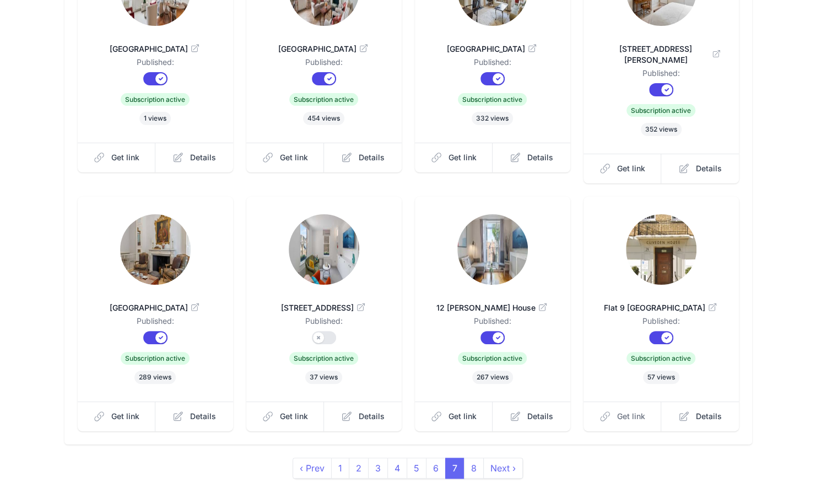
scroll to position [194, 0]
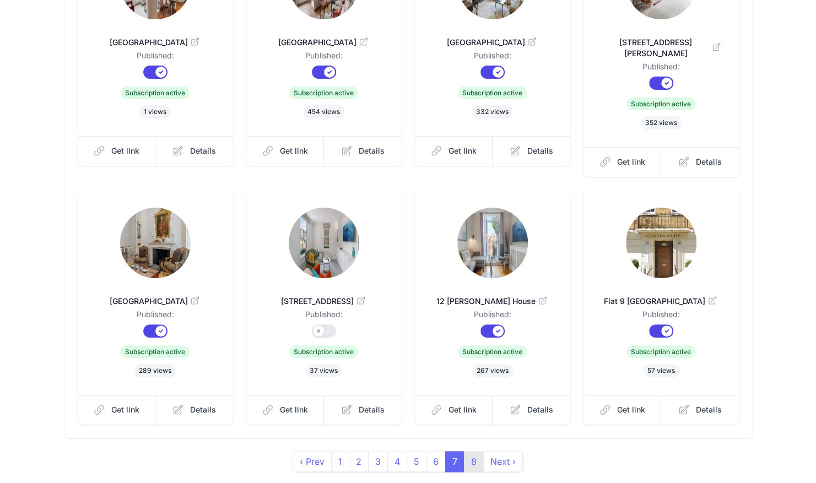
click at [470, 451] on link "8" at bounding box center [474, 461] width 20 height 21
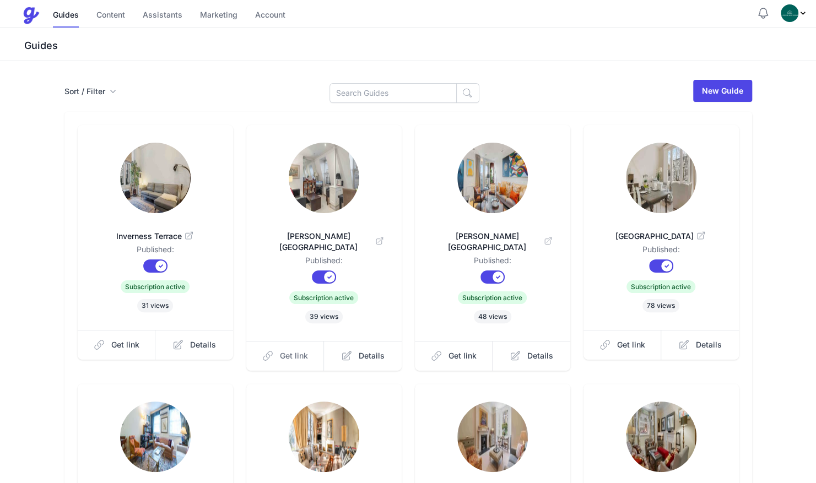
click at [281, 351] on span "Get link" at bounding box center [294, 356] width 28 height 11
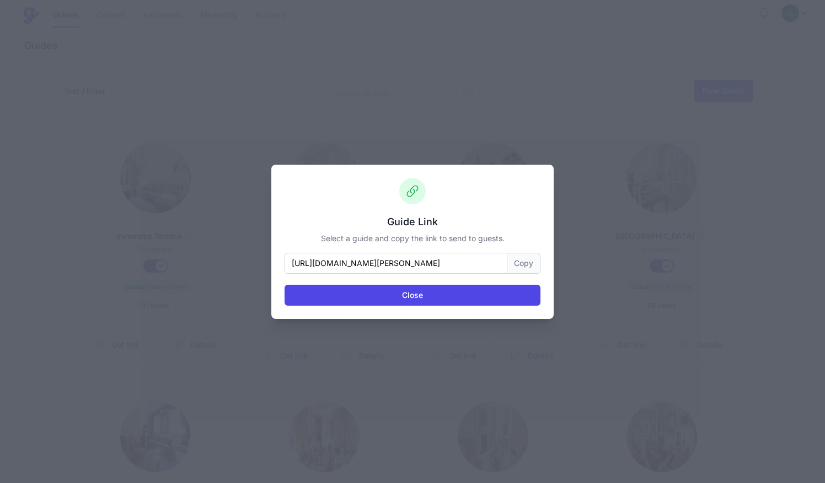
click at [513, 261] on button "Copy" at bounding box center [523, 263] width 33 height 21
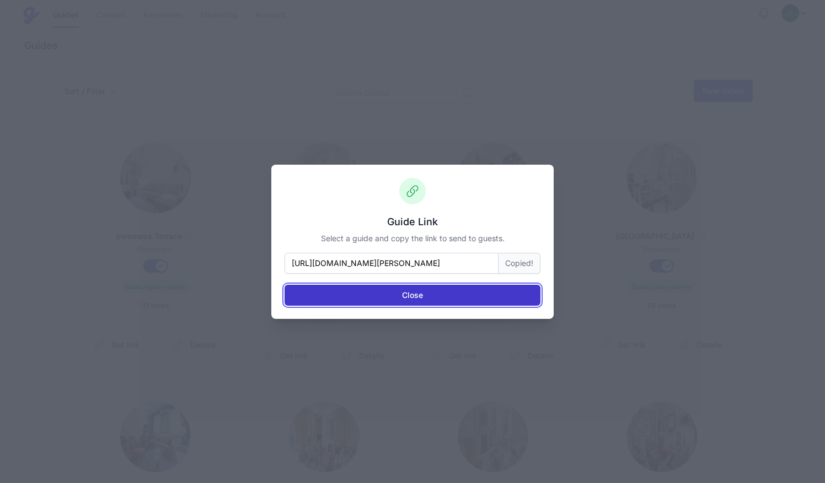
click at [490, 293] on button "Close" at bounding box center [412, 295] width 256 height 21
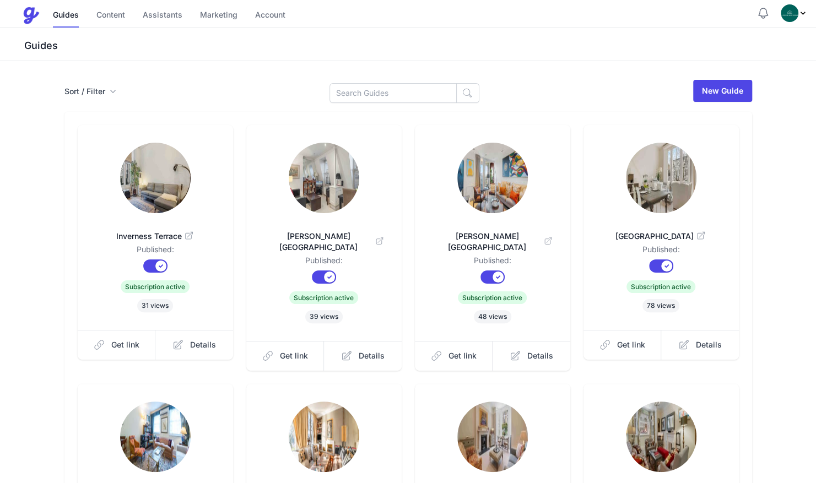
click at [499, 297] on dl "[PERSON_NAME][GEOGRAPHIC_DATA] Published: Published? Subscription? Subscription…" at bounding box center [493, 271] width 120 height 106
click at [450, 351] on link "Get link" at bounding box center [454, 356] width 78 height 30
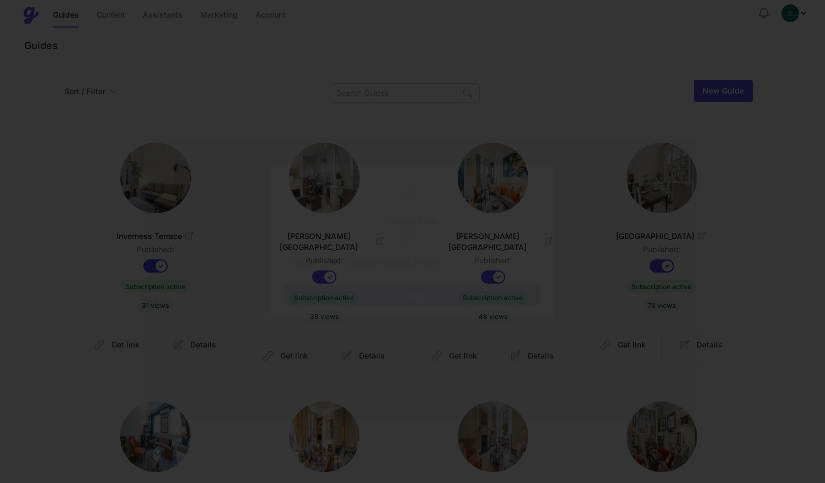
click at [518, 259] on button "Copy" at bounding box center [523, 263] width 33 height 21
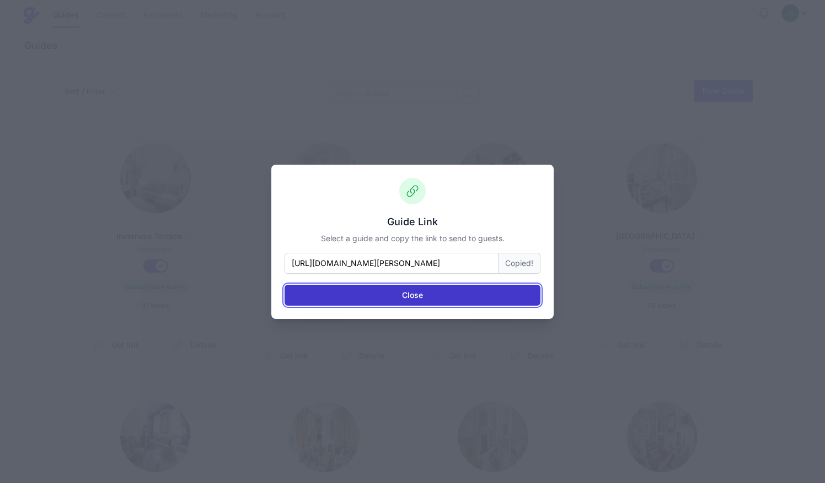
click at [504, 297] on button "Close" at bounding box center [412, 295] width 256 height 21
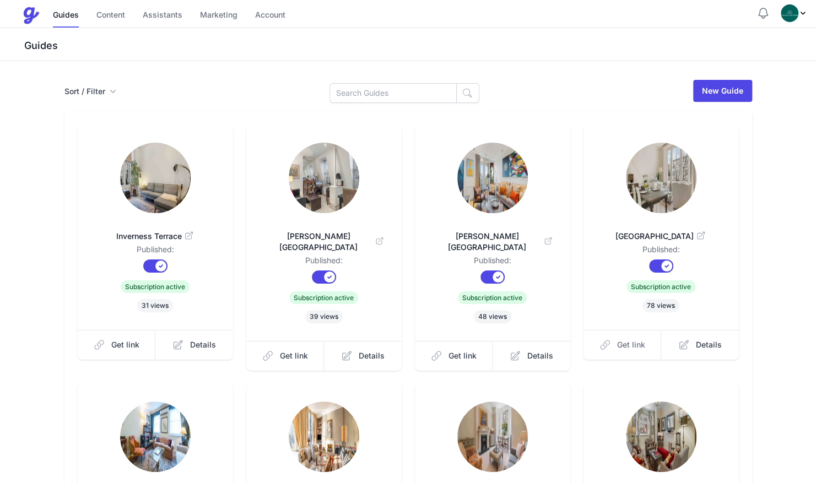
click at [620, 351] on span "Get link" at bounding box center [631, 345] width 28 height 11
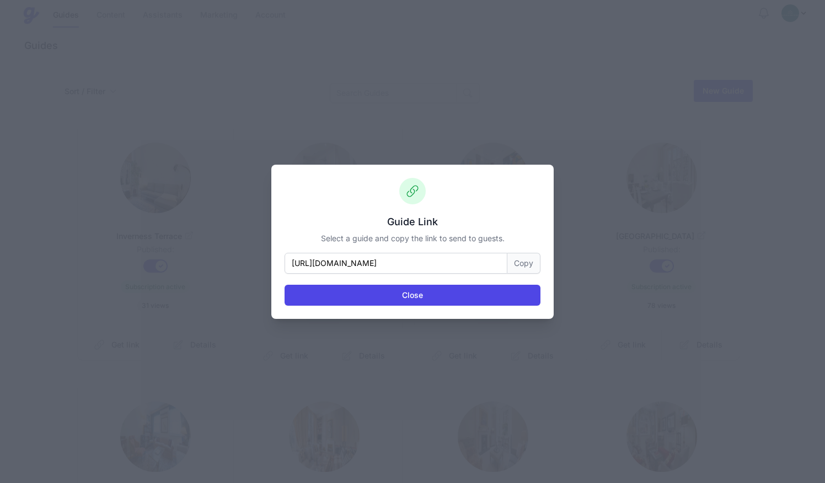
click at [528, 259] on button "Copy" at bounding box center [523, 263] width 33 height 21
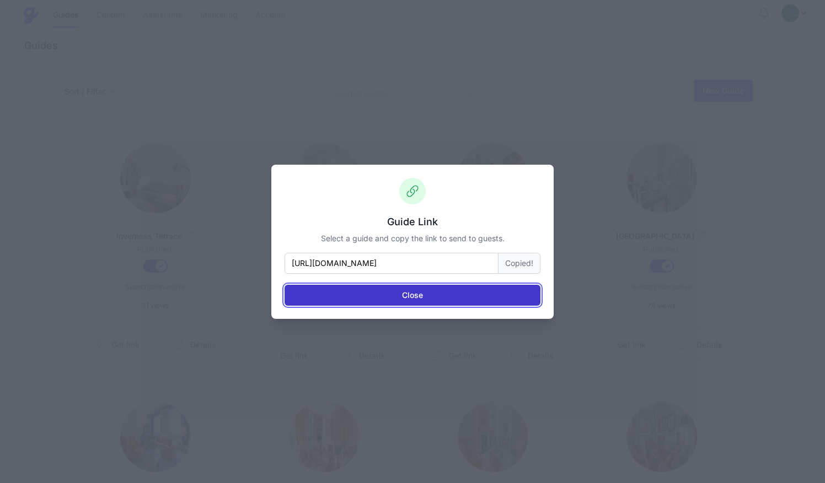
click at [460, 291] on button "Close" at bounding box center [412, 295] width 256 height 21
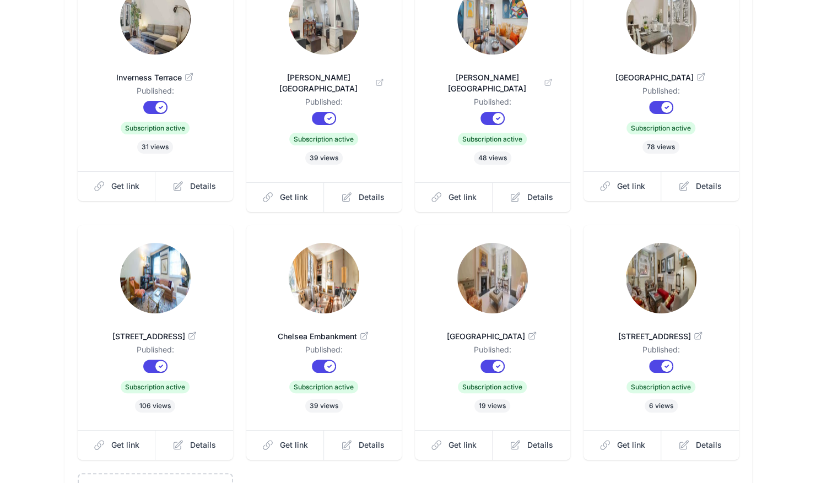
scroll to position [160, 0]
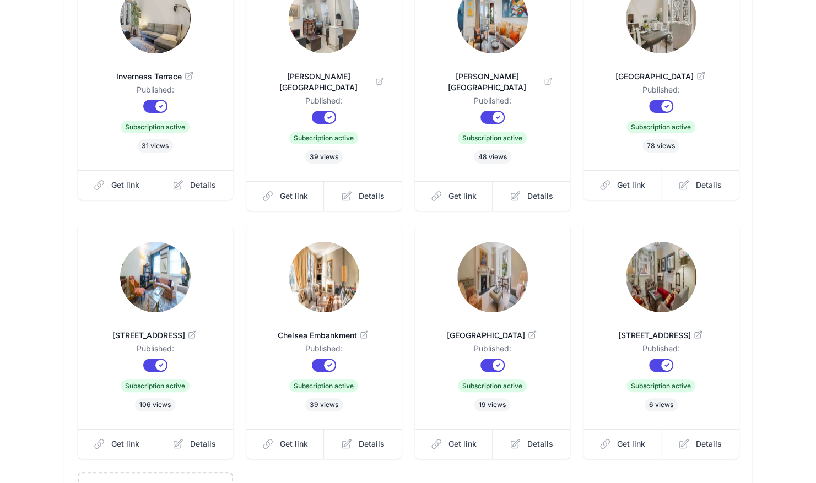
click at [411, 426] on ul "Inverness Terrace Published: Published? Subscription? Subscription active 31 vi…" at bounding box center [408, 335] width 661 height 740
click at [299, 452] on link "Get link" at bounding box center [285, 444] width 78 height 30
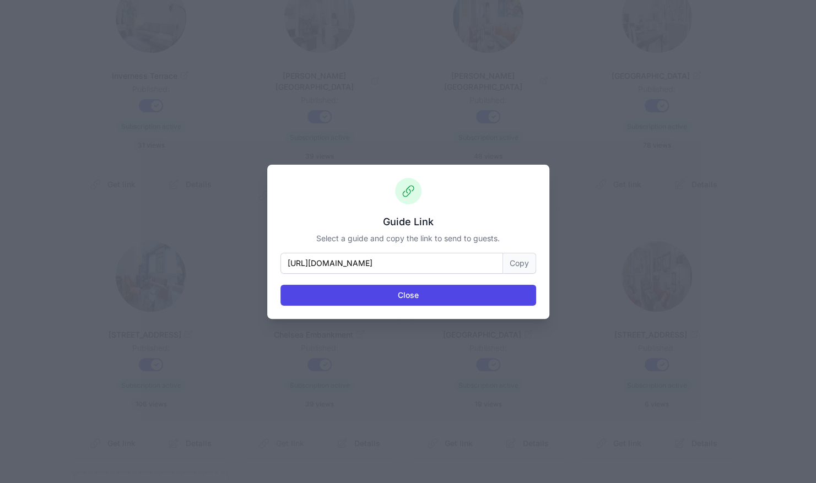
scroll to position [0, 0]
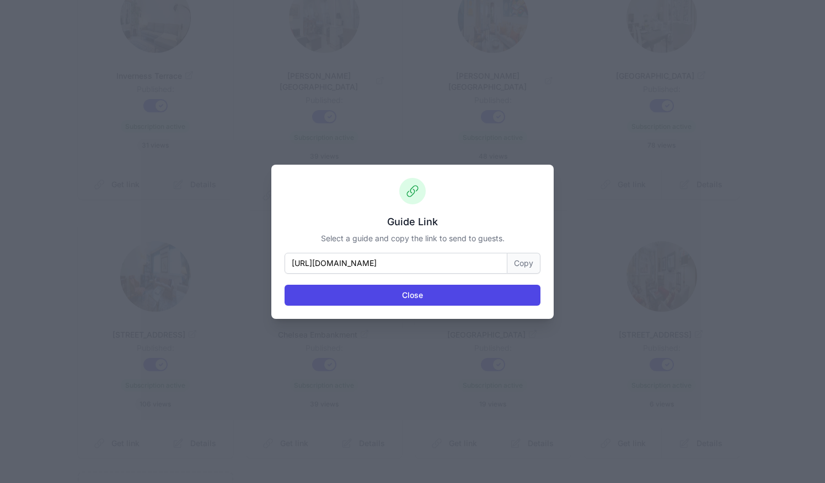
click at [518, 268] on button "Copy" at bounding box center [523, 263] width 33 height 21
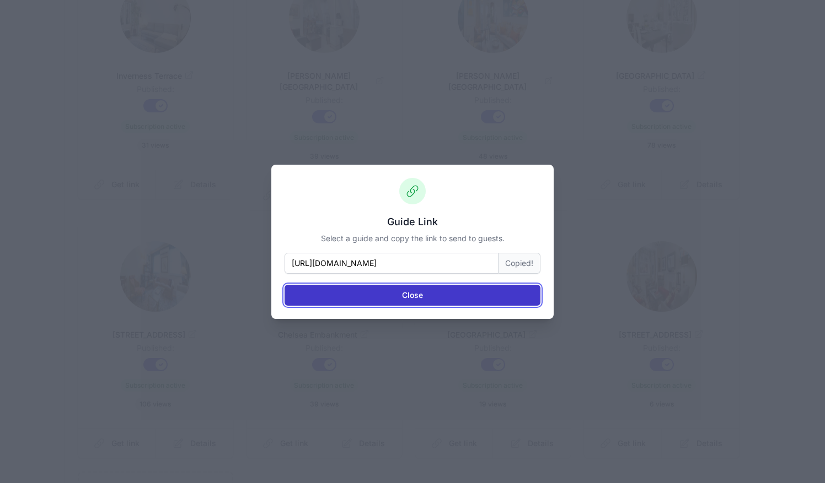
click at [509, 292] on button "Close" at bounding box center [412, 295] width 256 height 21
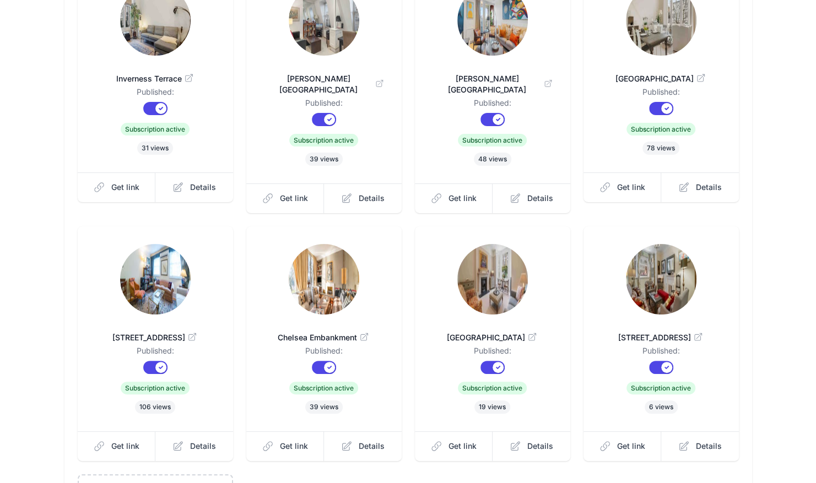
scroll to position [160, 0]
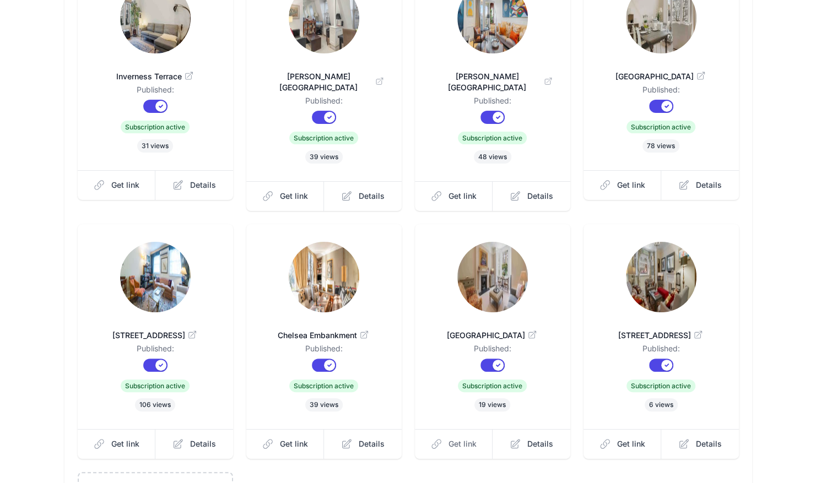
click at [456, 442] on span "Get link" at bounding box center [463, 444] width 28 height 11
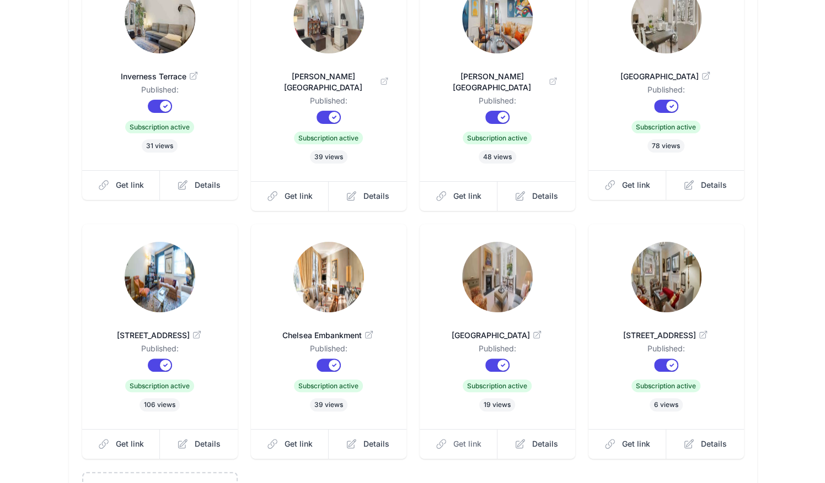
scroll to position [0, 0]
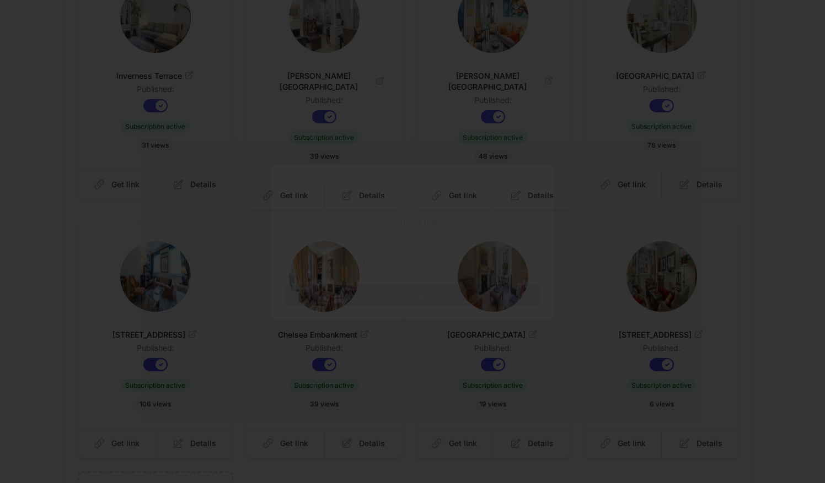
click at [523, 259] on button "Copy" at bounding box center [523, 263] width 33 height 21
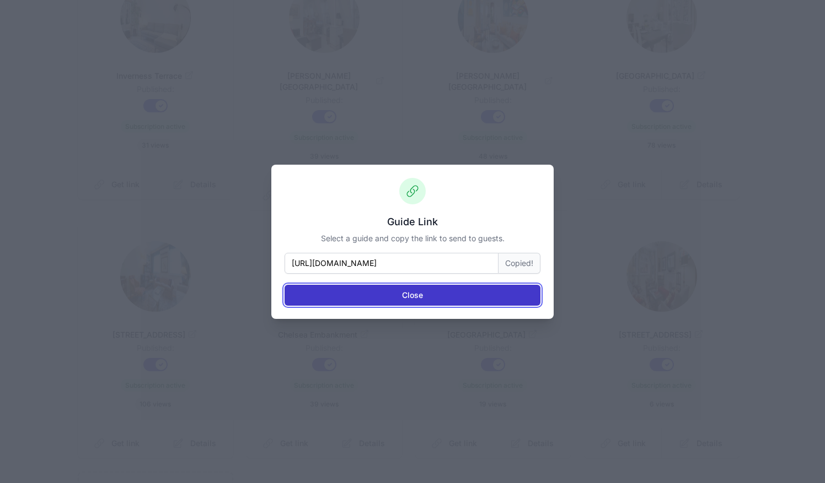
click at [514, 292] on button "Close" at bounding box center [412, 295] width 256 height 21
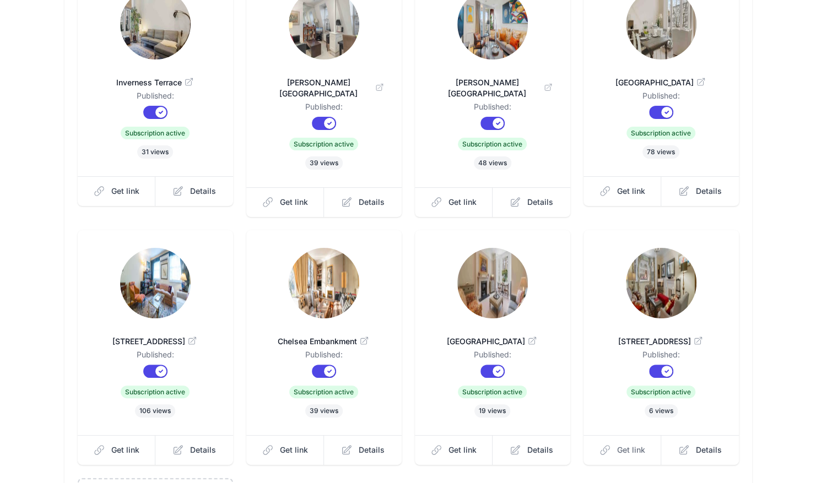
scroll to position [160, 0]
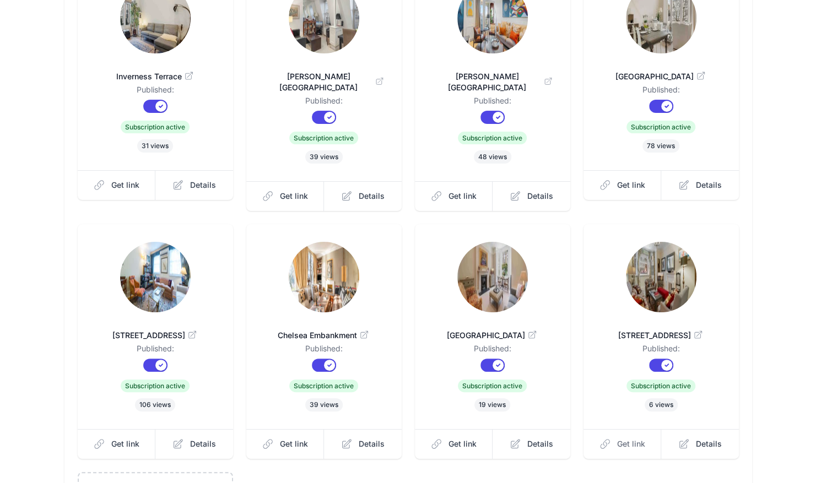
click at [634, 453] on link "Get link" at bounding box center [623, 444] width 78 height 30
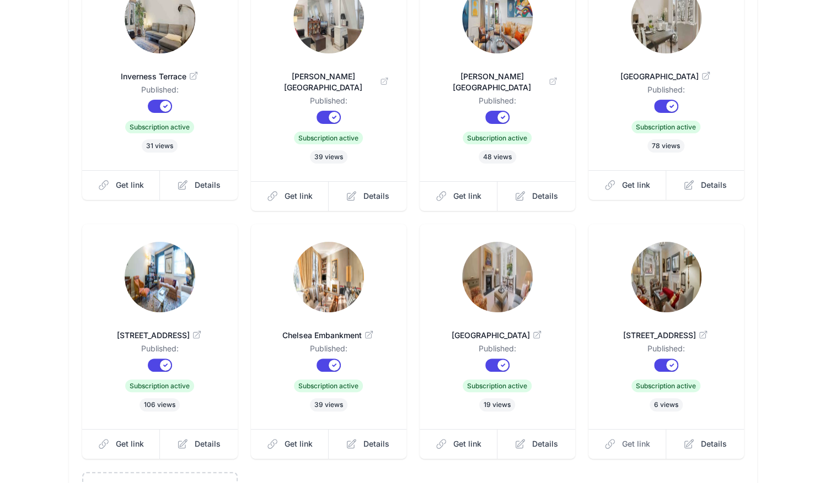
scroll to position [0, 0]
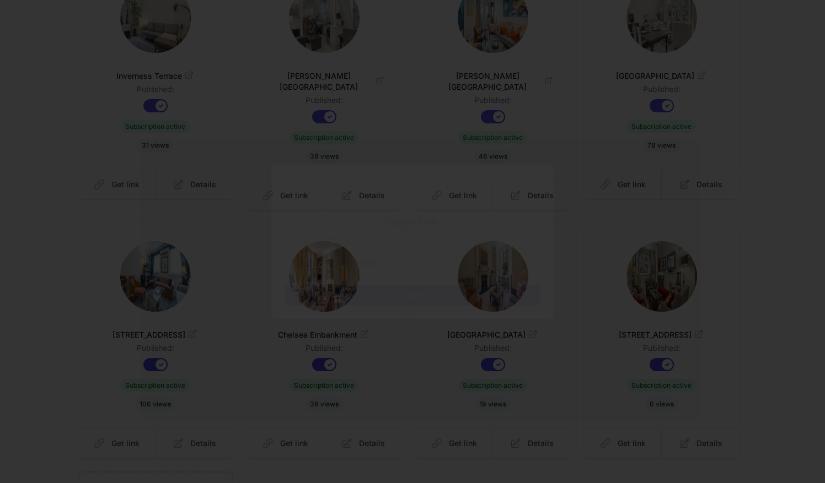
click at [519, 257] on button "Copy" at bounding box center [523, 263] width 33 height 21
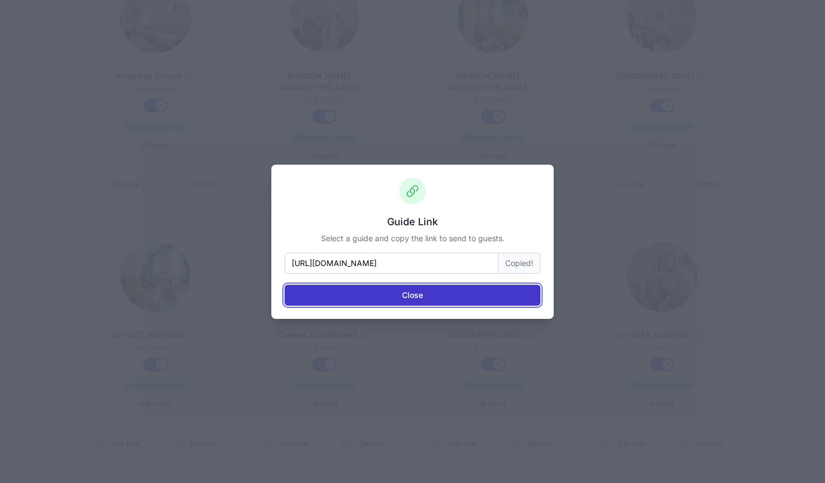
click at [494, 300] on button "Close" at bounding box center [412, 295] width 256 height 21
